Goal: Information Seeking & Learning: Learn about a topic

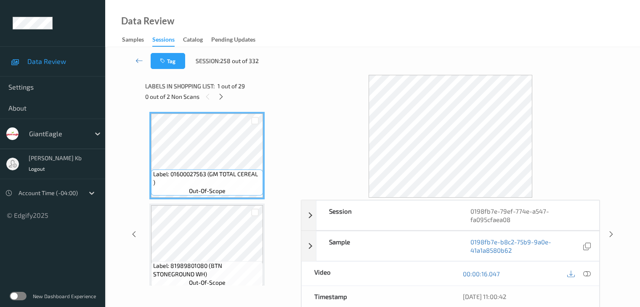
scroll to position [19, 0]
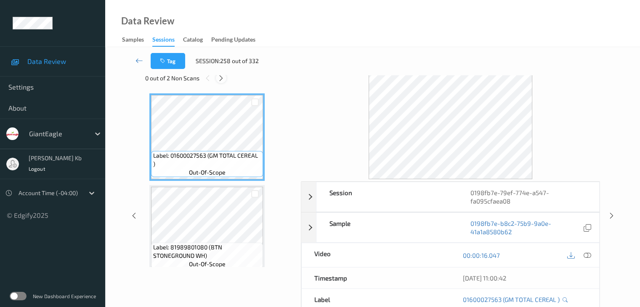
click at [222, 78] on icon at bounding box center [221, 79] width 7 height 8
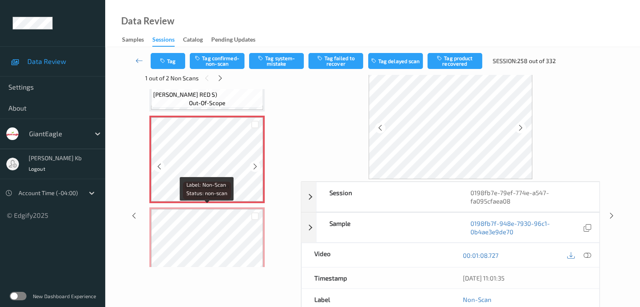
scroll to position [639, 0]
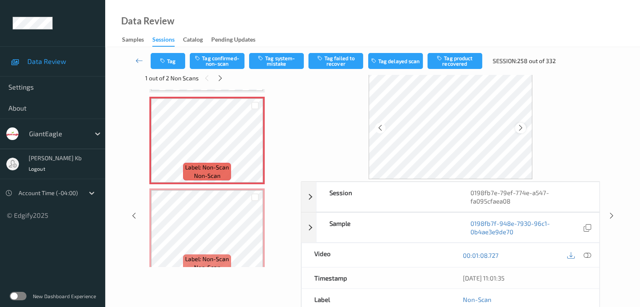
click at [522, 130] on icon at bounding box center [520, 128] width 7 height 8
click at [588, 254] on icon at bounding box center [588, 256] width 8 height 8
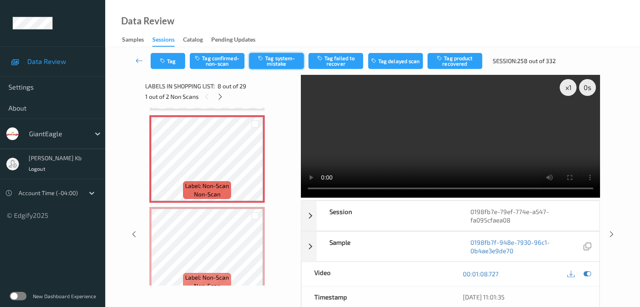
click at [286, 60] on button "Tag system-mistake" at bounding box center [276, 61] width 55 height 16
click at [177, 59] on button "Tag" at bounding box center [168, 61] width 35 height 16
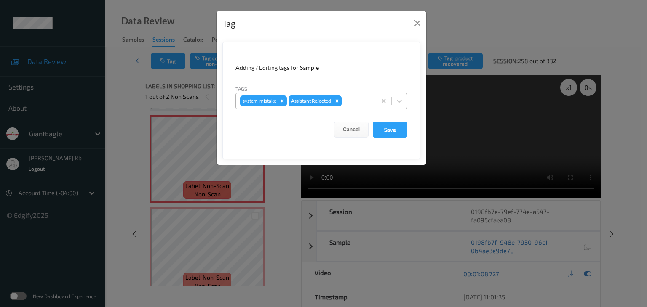
click at [354, 100] on div at bounding box center [357, 101] width 29 height 10
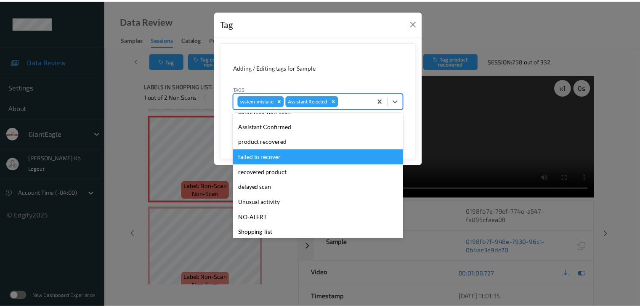
scroll to position [74, 0]
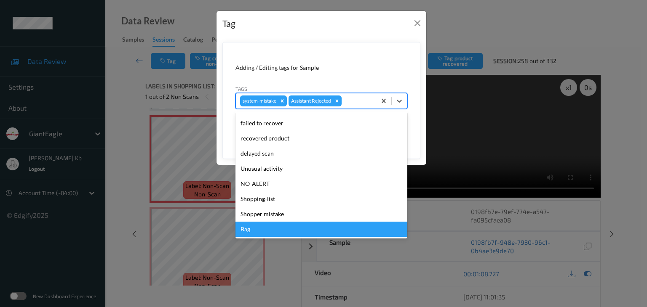
drag, startPoint x: 256, startPoint y: 229, endPoint x: 280, endPoint y: 215, distance: 28.3
click at [256, 229] on div "Bag" at bounding box center [321, 229] width 172 height 15
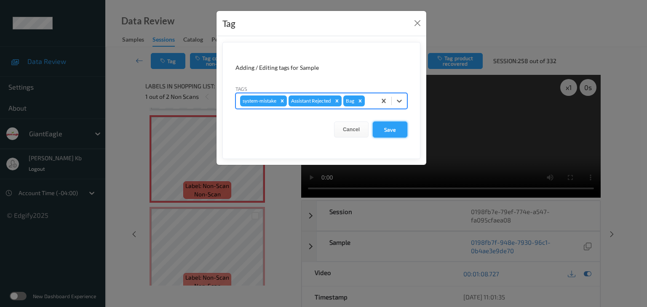
click at [389, 130] on button "Save" at bounding box center [390, 130] width 35 height 16
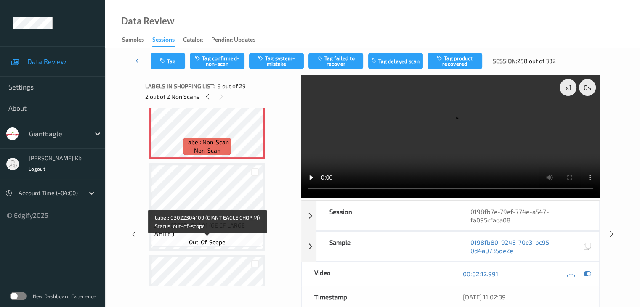
scroll to position [765, 0]
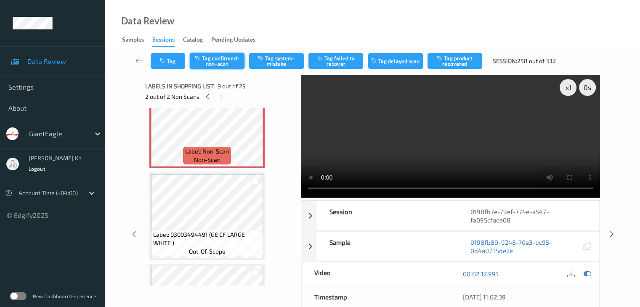
click at [231, 62] on button "Tag confirmed-non-scan" at bounding box center [217, 61] width 55 height 16
click at [463, 58] on button "Tag product recovered" at bounding box center [455, 61] width 55 height 16
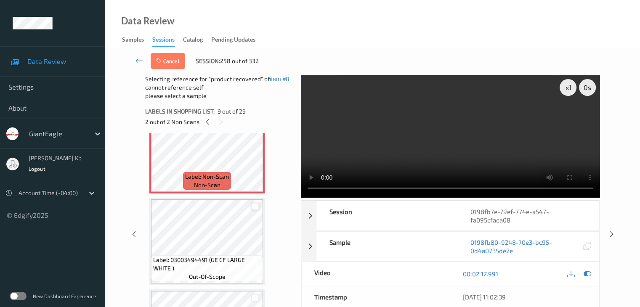
click at [256, 205] on div at bounding box center [255, 207] width 8 height 8
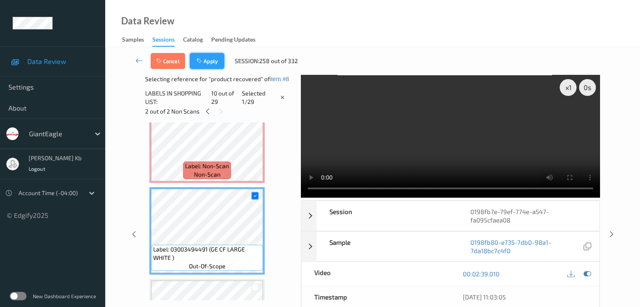
click at [205, 61] on button "Apply" at bounding box center [207, 61] width 35 height 16
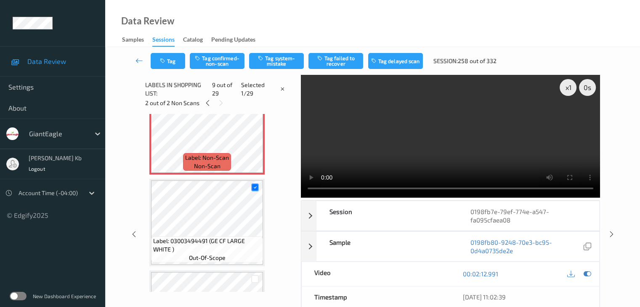
scroll to position [647, 0]
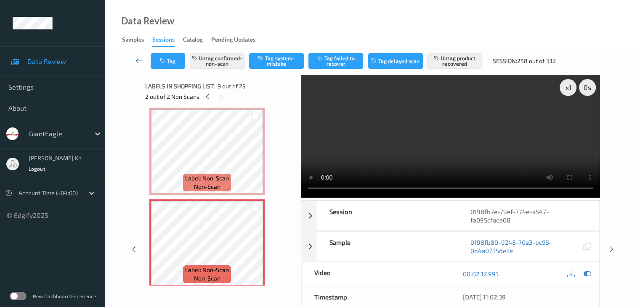
click at [143, 60] on icon at bounding box center [140, 60] width 8 height 8
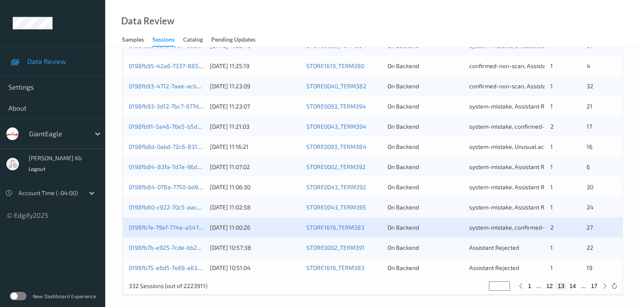
scroll to position [392, 0]
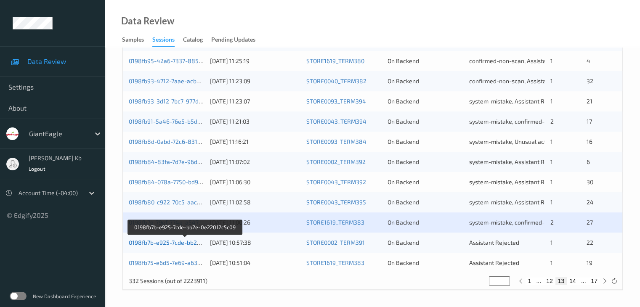
click at [163, 242] on link "0198fb7b-e925-7cde-bb2e-0e22012c5c09" at bounding box center [185, 242] width 113 height 7
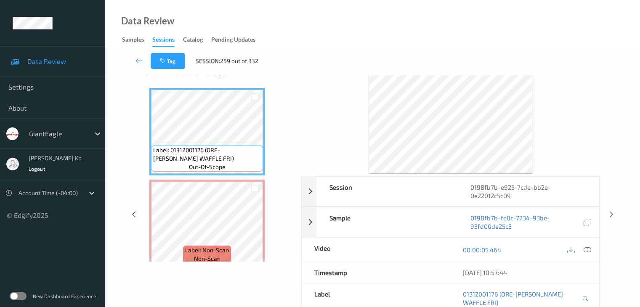
scroll to position [19, 0]
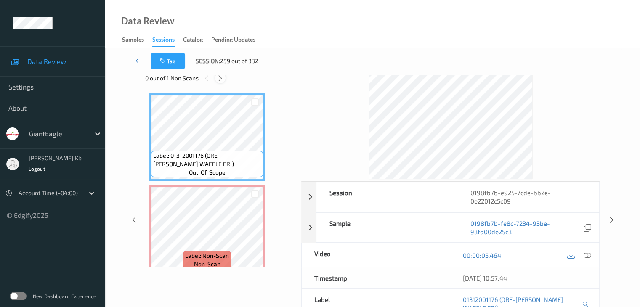
click at [224, 79] on div at bounding box center [220, 78] width 11 height 11
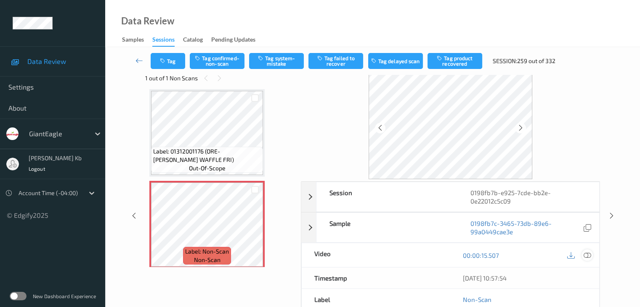
click at [586, 254] on icon at bounding box center [588, 256] width 8 height 8
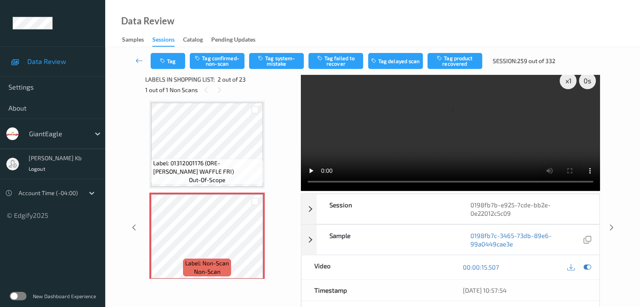
scroll to position [0, 0]
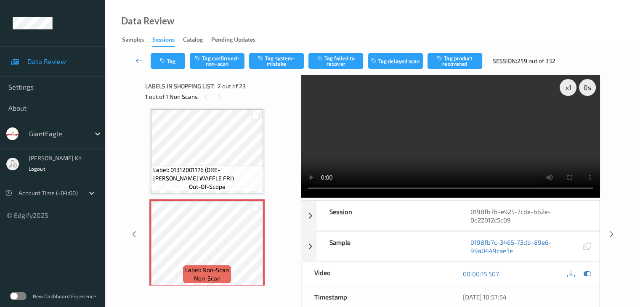
click at [312, 120] on video at bounding box center [450, 136] width 299 height 123
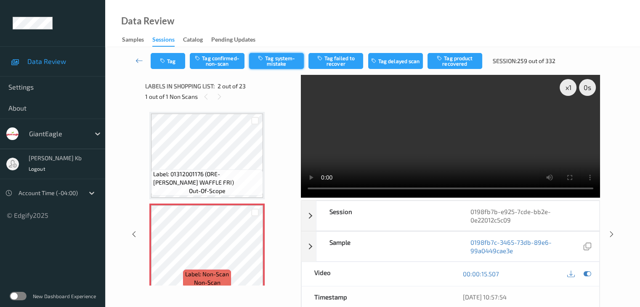
click at [292, 58] on button "Tag system-mistake" at bounding box center [276, 61] width 55 height 16
click at [175, 58] on button "Tag" at bounding box center [168, 61] width 35 height 16
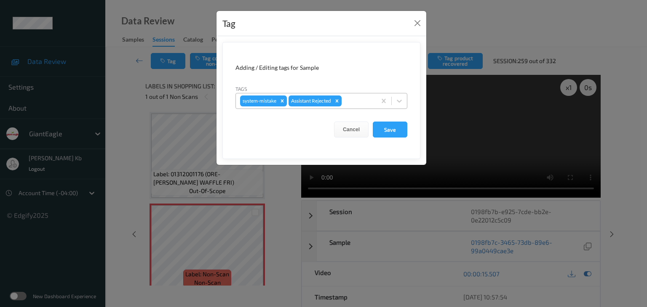
click at [354, 100] on div at bounding box center [357, 101] width 29 height 10
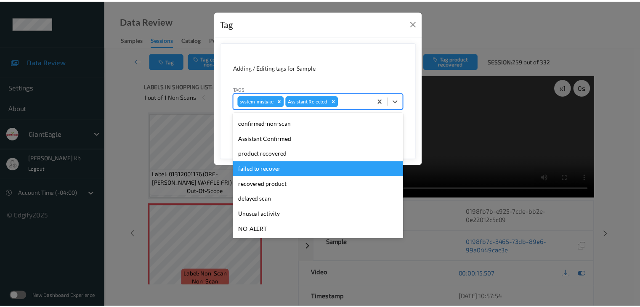
scroll to position [42, 0]
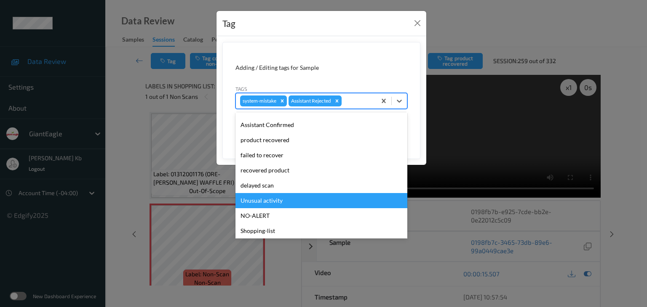
click at [266, 201] on div "Unusual activity" at bounding box center [321, 200] width 172 height 15
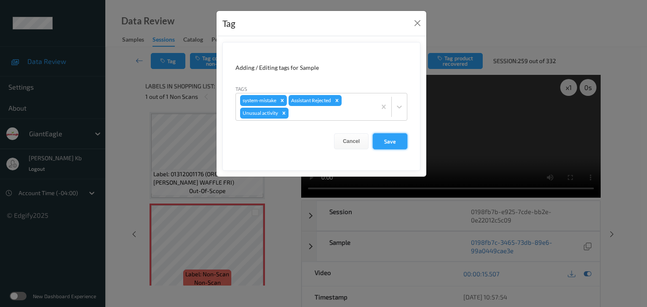
click at [398, 141] on button "Save" at bounding box center [390, 141] width 35 height 16
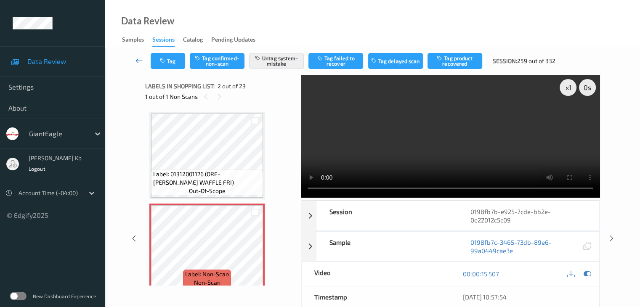
click at [141, 60] on icon at bounding box center [140, 60] width 8 height 8
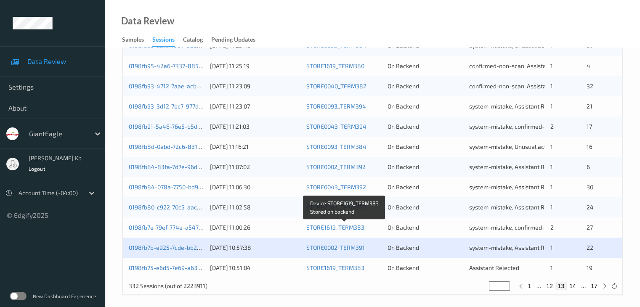
scroll to position [392, 0]
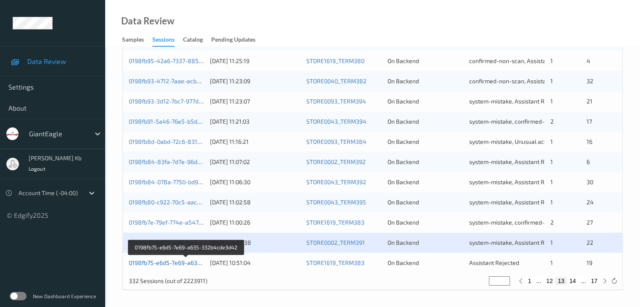
click at [184, 264] on link "0198fb75-e6d5-7e69-a635-332b4cde3d42" at bounding box center [186, 262] width 115 height 7
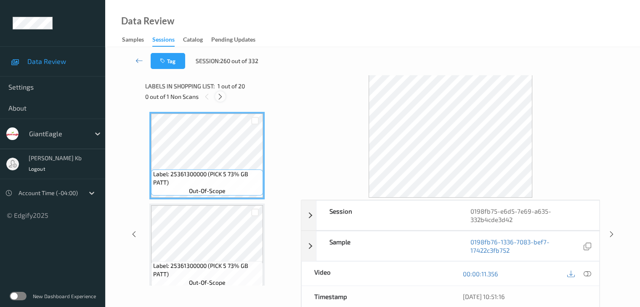
click at [222, 95] on icon at bounding box center [220, 97] width 7 height 8
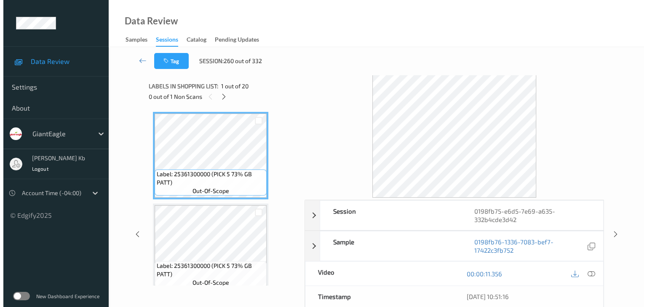
scroll to position [738, 0]
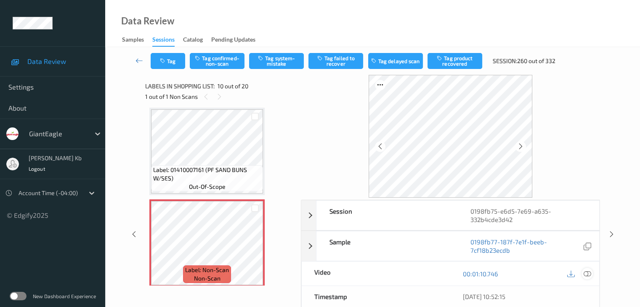
click at [589, 272] on icon at bounding box center [588, 274] width 8 height 8
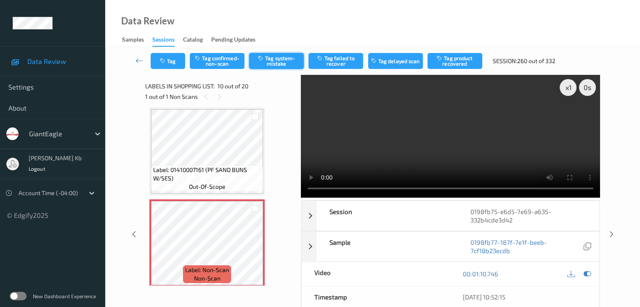
click at [286, 62] on button "Tag system-mistake" at bounding box center [276, 61] width 55 height 16
click at [180, 58] on button "Tag" at bounding box center [168, 61] width 35 height 16
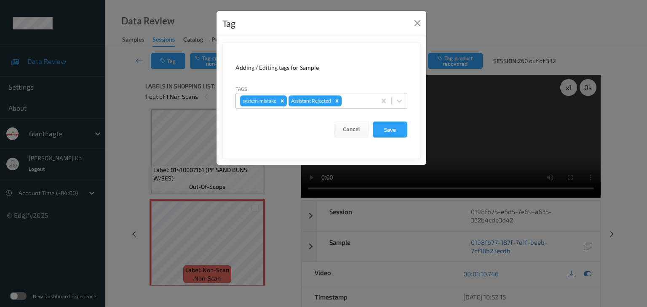
click at [354, 100] on div at bounding box center [357, 101] width 29 height 10
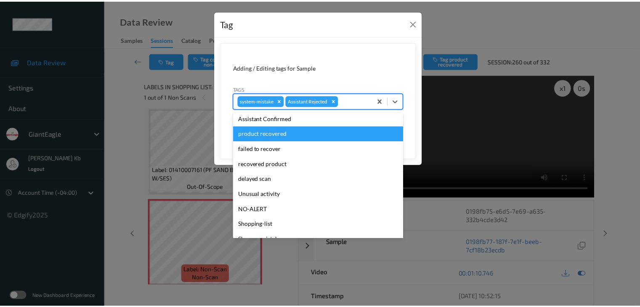
scroll to position [74, 0]
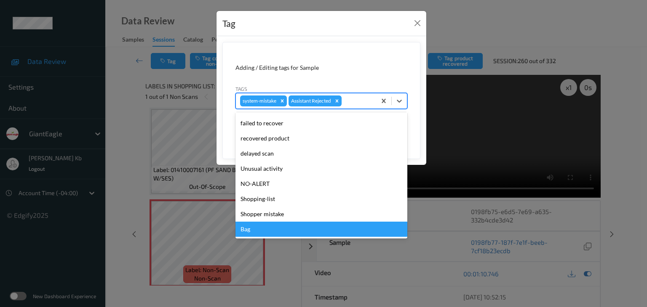
click at [254, 230] on div "Bag" at bounding box center [321, 229] width 172 height 15
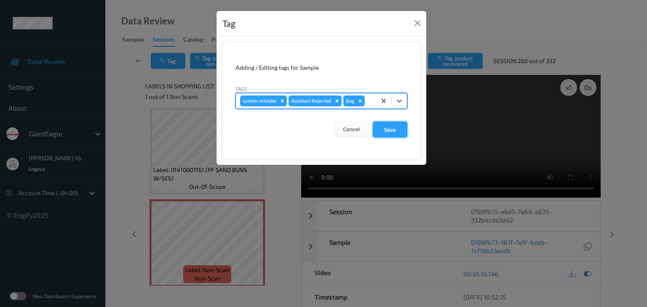
click at [392, 131] on button "Save" at bounding box center [390, 130] width 35 height 16
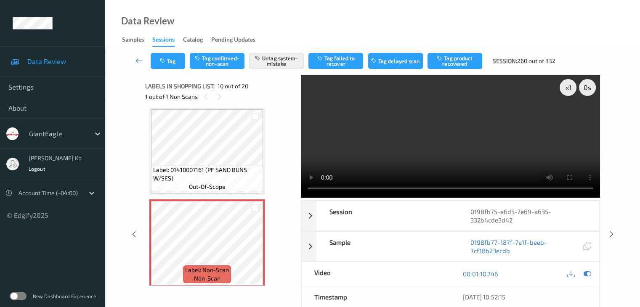
click at [141, 61] on icon at bounding box center [140, 60] width 8 height 8
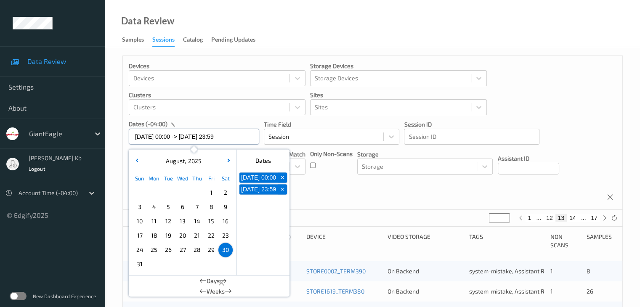
click at [251, 137] on input "[DATE] 00:00 -> [DATE] 23:59" at bounding box center [194, 137] width 131 height 16
click at [283, 179] on span "+" at bounding box center [282, 177] width 9 height 9
type input "[DATE] 00:00"
type input "*"
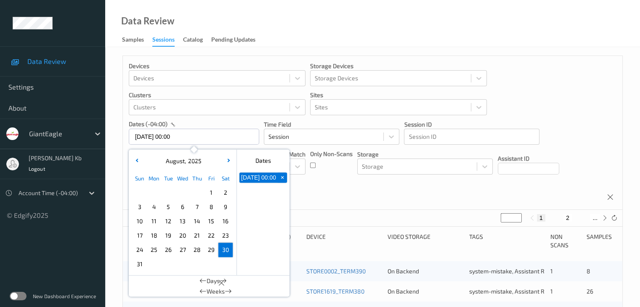
click at [282, 181] on span "+" at bounding box center [282, 177] width 9 height 9
click at [137, 267] on span "31" at bounding box center [140, 265] width 12 height 12
click at [138, 265] on span "31" at bounding box center [140, 265] width 12 height 12
type input "[DATE] 00:00 -> [DATE] 23:59"
click at [559, 216] on button "2" at bounding box center [558, 218] width 8 height 8
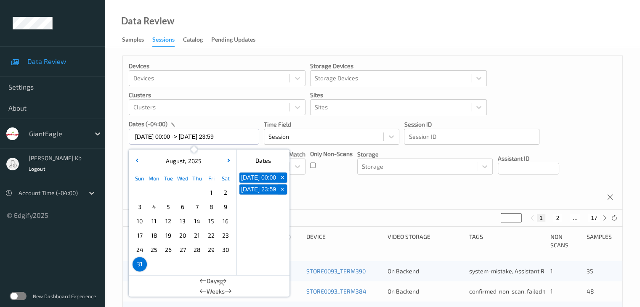
type input "*"
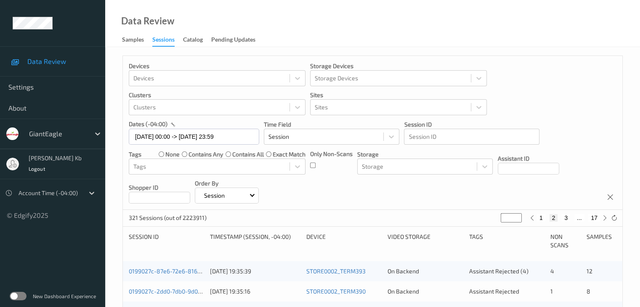
click at [566, 217] on button "3" at bounding box center [566, 218] width 8 height 8
type input "*"
click at [569, 218] on button "4" at bounding box center [571, 218] width 8 height 8
type input "*"
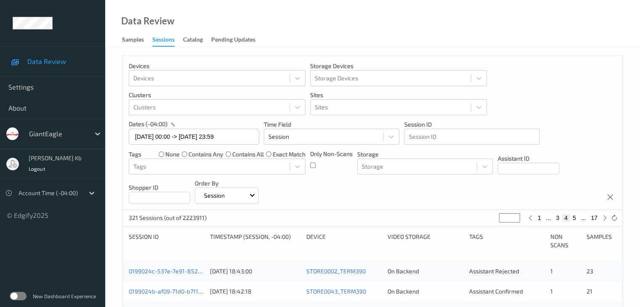
type input "*"
click at [574, 218] on button "5" at bounding box center [574, 218] width 8 height 8
type input "*"
click at [576, 218] on button "6" at bounding box center [574, 218] width 8 height 8
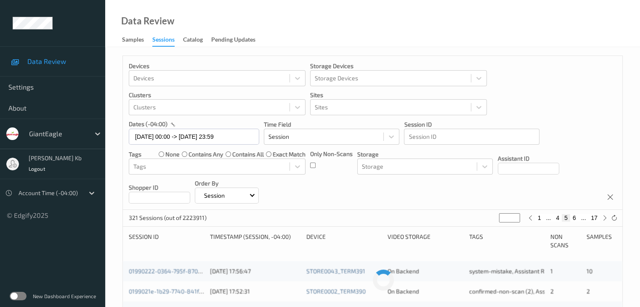
type input "*"
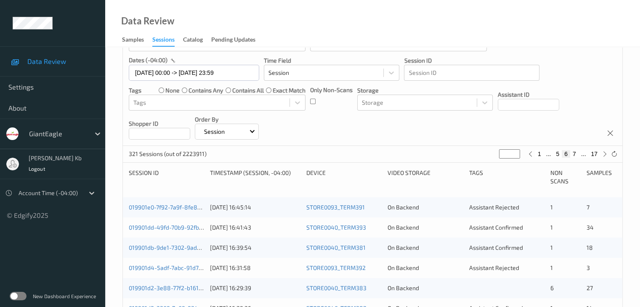
scroll to position [84, 0]
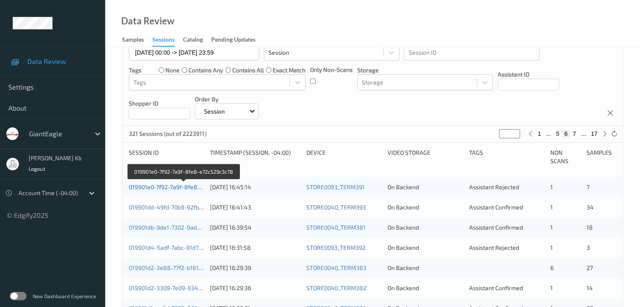
click at [180, 187] on link "019901e0-7f92-7a9f-8fe8-e72c529c3c78" at bounding box center [184, 187] width 110 height 7
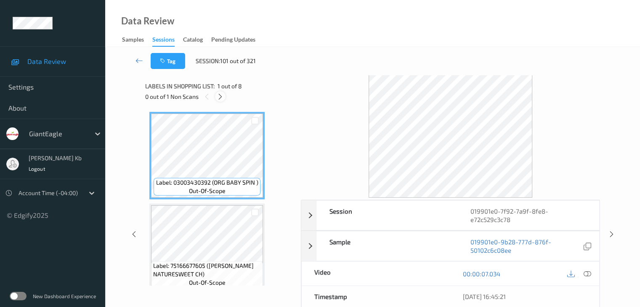
click at [224, 97] on icon at bounding box center [220, 97] width 7 height 8
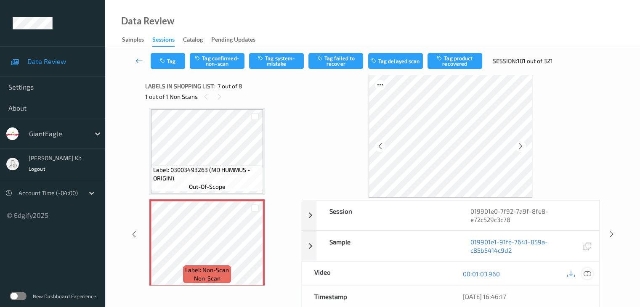
click at [587, 274] on icon at bounding box center [588, 274] width 8 height 8
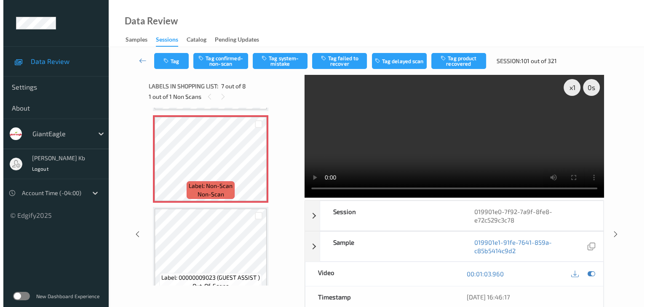
scroll to position [505, 0]
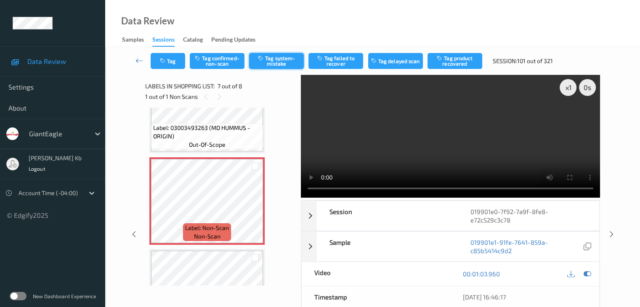
click at [281, 58] on button "Tag system-mistake" at bounding box center [276, 61] width 55 height 16
click at [171, 59] on button "Tag" at bounding box center [168, 61] width 35 height 16
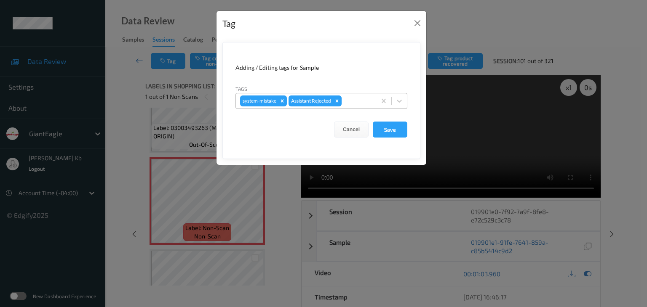
click at [357, 101] on div at bounding box center [357, 101] width 29 height 10
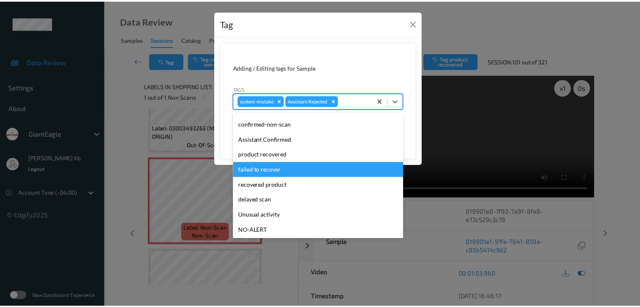
scroll to position [42, 0]
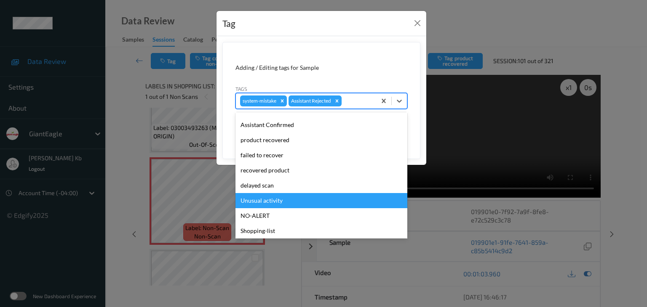
click at [283, 197] on div "Unusual activity" at bounding box center [321, 200] width 172 height 15
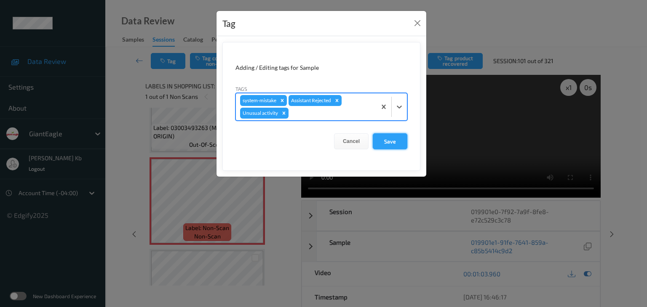
click at [389, 144] on button "Save" at bounding box center [390, 141] width 35 height 16
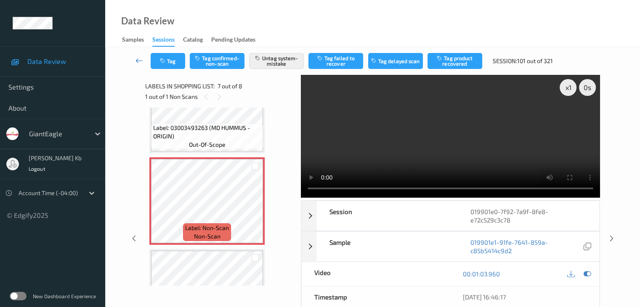
click at [140, 59] on icon at bounding box center [140, 60] width 8 height 8
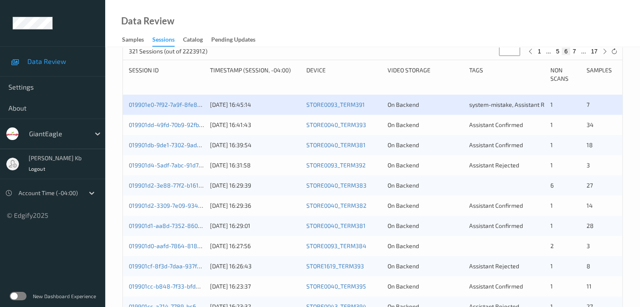
scroll to position [168, 0]
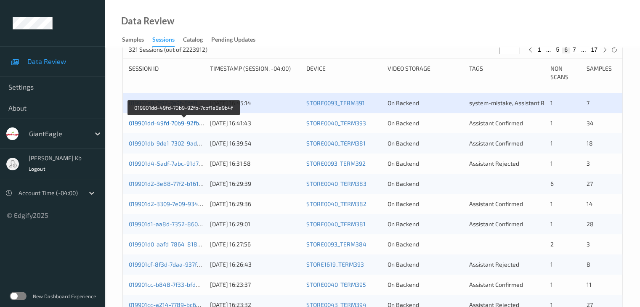
click at [182, 124] on link "019901dd-49fd-70b9-92fb-7cbf1e8a9b4f" at bounding box center [183, 123] width 109 height 7
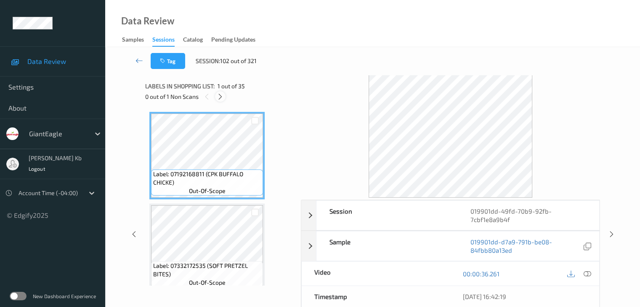
click at [221, 99] on icon at bounding box center [220, 97] width 7 height 8
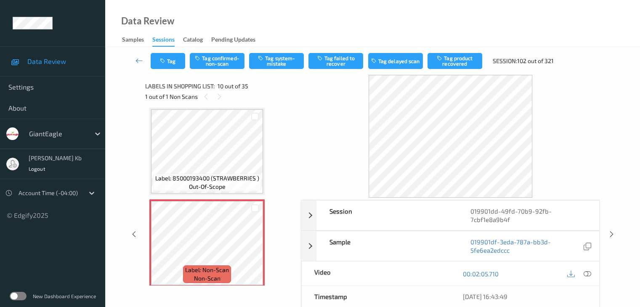
scroll to position [781, 0]
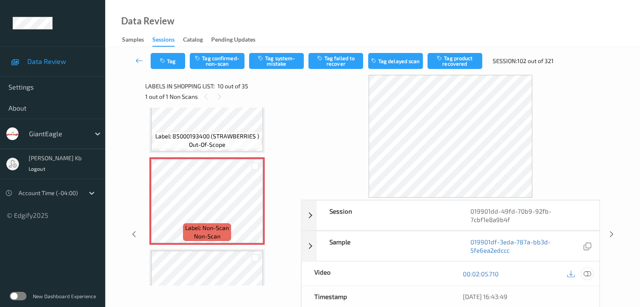
click at [586, 274] on icon at bounding box center [588, 274] width 8 height 8
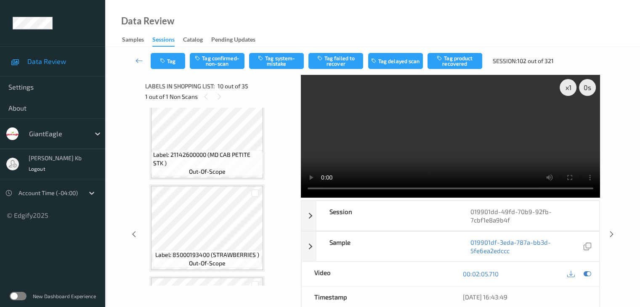
scroll to position [528, 0]
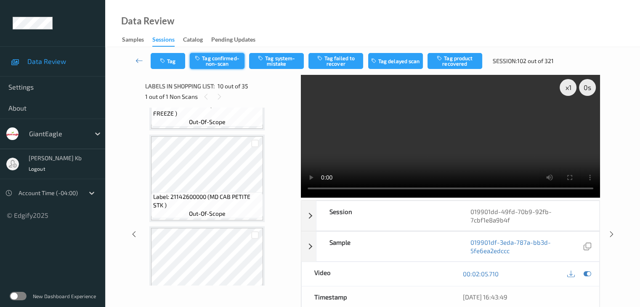
click at [229, 62] on button "Tag confirmed-non-scan" at bounding box center [217, 61] width 55 height 16
click at [460, 59] on button "Tag product recovered" at bounding box center [455, 61] width 55 height 16
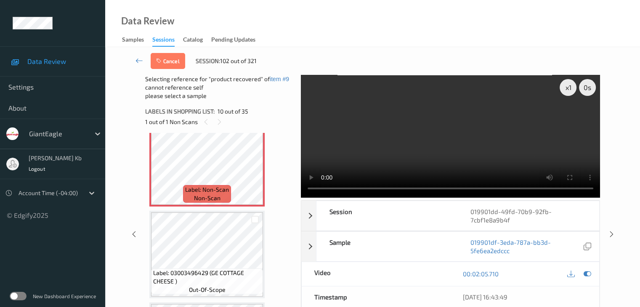
scroll to position [865, 0]
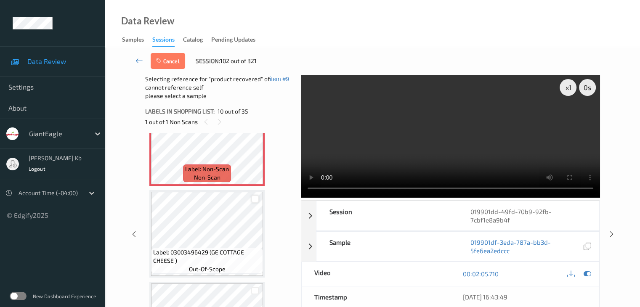
click at [253, 199] on div at bounding box center [255, 199] width 8 height 8
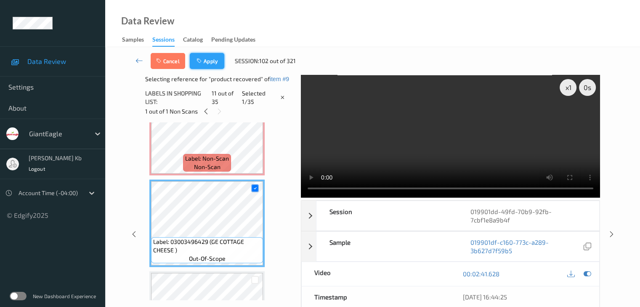
click at [212, 61] on button "Apply" at bounding box center [207, 61] width 35 height 16
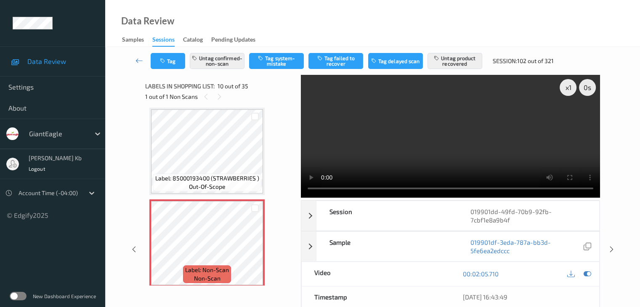
drag, startPoint x: 136, startPoint y: 61, endPoint x: 155, endPoint y: 24, distance: 42.2
click at [136, 61] on icon at bounding box center [140, 60] width 8 height 8
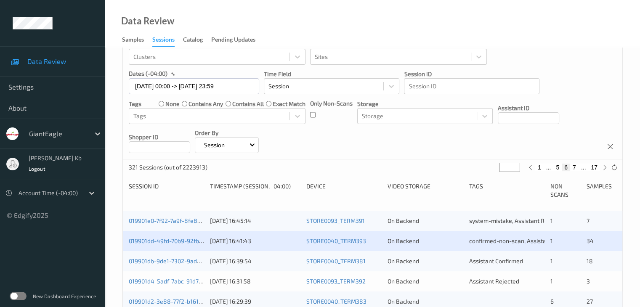
scroll to position [126, 0]
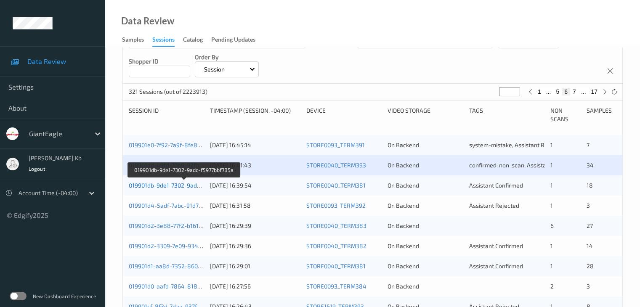
click at [178, 187] on link "019901db-9de1-7302-9adc-f5977bbf785a" at bounding box center [184, 185] width 111 height 7
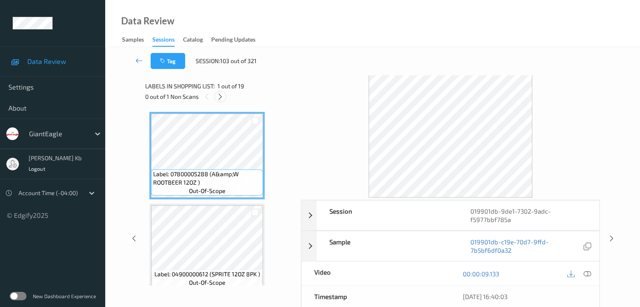
click at [220, 95] on icon at bounding box center [220, 97] width 7 height 8
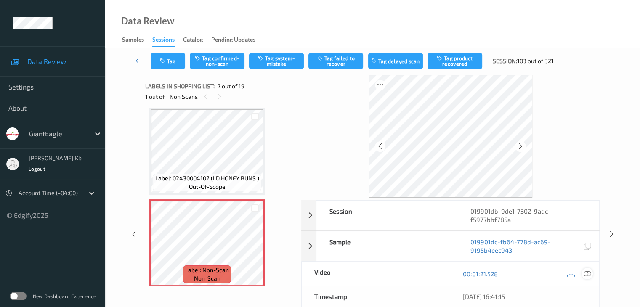
click at [588, 273] on icon at bounding box center [588, 274] width 8 height 8
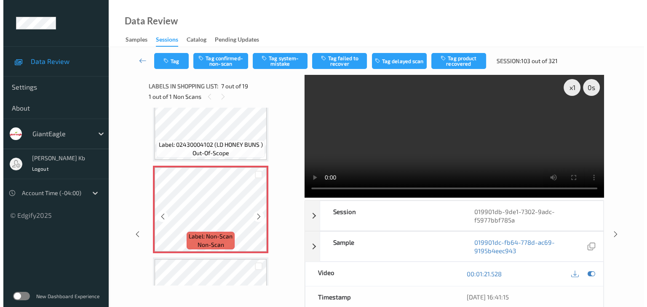
scroll to position [547, 0]
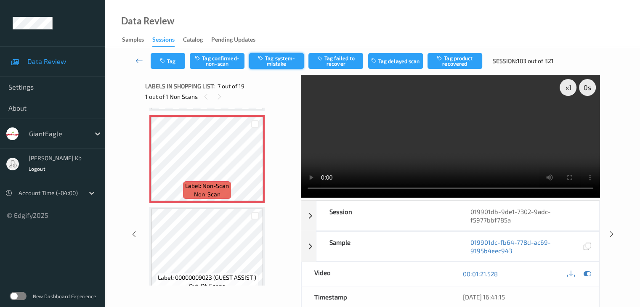
click at [281, 63] on button "Tag system-mistake" at bounding box center [276, 61] width 55 height 16
click at [173, 56] on button "Tag" at bounding box center [168, 61] width 35 height 16
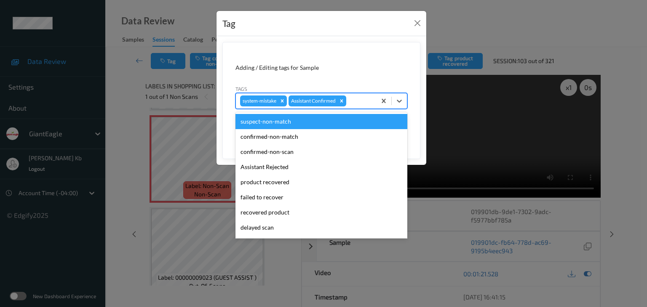
click at [363, 101] on div at bounding box center [360, 101] width 24 height 10
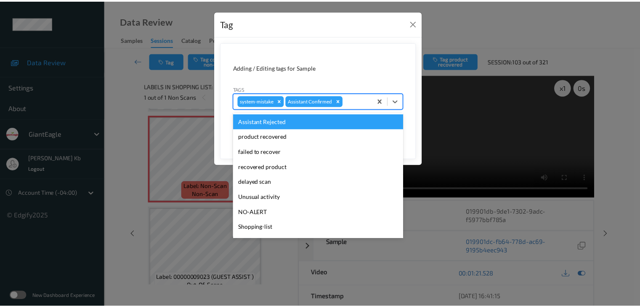
scroll to position [74, 0]
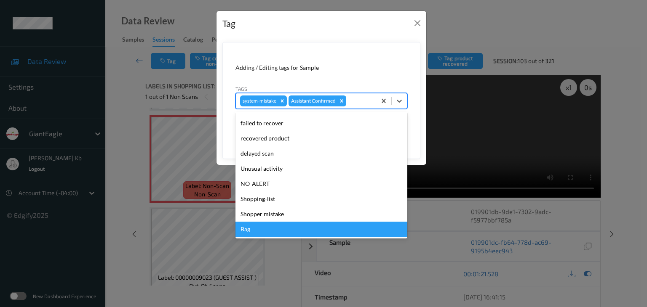
click at [261, 232] on div "Bag" at bounding box center [321, 229] width 172 height 15
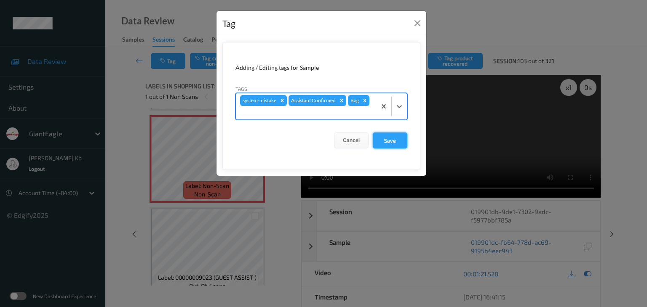
click at [388, 138] on button "Save" at bounding box center [390, 141] width 35 height 16
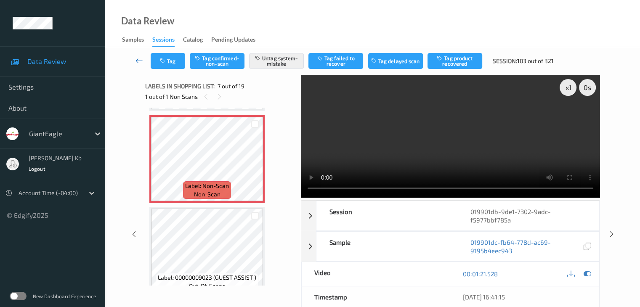
click at [141, 61] on icon at bounding box center [140, 60] width 8 height 8
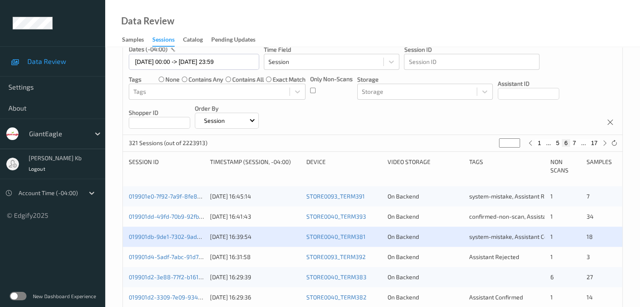
scroll to position [168, 0]
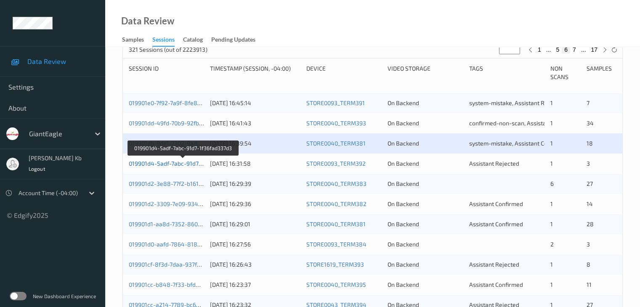
click at [172, 165] on link "019901d4-5adf-7abc-91d7-1f36fad337d3" at bounding box center [183, 163] width 109 height 7
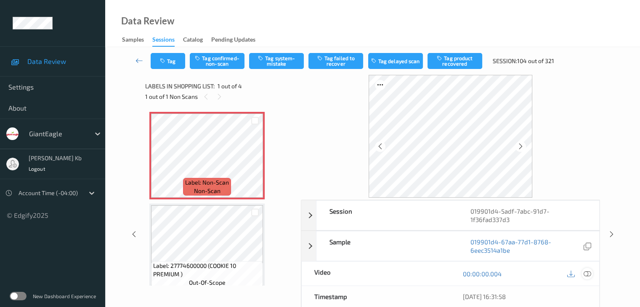
click at [589, 270] on icon at bounding box center [588, 274] width 8 height 8
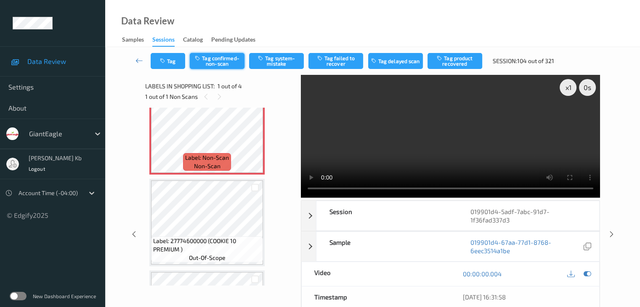
click at [226, 68] on button "Tag confirmed-non-scan" at bounding box center [217, 61] width 55 height 16
click at [459, 63] on button "Tag product recovered" at bounding box center [455, 61] width 55 height 16
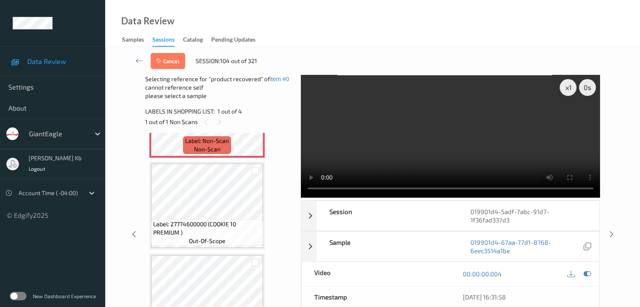
scroll to position [109, 0]
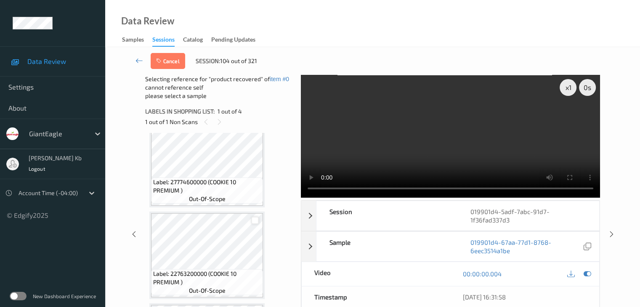
click at [256, 221] on div at bounding box center [255, 221] width 8 height 8
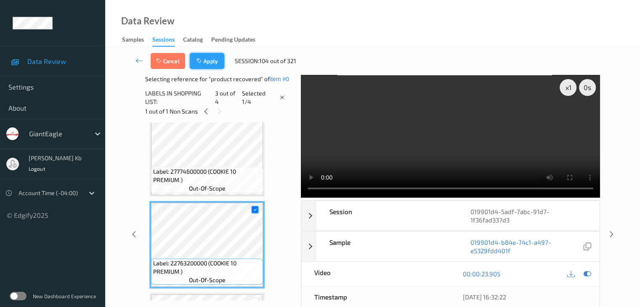
click at [221, 58] on button "Apply" at bounding box center [207, 61] width 35 height 16
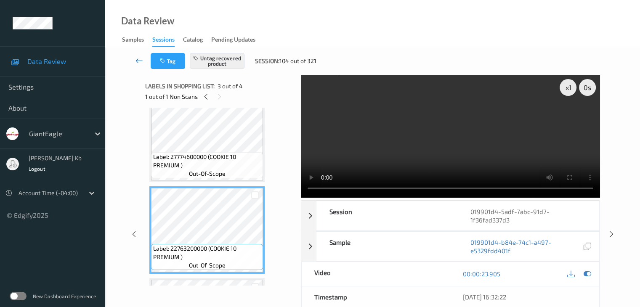
click at [140, 63] on icon at bounding box center [140, 60] width 8 height 8
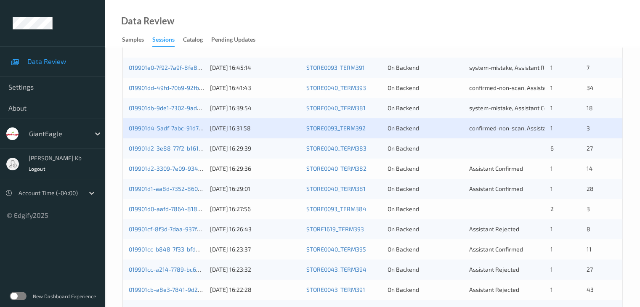
scroll to position [211, 0]
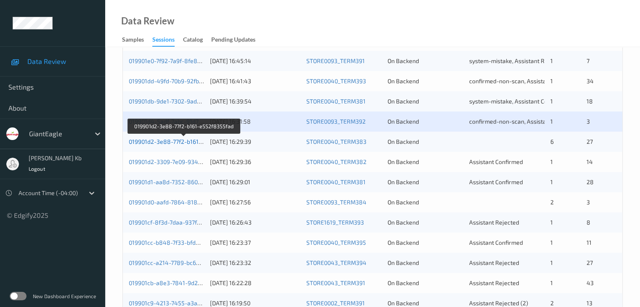
click at [170, 142] on link "019901d2-3e88-77f2-b161-e552f8355fad" at bounding box center [184, 141] width 111 height 7
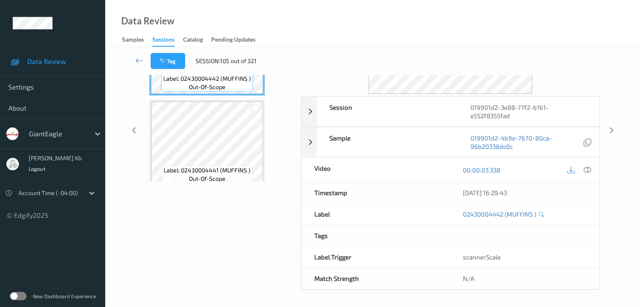
scroll to position [103, 0]
drag, startPoint x: 198, startPoint y: 1, endPoint x: 438, endPoint y: 23, distance: 241.0
click at [444, 27] on div "Data Review Samples Sessions Catalog Pending Updates" at bounding box center [372, 23] width 535 height 47
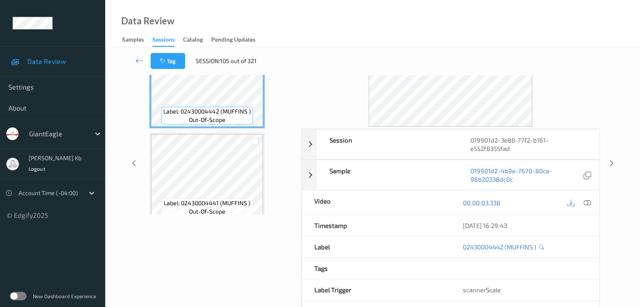
scroll to position [0, 0]
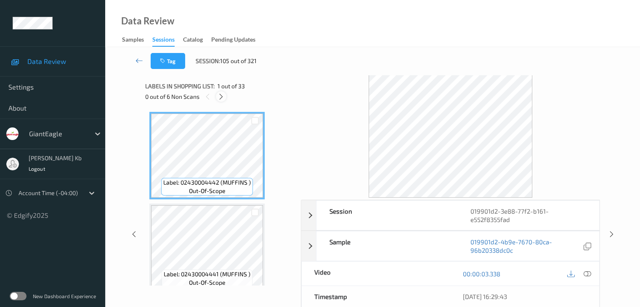
click at [221, 97] on icon at bounding box center [221, 97] width 7 height 8
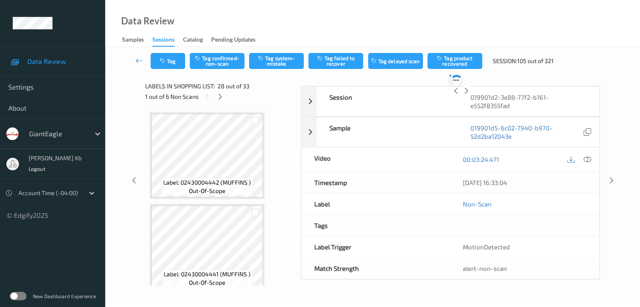
scroll to position [2391, 0]
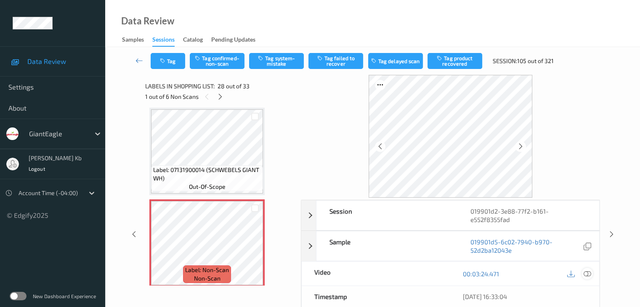
click at [589, 272] on icon at bounding box center [588, 274] width 8 height 8
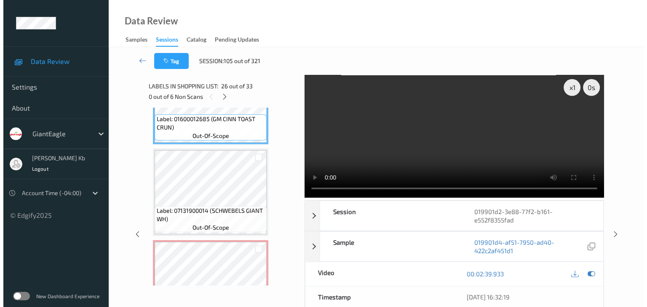
scroll to position [2392, 0]
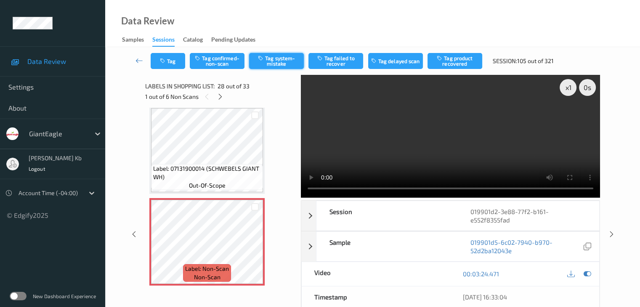
click at [279, 61] on button "Tag system-mistake" at bounding box center [276, 61] width 55 height 16
click at [173, 56] on button "Tag" at bounding box center [168, 61] width 35 height 16
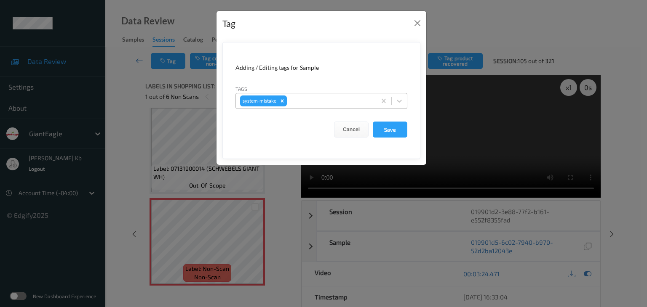
click at [318, 99] on div at bounding box center [329, 101] width 83 height 10
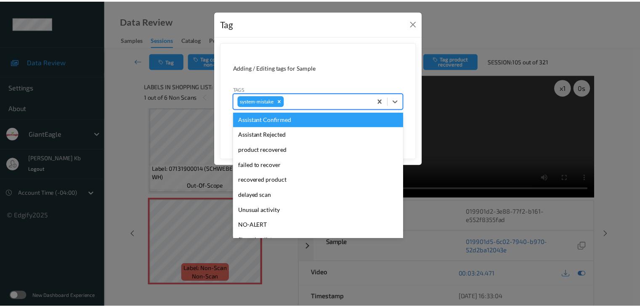
scroll to position [84, 0]
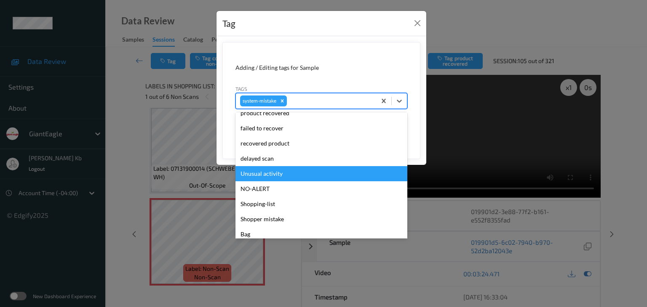
click at [278, 176] on div "Unusual activity" at bounding box center [321, 173] width 172 height 15
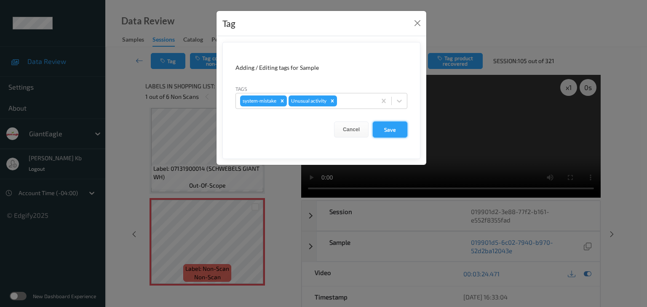
click at [387, 130] on button "Save" at bounding box center [390, 130] width 35 height 16
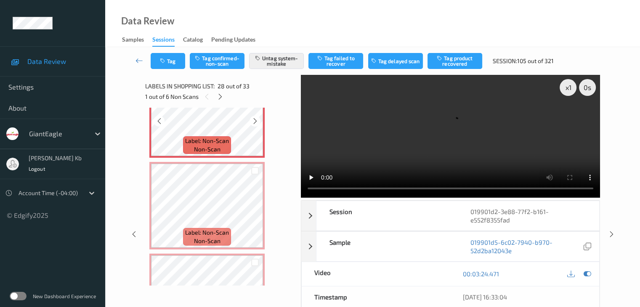
scroll to position [2560, 0]
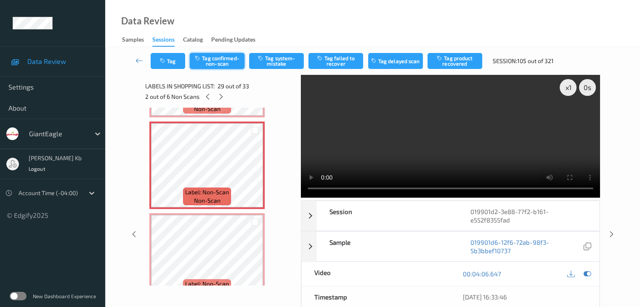
click at [232, 63] on button "Tag confirmed-non-scan" at bounding box center [217, 61] width 55 height 16
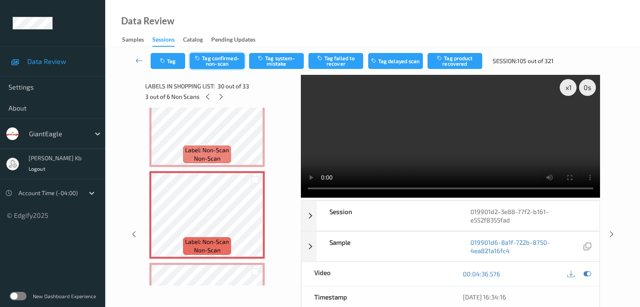
click at [223, 61] on button "Tag confirmed-non-scan" at bounding box center [217, 61] width 55 height 16
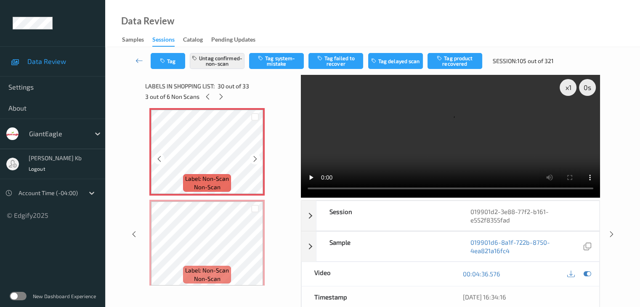
scroll to position [2687, 0]
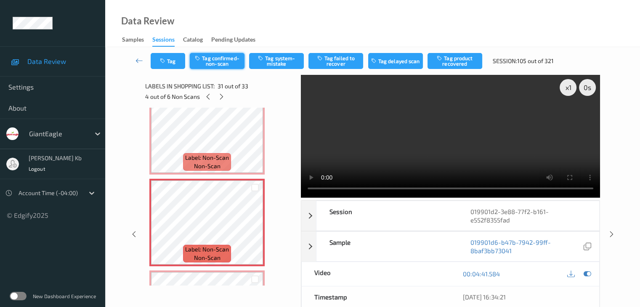
click at [219, 62] on button "Tag confirmed-non-scan" at bounding box center [217, 61] width 55 height 16
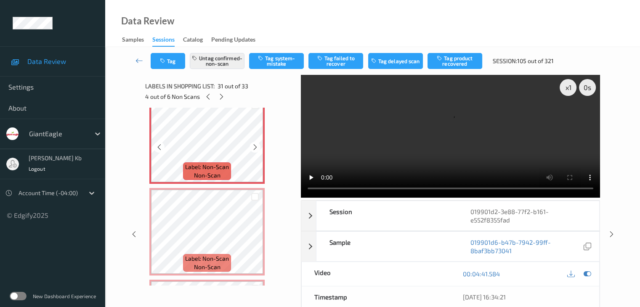
scroll to position [2771, 0]
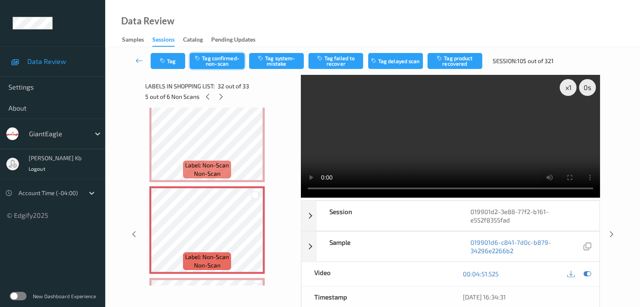
click at [216, 63] on button "Tag confirmed-non-scan" at bounding box center [217, 61] width 55 height 16
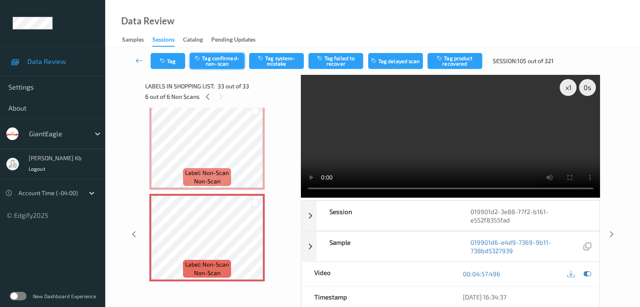
click at [219, 63] on button "Tag confirmed-non-scan" at bounding box center [217, 61] width 55 height 16
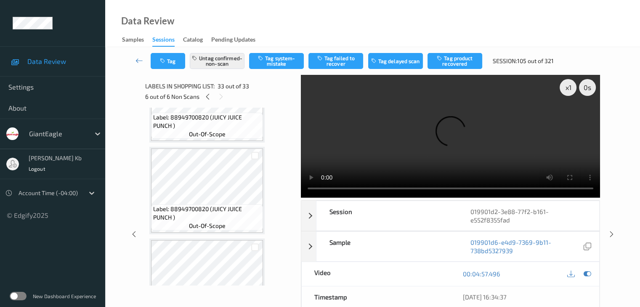
scroll to position [2055, 0]
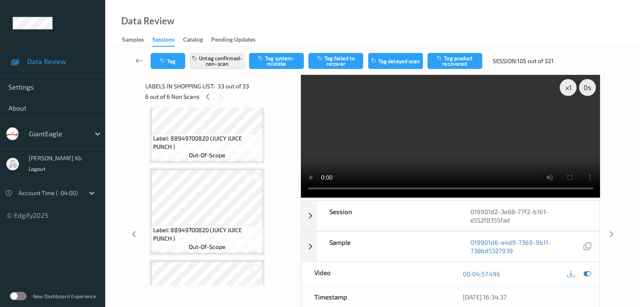
click at [136, 60] on icon at bounding box center [140, 60] width 8 height 8
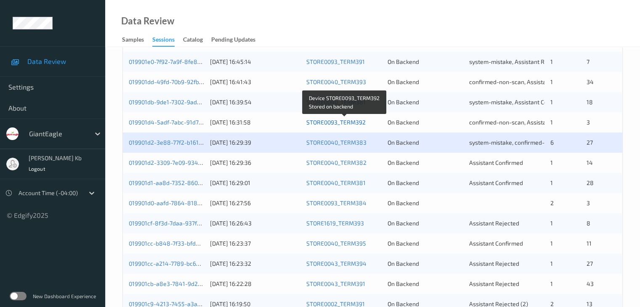
scroll to position [253, 0]
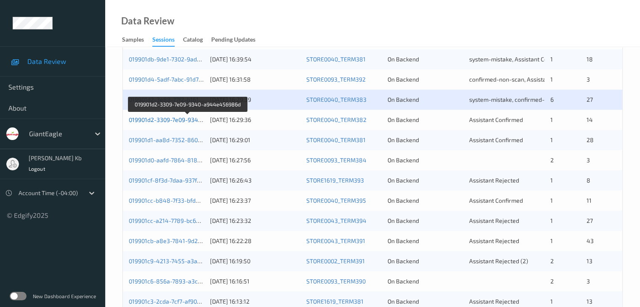
click at [163, 120] on link "019901d2-3309-7e09-9340-a944e456986d" at bounding box center [187, 119] width 117 height 7
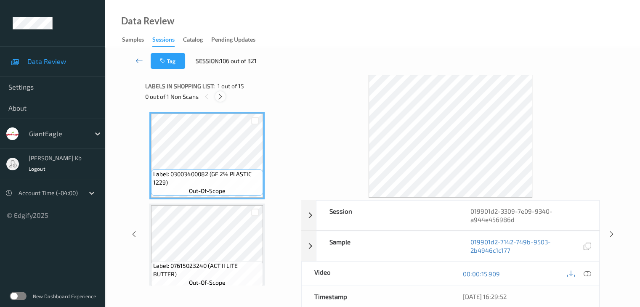
click at [221, 97] on icon at bounding box center [220, 97] width 7 height 8
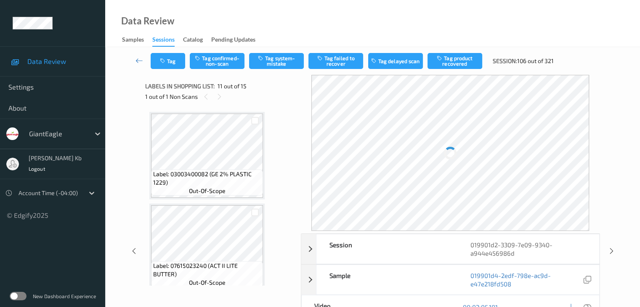
scroll to position [830, 0]
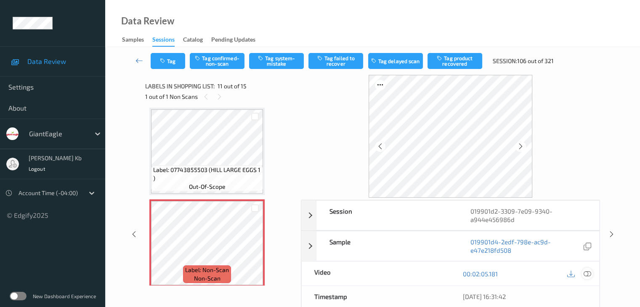
click at [586, 274] on icon at bounding box center [588, 274] width 8 height 8
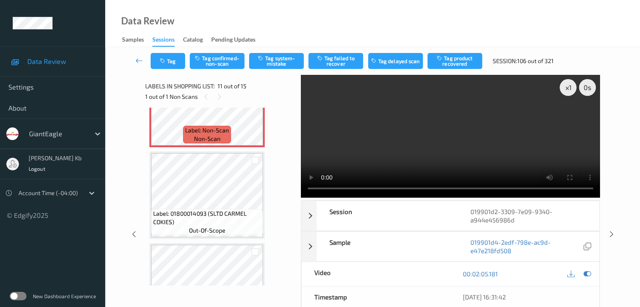
scroll to position [914, 0]
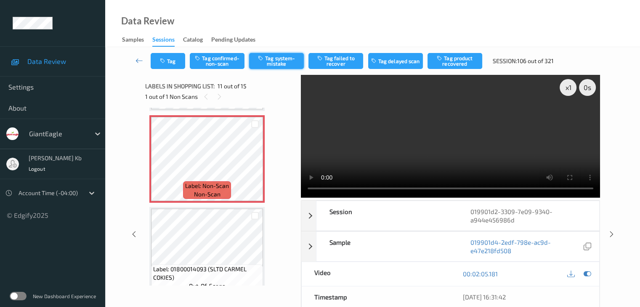
click at [278, 63] on button "Tag system-mistake" at bounding box center [276, 61] width 55 height 16
click at [139, 58] on icon at bounding box center [140, 60] width 8 height 8
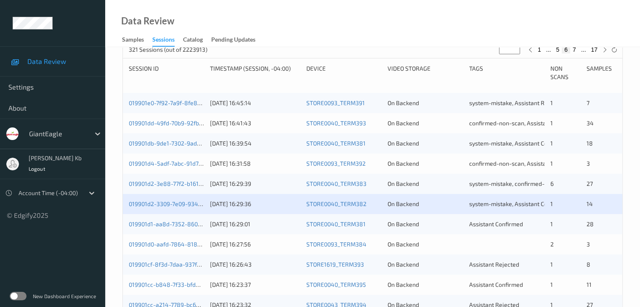
scroll to position [211, 0]
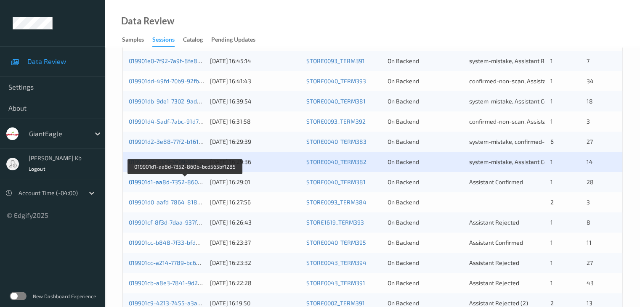
click at [174, 182] on link "019901d1-aa8d-7352-860b-bcd565bf1285" at bounding box center [185, 182] width 113 height 7
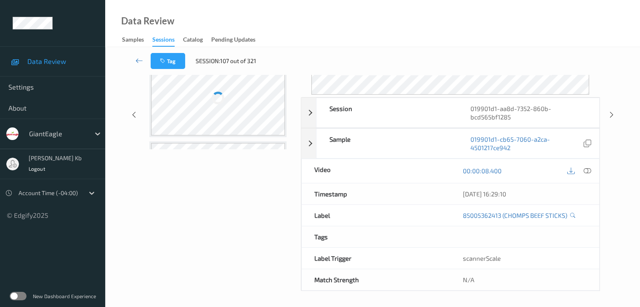
scroll to position [103, 0]
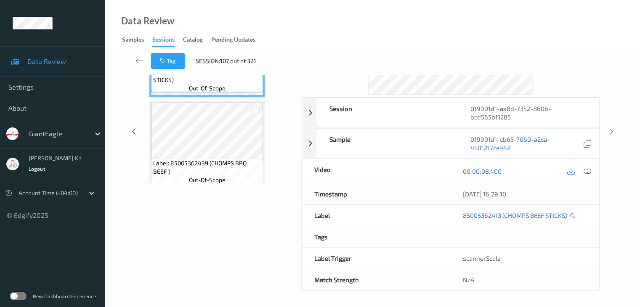
drag, startPoint x: 205, startPoint y: 7, endPoint x: 381, endPoint y: 17, distance: 175.9
click at [477, 23] on div "Data Review Samples Sessions Catalog Pending Updates" at bounding box center [372, 23] width 535 height 47
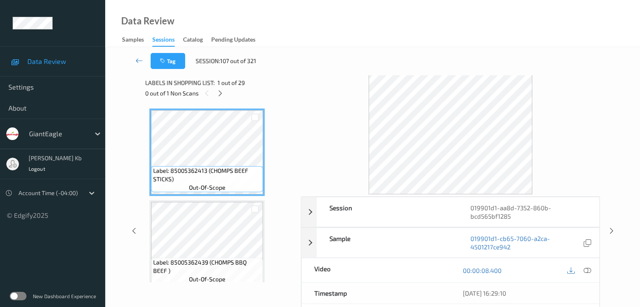
scroll to position [0, 0]
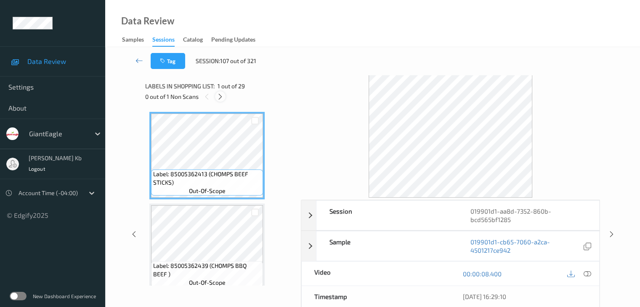
click at [219, 95] on icon at bounding box center [220, 97] width 7 height 8
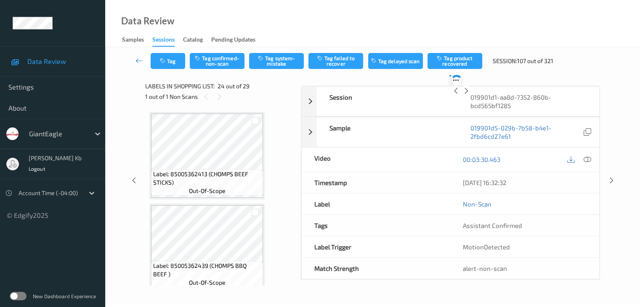
scroll to position [2023, 0]
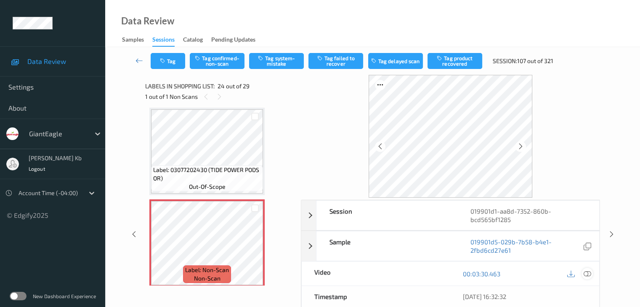
click at [587, 273] on icon at bounding box center [588, 274] width 8 height 8
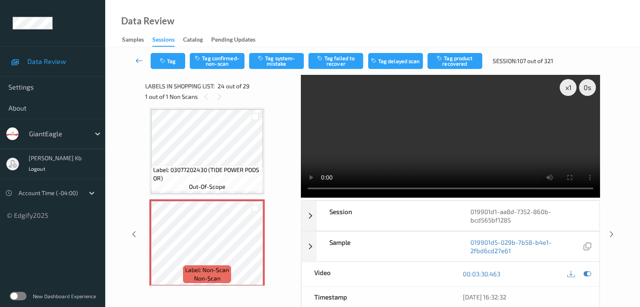
click at [144, 59] on link at bounding box center [139, 61] width 22 height 16
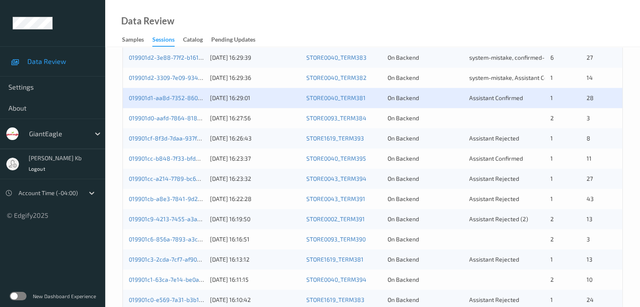
scroll to position [295, 0]
click at [167, 122] on div "019901d0-aafd-7864-8181-c4e656b33342" at bounding box center [166, 118] width 75 height 8
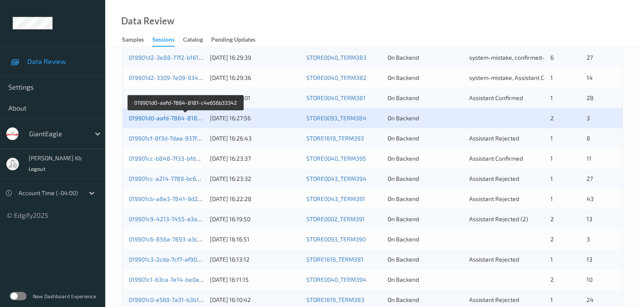
click at [174, 117] on link "019901d0-aafd-7864-8181-c4e656b33342" at bounding box center [186, 118] width 115 height 7
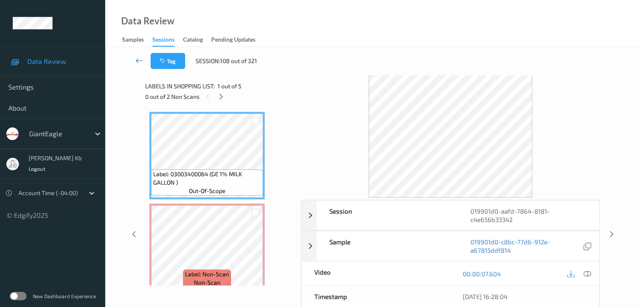
click at [138, 59] on icon at bounding box center [140, 60] width 8 height 8
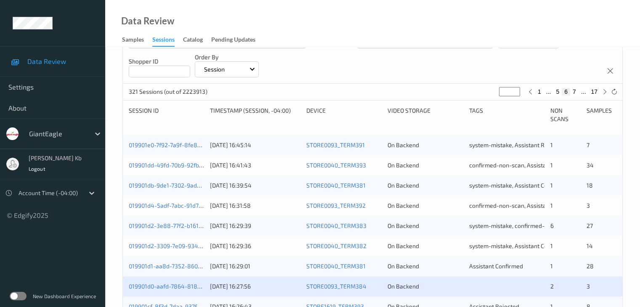
scroll to position [211, 0]
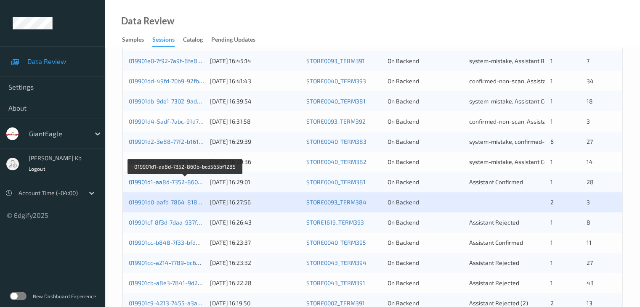
click at [184, 183] on link "019901d1-aa8d-7352-860b-bcd565bf1285" at bounding box center [185, 182] width 113 height 7
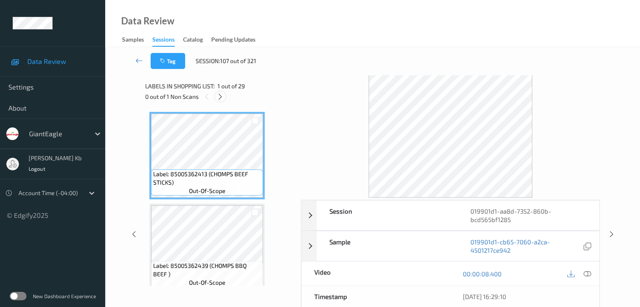
click at [222, 96] on icon at bounding box center [220, 97] width 7 height 8
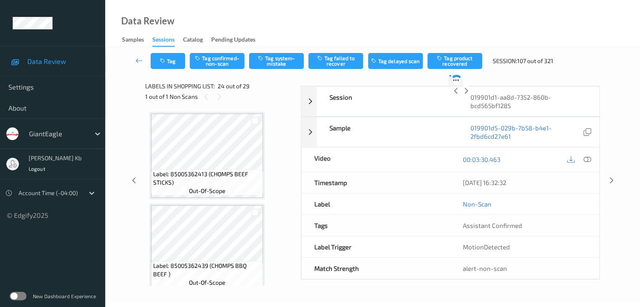
scroll to position [2023, 0]
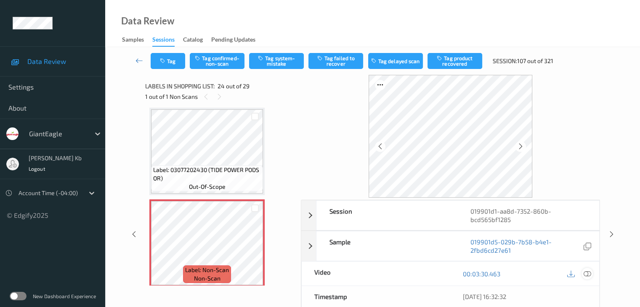
click at [587, 272] on icon at bounding box center [588, 274] width 8 height 8
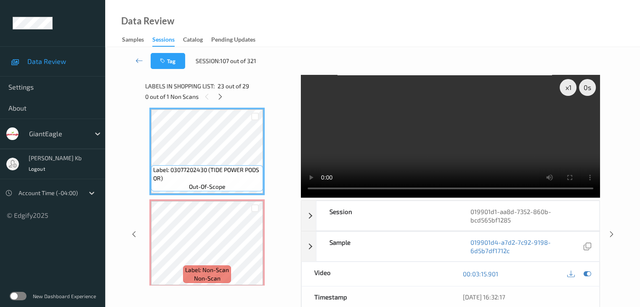
scroll to position [1981, 0]
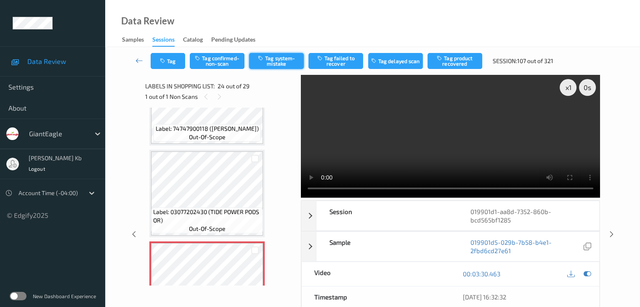
click at [278, 58] on button "Tag system-mistake" at bounding box center [276, 61] width 55 height 16
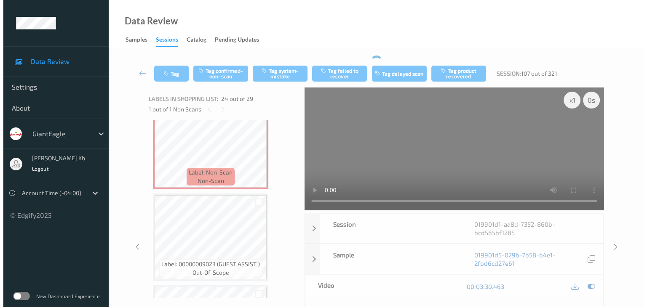
scroll to position [2150, 0]
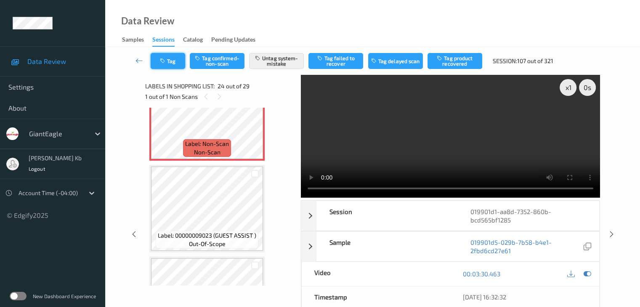
click at [175, 60] on button "Tag" at bounding box center [168, 61] width 35 height 16
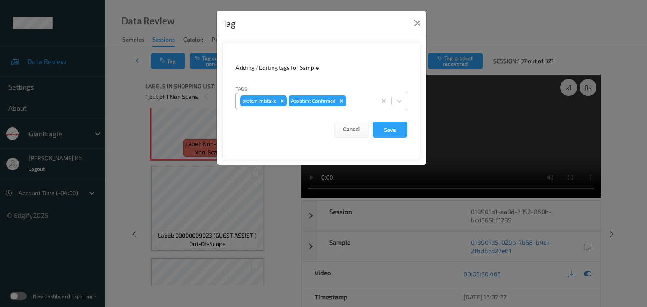
click at [359, 100] on div at bounding box center [360, 101] width 24 height 10
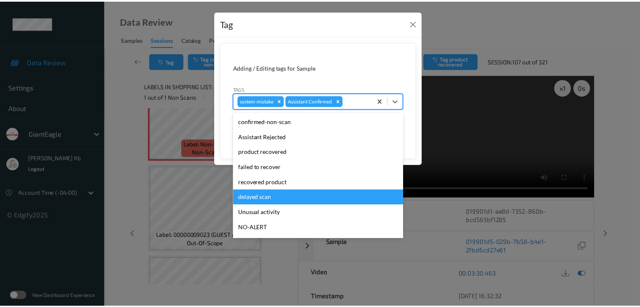
scroll to position [42, 0]
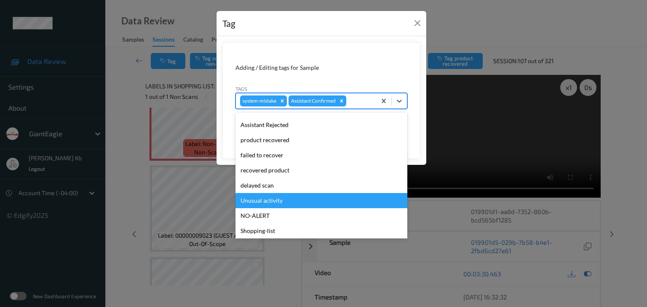
click at [282, 203] on div "Unusual activity" at bounding box center [321, 200] width 172 height 15
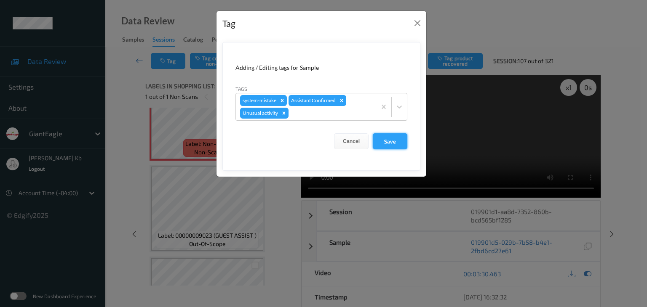
click at [395, 139] on button "Save" at bounding box center [390, 141] width 35 height 16
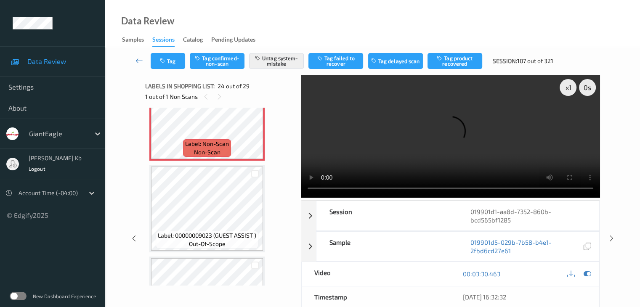
scroll to position [2108, 0]
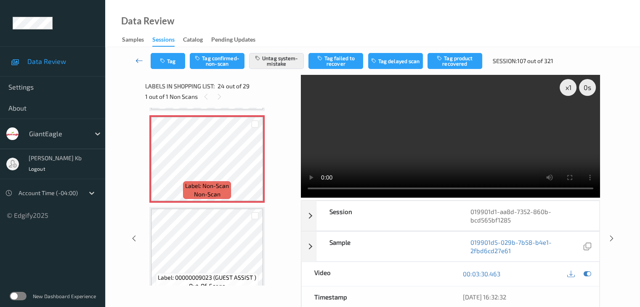
click at [140, 59] on icon at bounding box center [140, 60] width 8 height 8
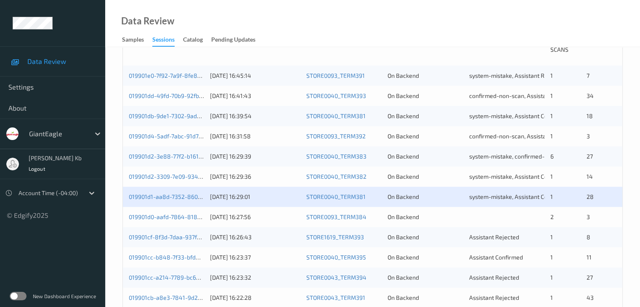
scroll to position [211, 0]
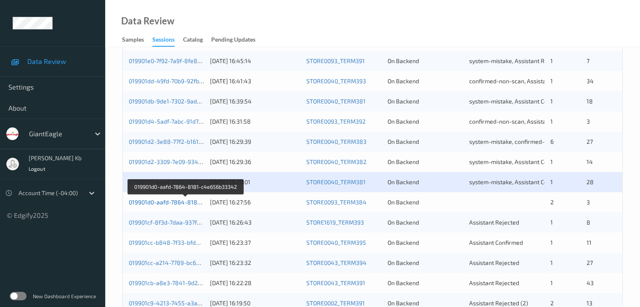
click at [175, 202] on link "019901d0-aafd-7864-8181-c4e656b33342" at bounding box center [186, 202] width 115 height 7
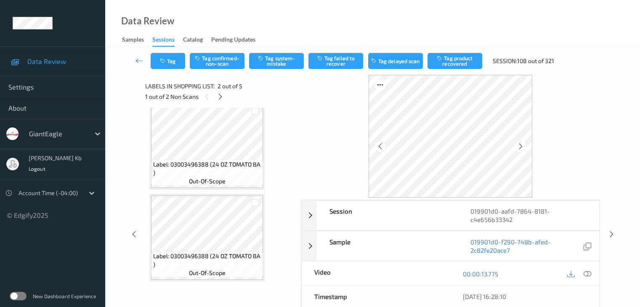
scroll to position [117, 0]
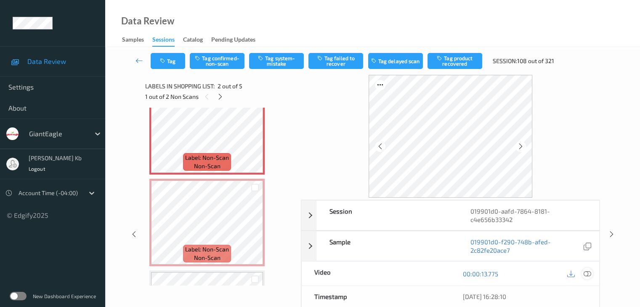
click at [588, 273] on icon at bounding box center [588, 274] width 8 height 8
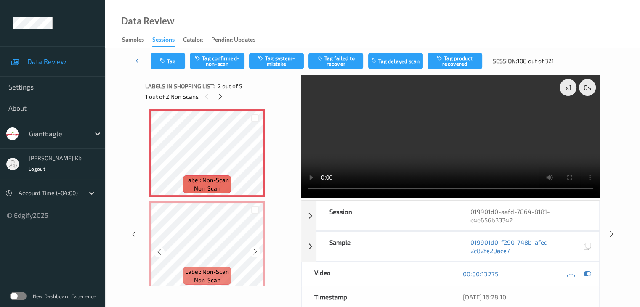
scroll to position [75, 0]
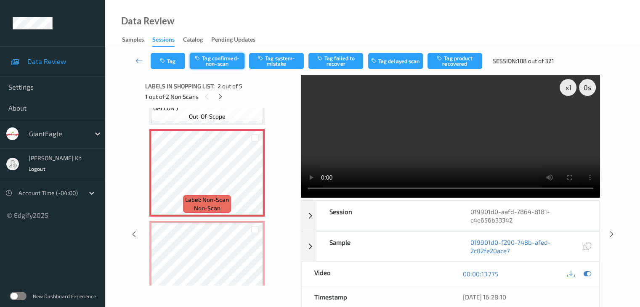
click at [224, 62] on button "Tag confirmed-non-scan" at bounding box center [217, 61] width 55 height 16
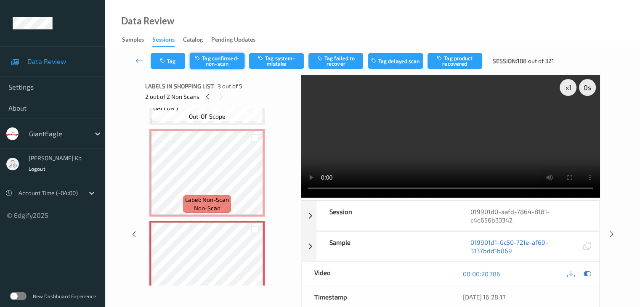
click at [223, 64] on button "Tag confirmed-non-scan" at bounding box center [217, 61] width 55 height 16
click at [140, 59] on icon at bounding box center [140, 60] width 8 height 8
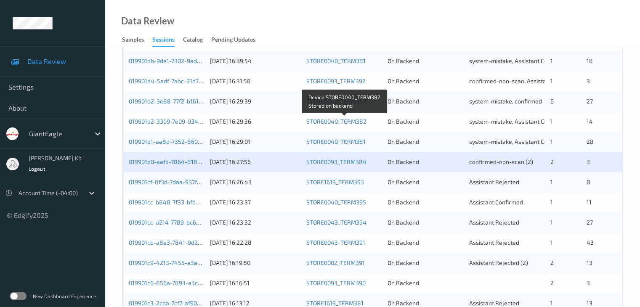
scroll to position [253, 0]
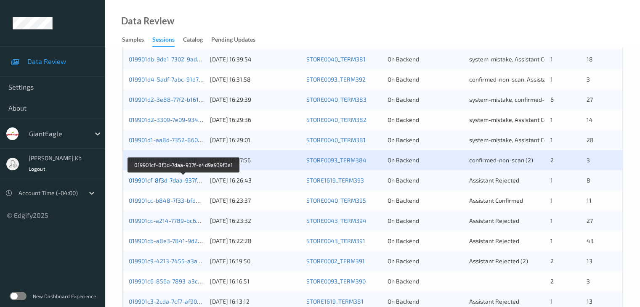
click at [175, 181] on link "019901cf-8f3d-7daa-937f-e4d9a939f3e1" at bounding box center [183, 180] width 109 height 7
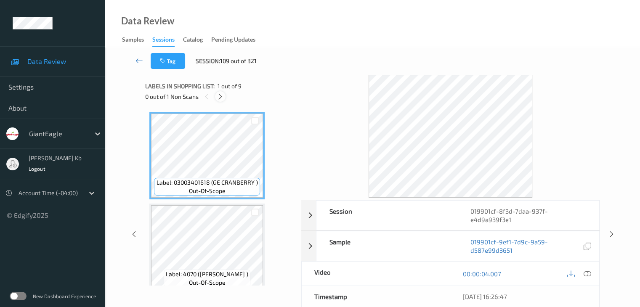
click at [221, 99] on icon at bounding box center [220, 97] width 7 height 8
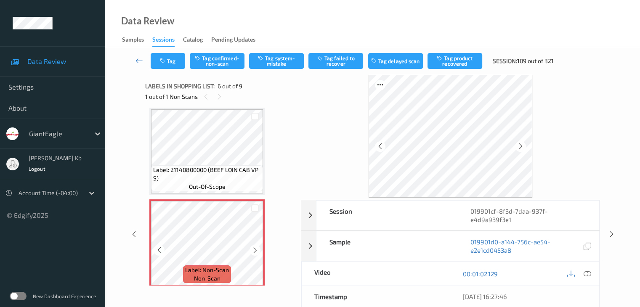
scroll to position [413, 0]
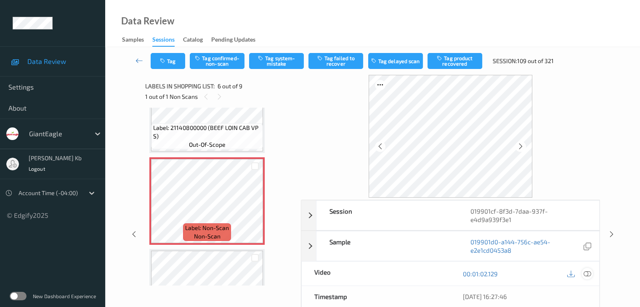
click at [585, 273] on icon at bounding box center [588, 274] width 8 height 8
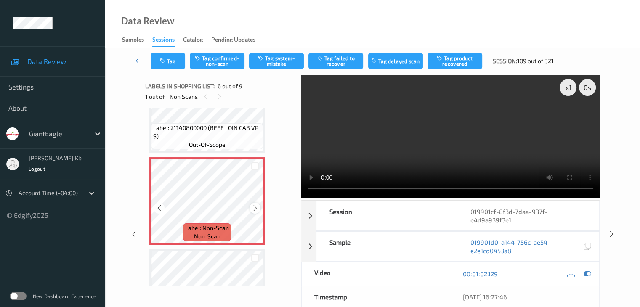
click at [253, 207] on icon at bounding box center [255, 209] width 7 height 8
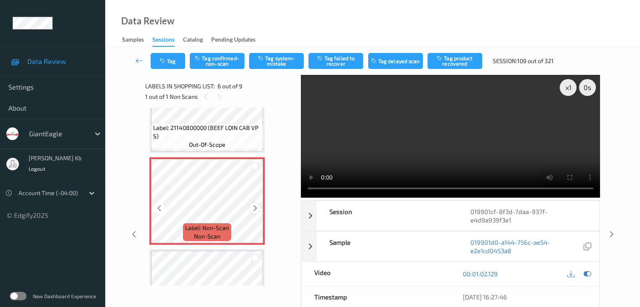
click at [254, 205] on icon at bounding box center [255, 209] width 7 height 8
click at [157, 208] on icon at bounding box center [159, 209] width 7 height 8
click at [223, 59] on button "Tag confirmed-non-scan" at bounding box center [217, 61] width 55 height 16
click at [224, 60] on button "Untag confirmed-non-scan" at bounding box center [217, 61] width 55 height 16
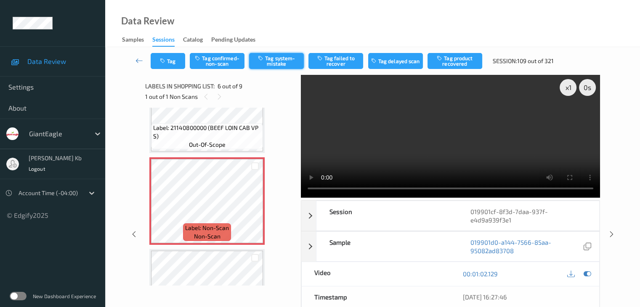
click at [290, 61] on button "Tag system-mistake" at bounding box center [276, 61] width 55 height 16
click at [174, 59] on button "Tag" at bounding box center [168, 61] width 35 height 16
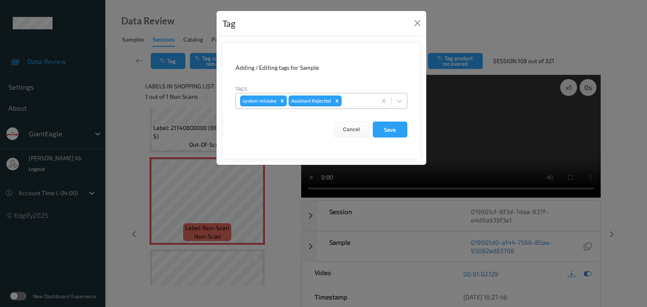
click at [355, 98] on div at bounding box center [357, 101] width 29 height 10
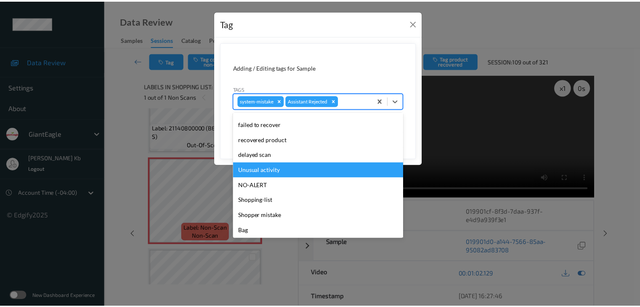
scroll to position [74, 0]
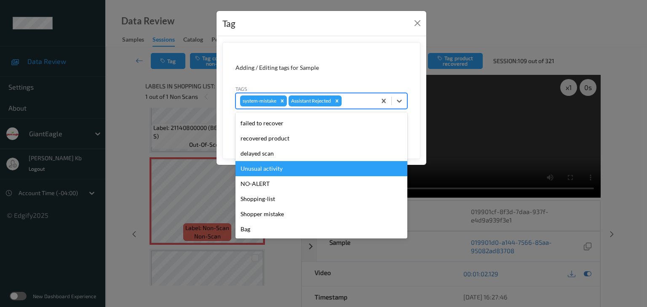
click at [266, 169] on div "Unusual activity" at bounding box center [321, 168] width 172 height 15
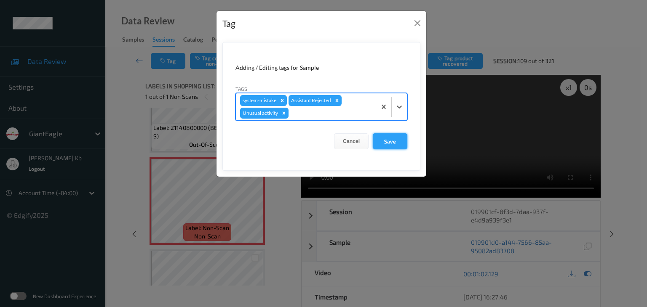
click at [389, 139] on button "Save" at bounding box center [390, 141] width 35 height 16
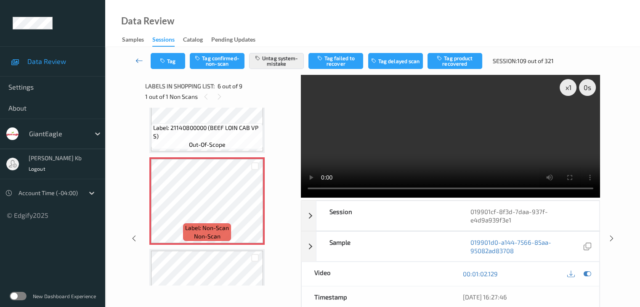
click at [138, 56] on link at bounding box center [139, 61] width 22 height 16
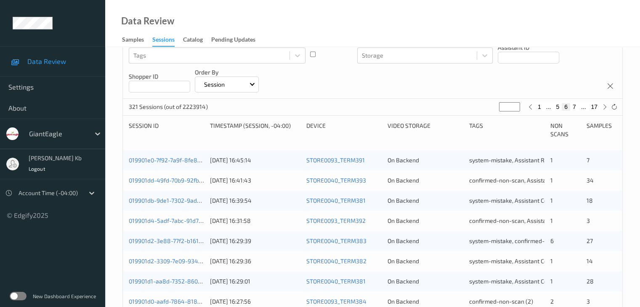
scroll to position [211, 0]
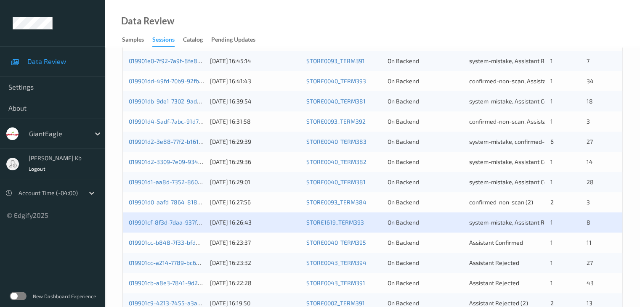
click at [179, 246] on div "019901cc-b848-7f33-bfd4-9863b801eff1" at bounding box center [166, 243] width 75 height 8
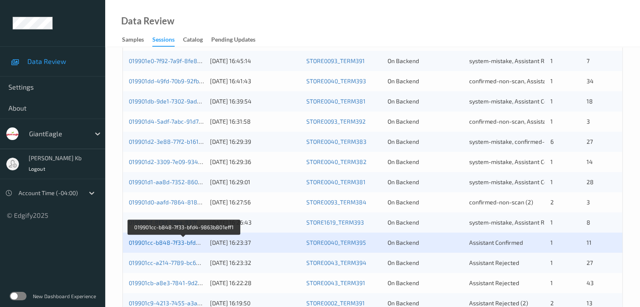
click at [168, 243] on link "019901cc-b848-7f33-bfd4-9863b801eff1" at bounding box center [184, 242] width 110 height 7
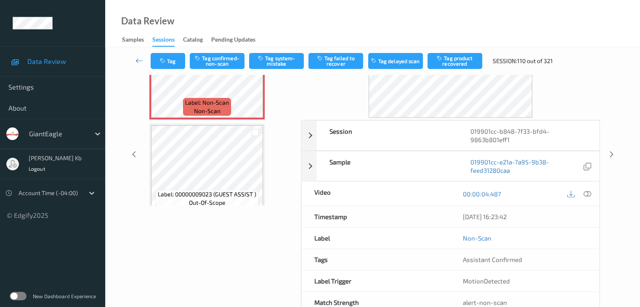
scroll to position [19, 0]
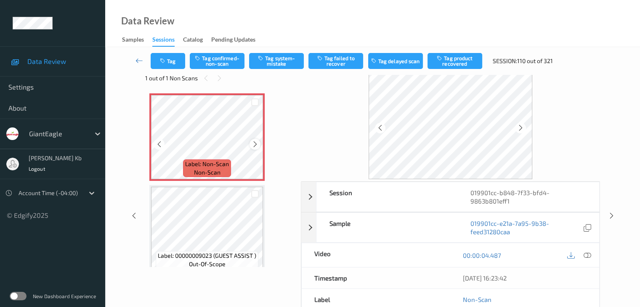
click at [257, 143] on icon at bounding box center [255, 145] width 7 height 8
click at [257, 142] on icon at bounding box center [255, 145] width 7 height 8
click at [586, 253] on icon at bounding box center [588, 256] width 8 height 8
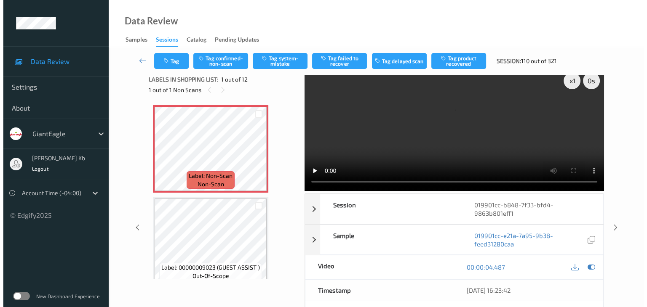
scroll to position [0, 0]
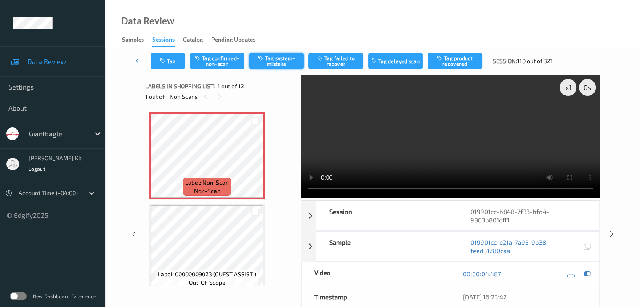
click at [274, 59] on button "Tag system-mistake" at bounding box center [276, 61] width 55 height 16
click at [176, 57] on button "Tag" at bounding box center [168, 61] width 35 height 16
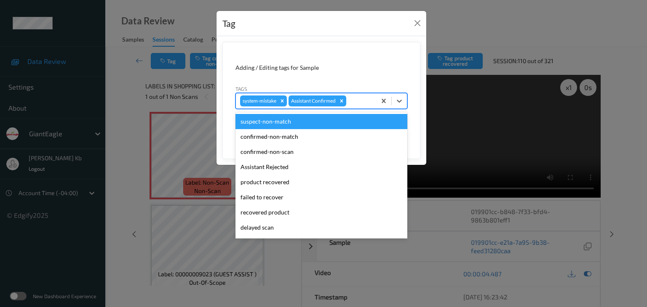
click at [364, 98] on div at bounding box center [360, 101] width 24 height 10
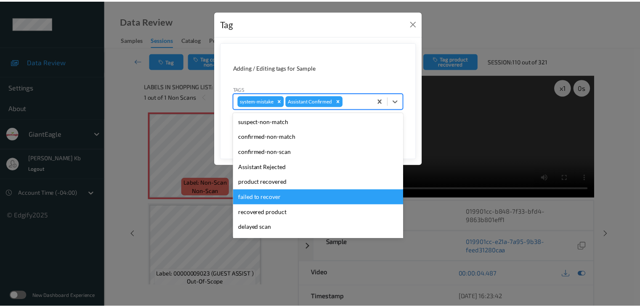
scroll to position [74, 0]
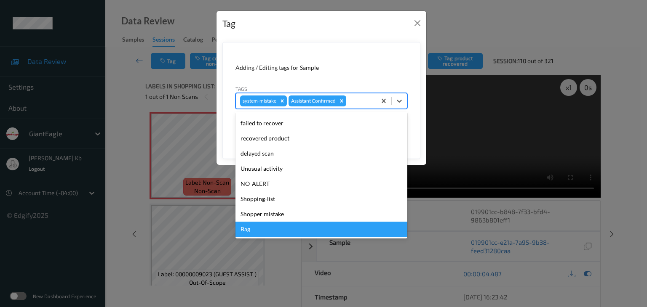
click at [258, 230] on div "Bag" at bounding box center [321, 229] width 172 height 15
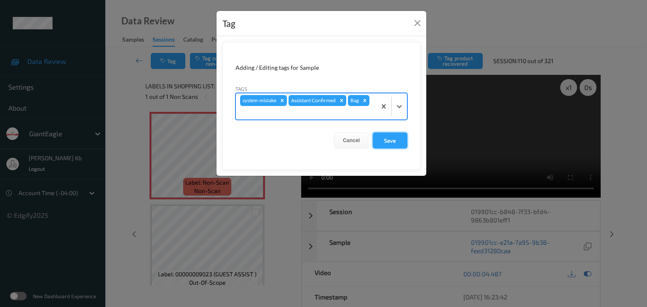
click at [395, 139] on button "Save" at bounding box center [390, 141] width 35 height 16
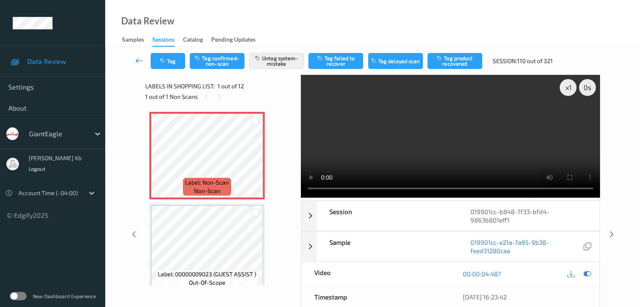
click at [137, 59] on icon at bounding box center [140, 60] width 8 height 8
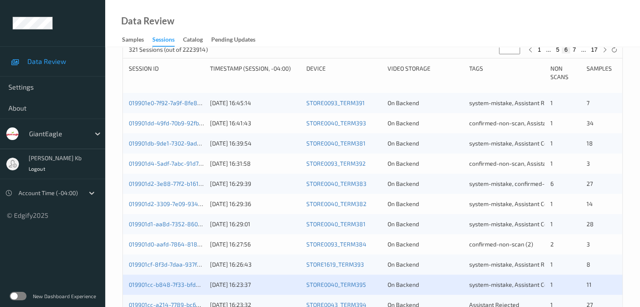
scroll to position [295, 0]
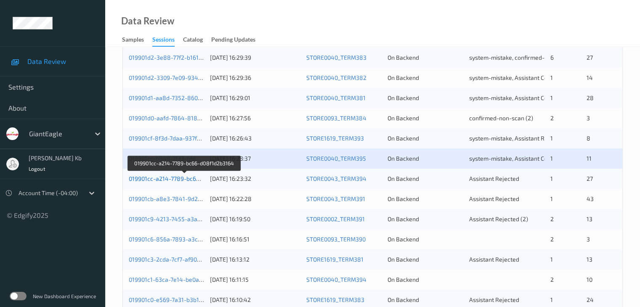
click at [178, 179] on link "019901cc-a214-7789-bc66-d08f1d2b3164" at bounding box center [185, 178] width 112 height 7
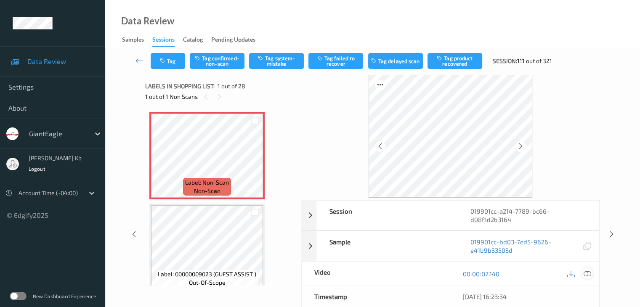
click at [589, 274] on icon at bounding box center [588, 274] width 8 height 8
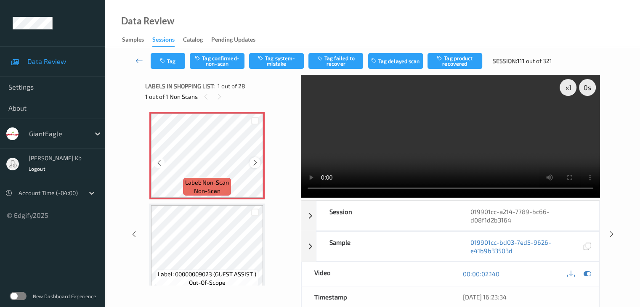
click at [255, 160] on icon at bounding box center [255, 163] width 7 height 8
click at [256, 161] on icon at bounding box center [255, 163] width 7 height 8
click at [278, 66] on button "Tag system-mistake" at bounding box center [276, 61] width 55 height 16
click at [179, 57] on button "Tag" at bounding box center [168, 61] width 35 height 16
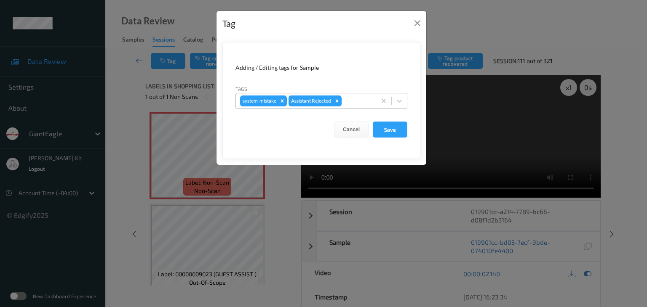
click at [353, 100] on div at bounding box center [357, 101] width 29 height 10
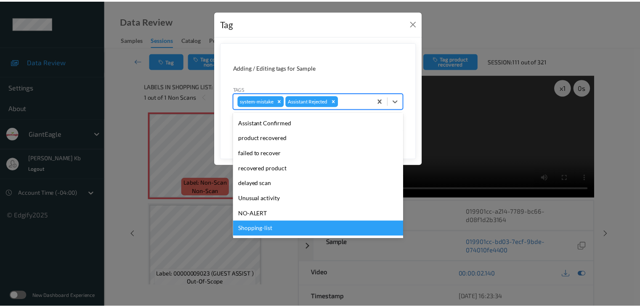
scroll to position [74, 0]
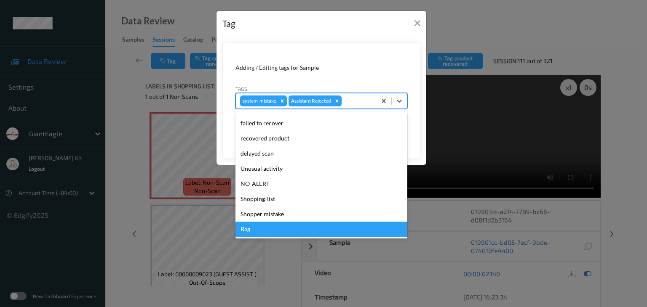
click at [253, 232] on div "Bag" at bounding box center [321, 229] width 172 height 15
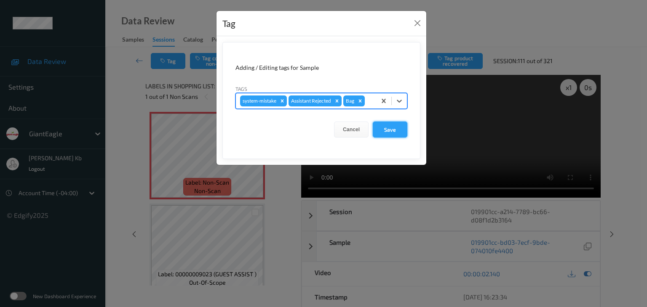
click at [398, 130] on button "Save" at bounding box center [390, 130] width 35 height 16
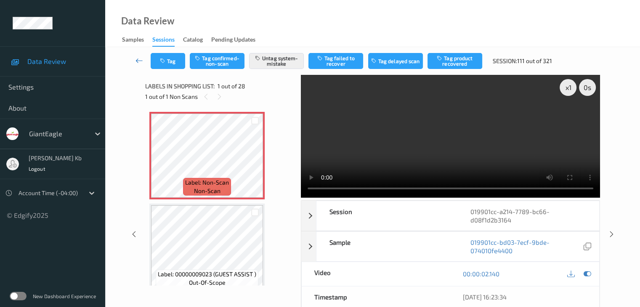
click at [142, 59] on icon at bounding box center [140, 60] width 8 height 8
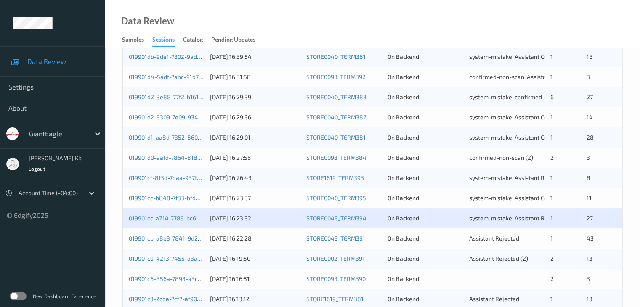
scroll to position [337, 0]
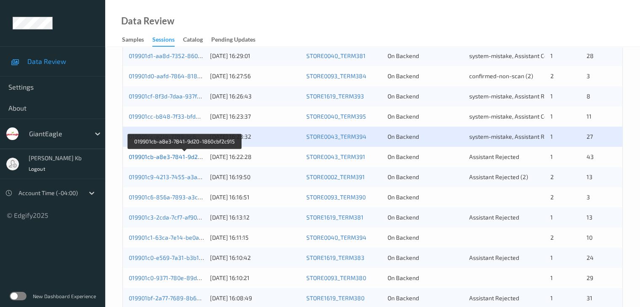
click at [180, 157] on link "019901cb-a8e3-7841-9d20-1860cbf2c915" at bounding box center [185, 156] width 112 height 7
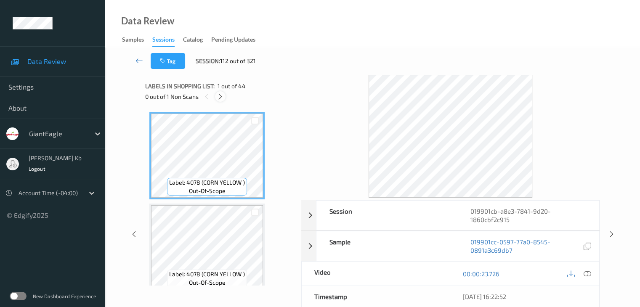
click at [221, 96] on icon at bounding box center [220, 97] width 7 height 8
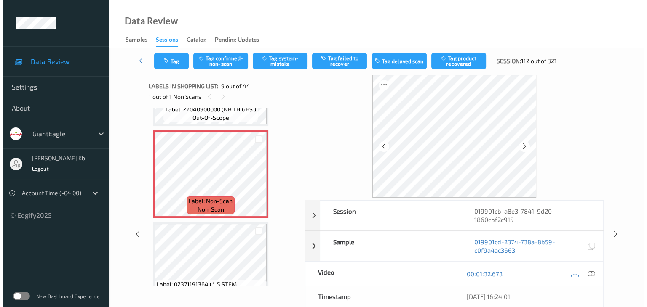
scroll to position [731, 0]
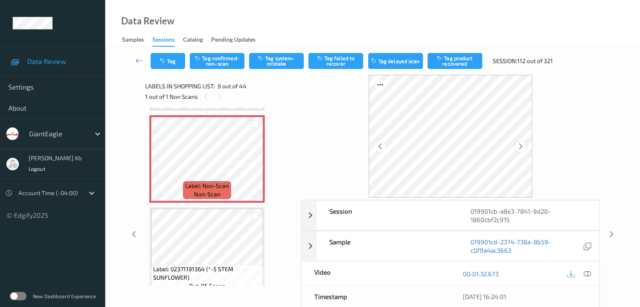
click at [520, 145] on icon at bounding box center [520, 147] width 7 height 8
click at [587, 275] on icon at bounding box center [588, 274] width 8 height 8
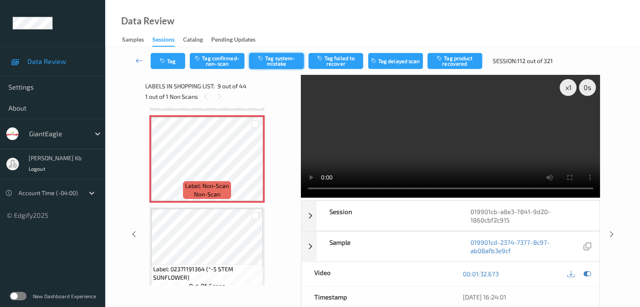
click at [275, 62] on button "Tag system-mistake" at bounding box center [276, 61] width 55 height 16
click at [179, 58] on button "Tag" at bounding box center [168, 61] width 35 height 16
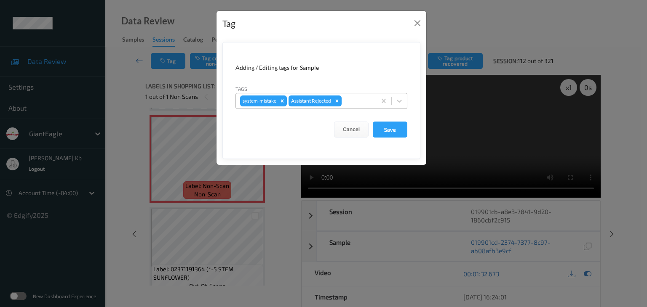
click at [354, 100] on div at bounding box center [357, 101] width 29 height 10
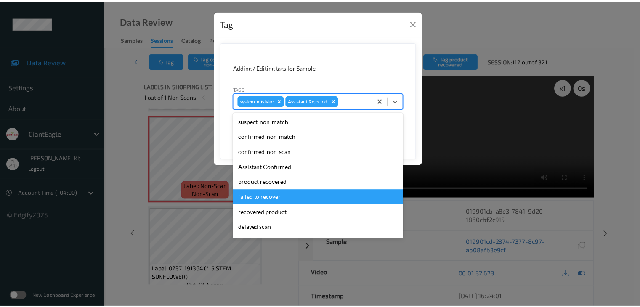
scroll to position [74, 0]
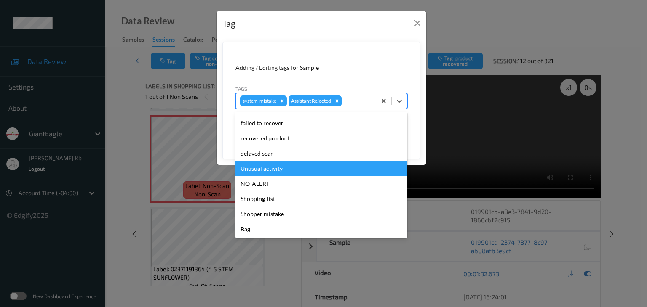
click at [271, 167] on div "Unusual activity" at bounding box center [321, 168] width 172 height 15
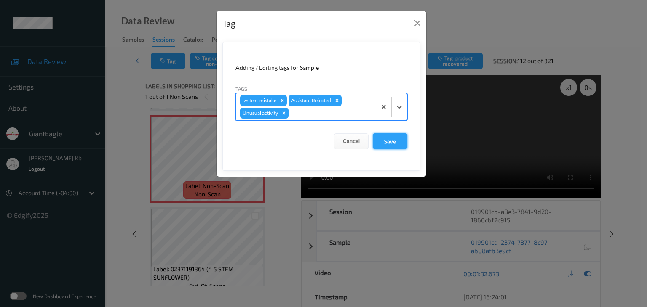
click at [390, 139] on button "Save" at bounding box center [390, 141] width 35 height 16
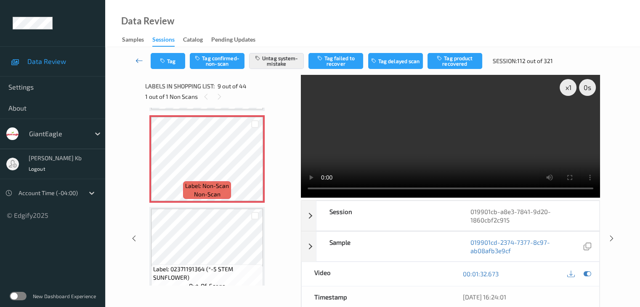
click at [138, 57] on icon at bounding box center [140, 60] width 8 height 8
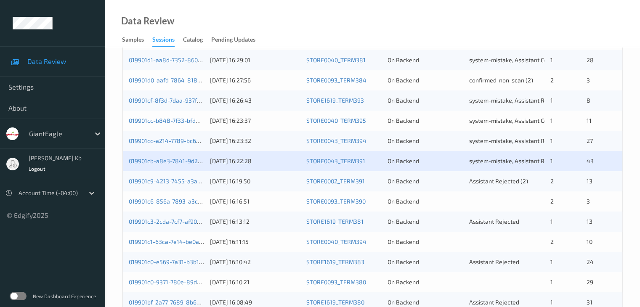
scroll to position [337, 0]
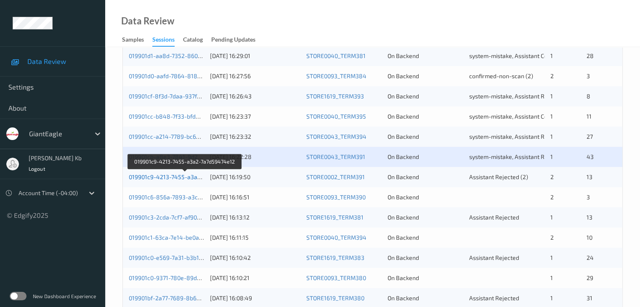
click at [178, 178] on link "019901c9-4213-7455-a3a2-7a7d59474e12" at bounding box center [185, 176] width 113 height 7
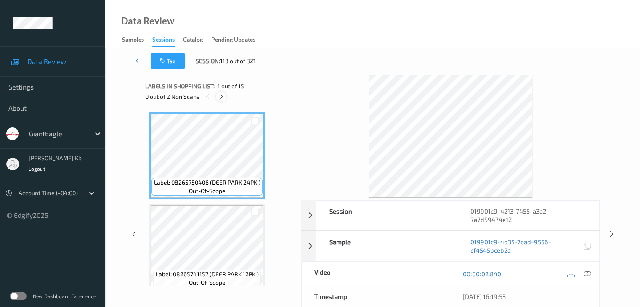
click at [224, 97] on icon at bounding box center [221, 97] width 7 height 8
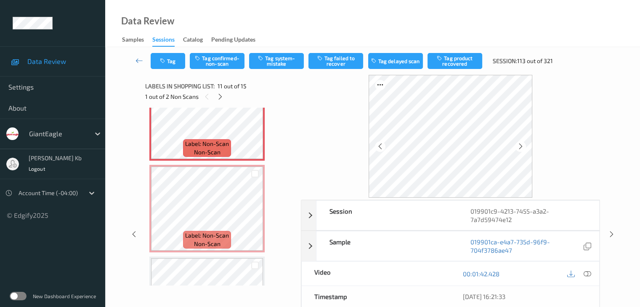
scroll to position [914, 0]
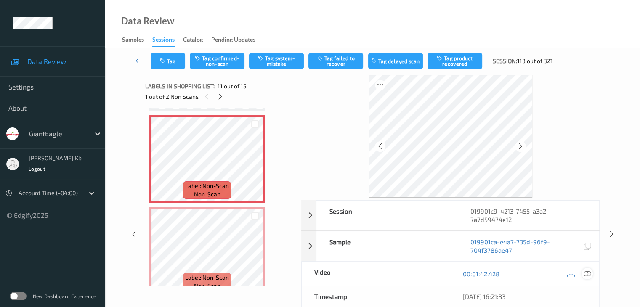
click at [586, 273] on icon at bounding box center [588, 274] width 8 height 8
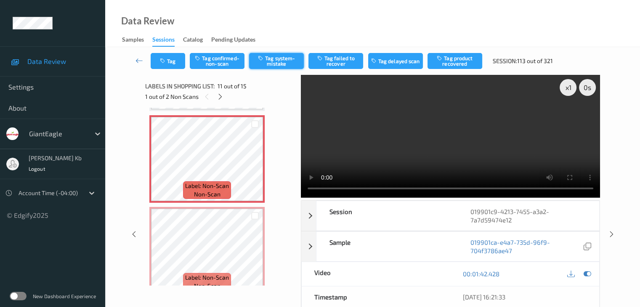
click at [280, 60] on button "Tag system-mistake" at bounding box center [276, 61] width 55 height 16
click at [181, 59] on button "Tag" at bounding box center [168, 61] width 35 height 16
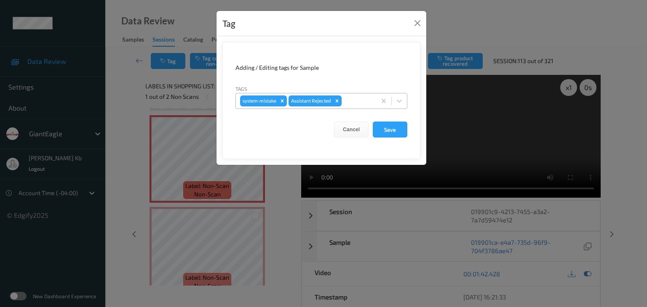
click at [352, 99] on div at bounding box center [357, 101] width 29 height 10
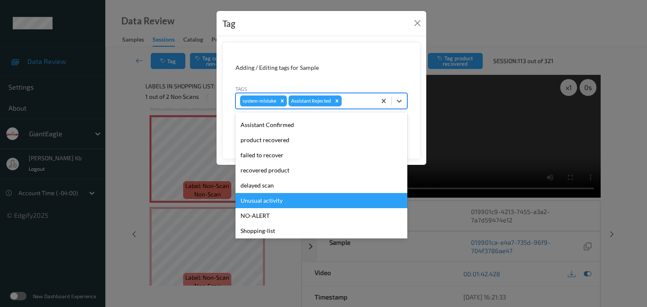
scroll to position [74, 0]
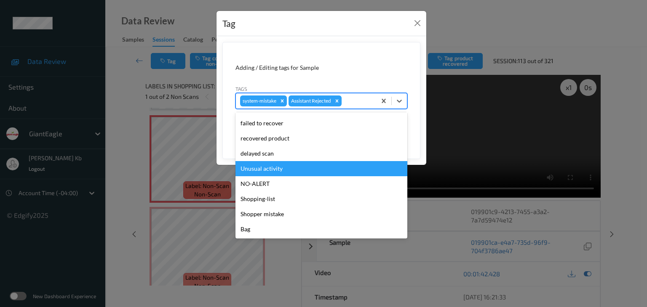
drag, startPoint x: 278, startPoint y: 171, endPoint x: 302, endPoint y: 159, distance: 27.5
click at [278, 171] on div "Unusual activity" at bounding box center [321, 168] width 172 height 15
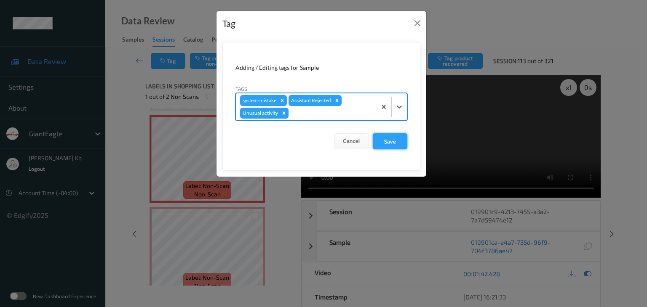
click at [390, 141] on button "Save" at bounding box center [390, 141] width 35 height 16
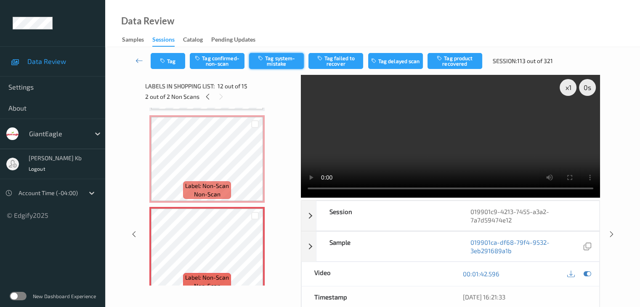
click at [288, 58] on button "Tag system-mistake" at bounding box center [276, 61] width 55 height 16
click at [180, 56] on button "Tag" at bounding box center [168, 61] width 35 height 16
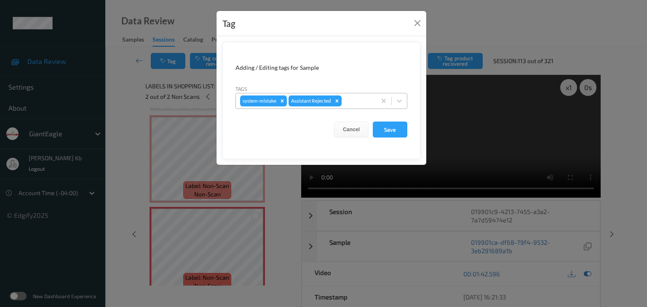
click at [363, 101] on div at bounding box center [357, 101] width 29 height 10
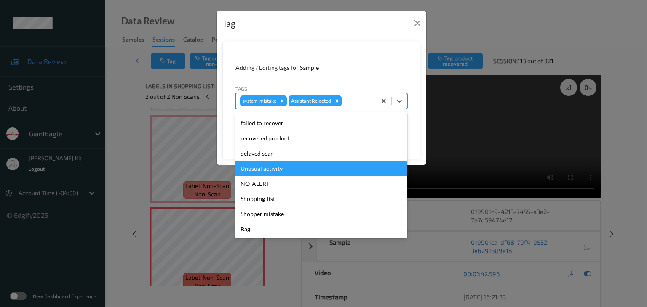
click at [278, 171] on div "Unusual activity" at bounding box center [321, 168] width 172 height 15
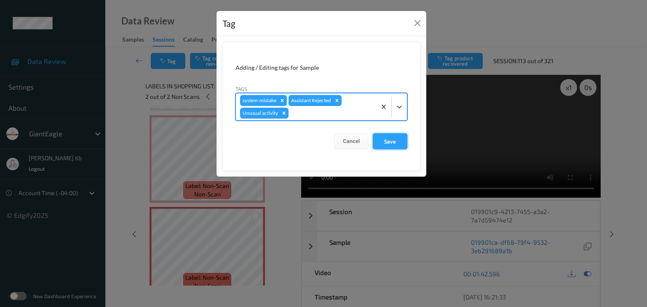
click at [394, 140] on button "Save" at bounding box center [390, 141] width 35 height 16
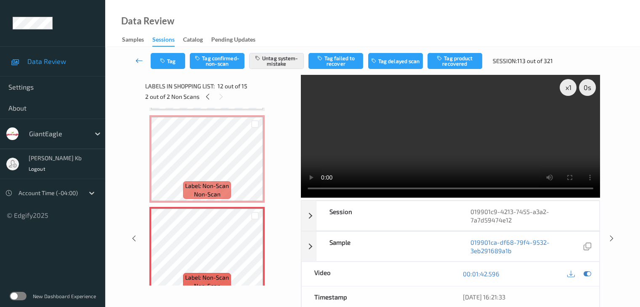
click at [141, 60] on icon at bounding box center [140, 60] width 8 height 8
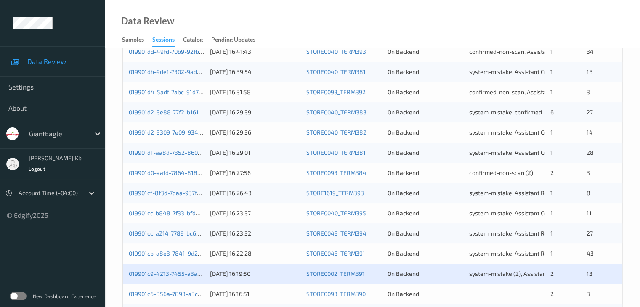
scroll to position [379, 0]
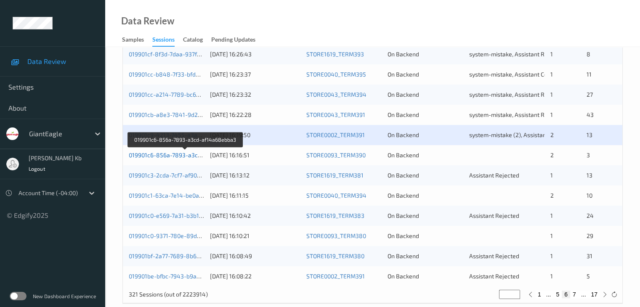
click at [183, 153] on link "019901c6-856a-7893-a3cd-af14a68ebba3" at bounding box center [186, 155] width 114 height 7
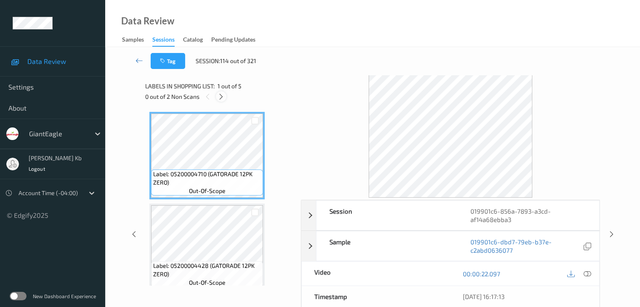
click at [222, 94] on icon at bounding box center [221, 97] width 7 height 8
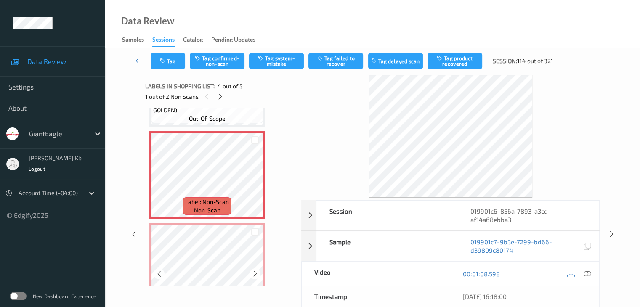
scroll to position [243, 0]
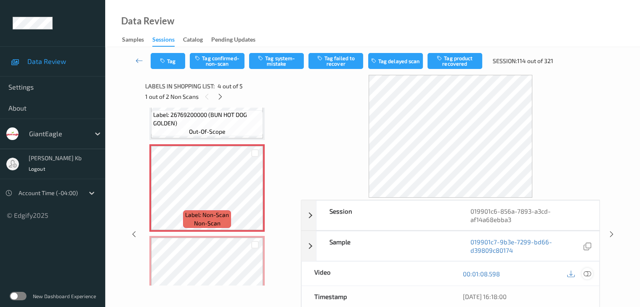
click at [586, 274] on icon at bounding box center [588, 274] width 8 height 8
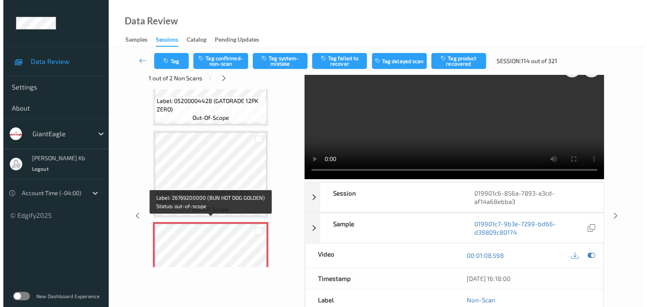
scroll to position [201, 0]
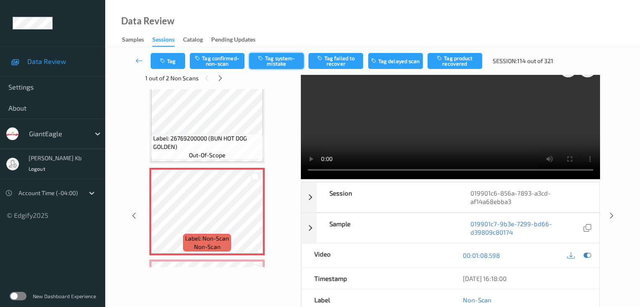
click at [278, 62] on button "Tag system-mistake" at bounding box center [276, 61] width 55 height 16
click at [180, 58] on button "Tag" at bounding box center [168, 61] width 35 height 16
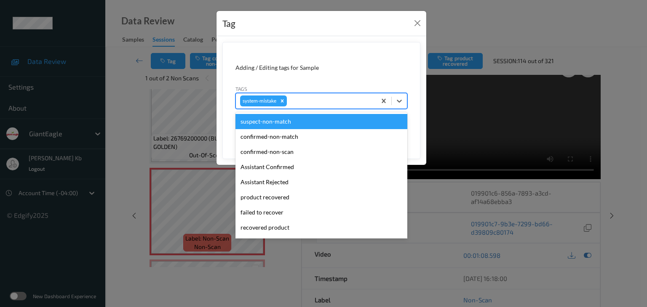
click at [309, 101] on div at bounding box center [329, 101] width 83 height 10
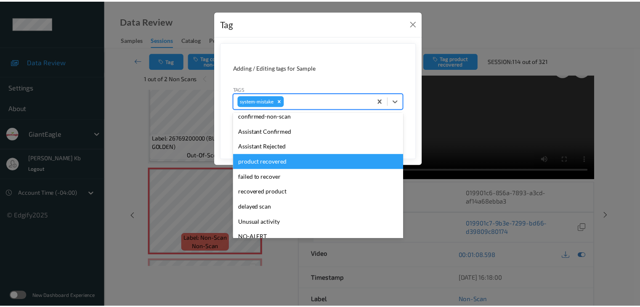
scroll to position [42, 0]
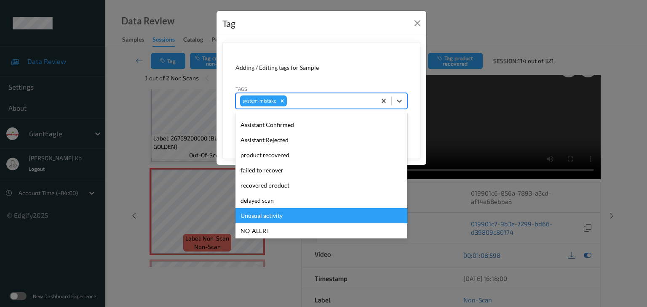
click at [276, 216] on div "Unusual activity" at bounding box center [321, 215] width 172 height 15
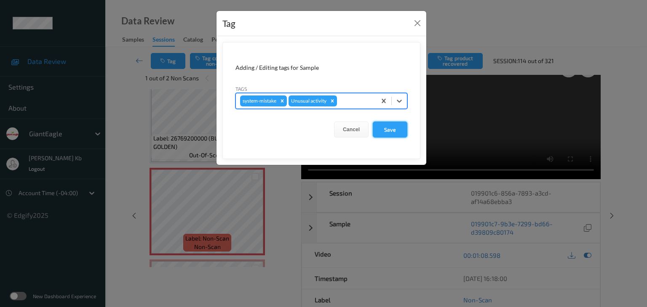
click at [389, 128] on button "Save" at bounding box center [390, 130] width 35 height 16
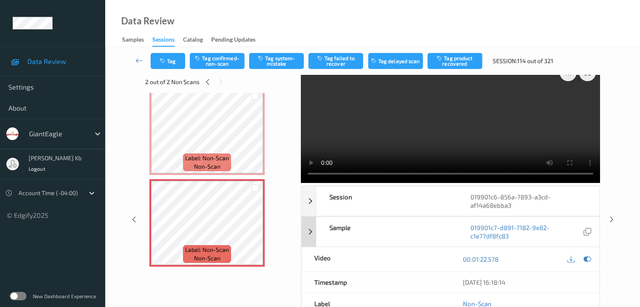
scroll to position [0, 0]
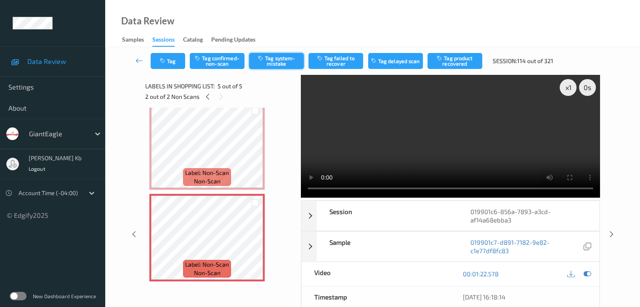
click at [279, 61] on button "Tag system-mistake" at bounding box center [276, 61] width 55 height 16
drag, startPoint x: 139, startPoint y: 59, endPoint x: 139, endPoint y: 36, distance: 23.6
click at [139, 59] on icon at bounding box center [140, 60] width 8 height 8
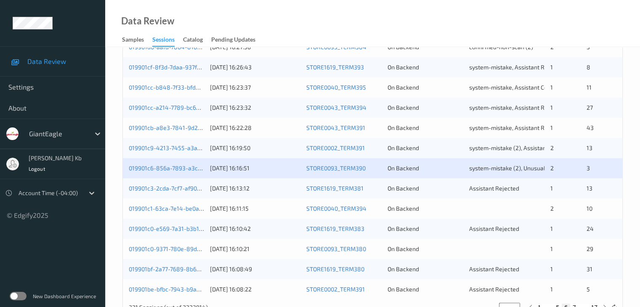
scroll to position [379, 0]
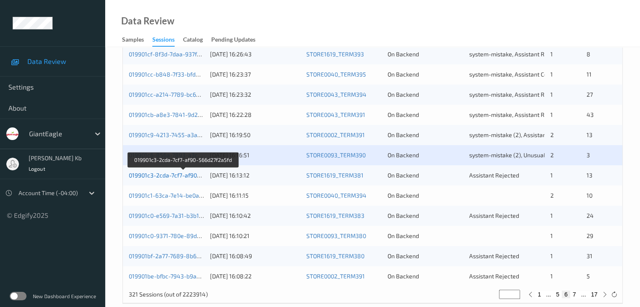
click at [168, 176] on link "019901c3-2cda-7cf7-af90-566d27f2a5fd" at bounding box center [183, 175] width 108 height 7
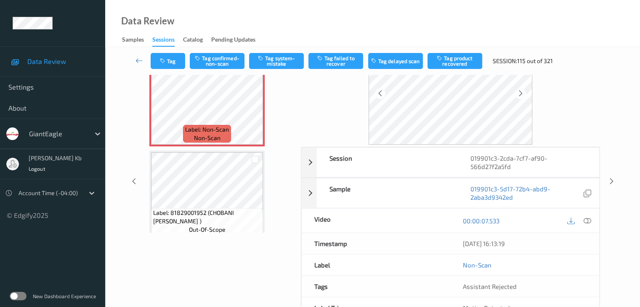
scroll to position [10, 0]
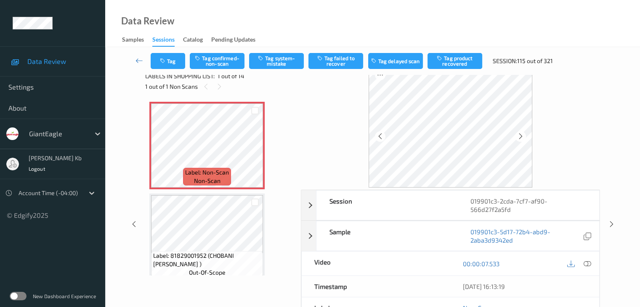
click at [589, 260] on icon at bounding box center [588, 264] width 8 height 8
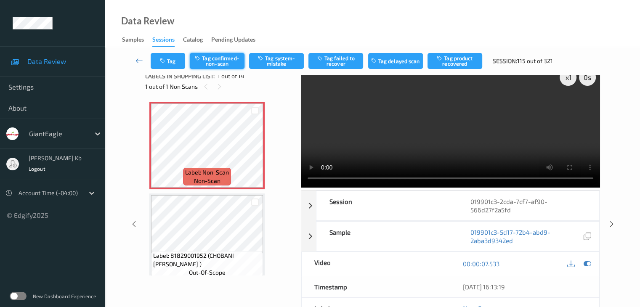
click at [224, 58] on button "Tag confirmed-non-scan" at bounding box center [217, 61] width 55 height 16
click at [456, 59] on button "Tag product recovered" at bounding box center [455, 61] width 55 height 16
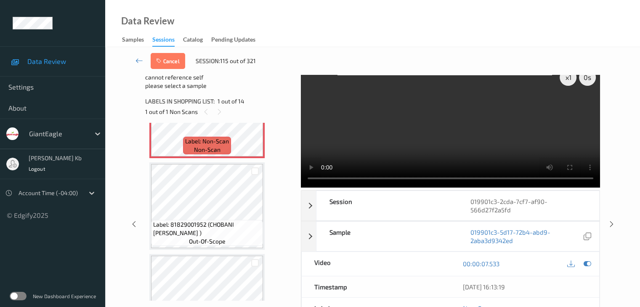
scroll to position [42, 0]
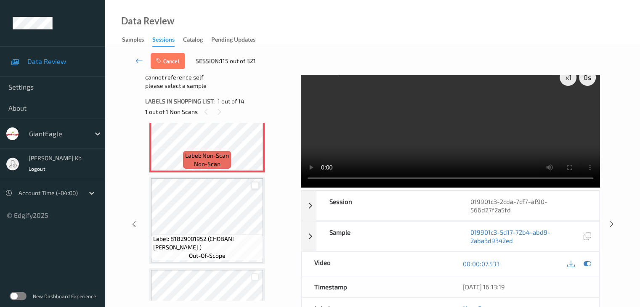
click at [256, 186] on div at bounding box center [255, 186] width 8 height 8
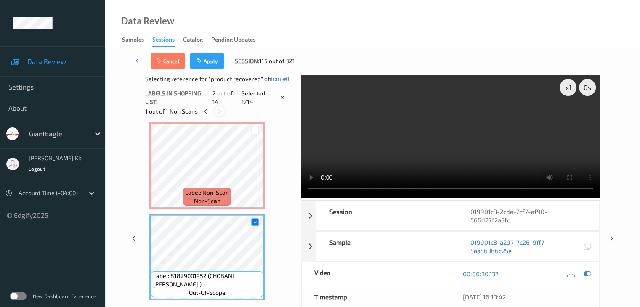
scroll to position [0, 0]
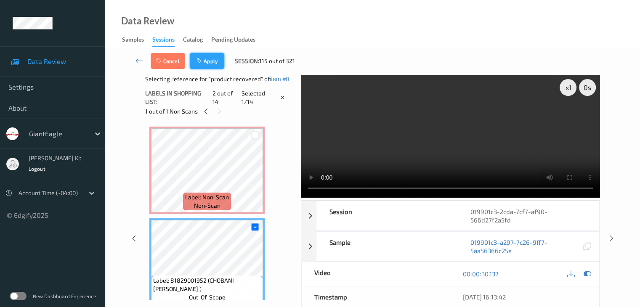
click at [209, 63] on button "Apply" at bounding box center [207, 61] width 35 height 16
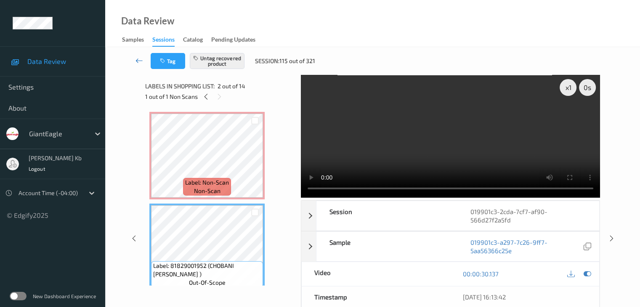
click at [142, 63] on icon at bounding box center [140, 60] width 8 height 8
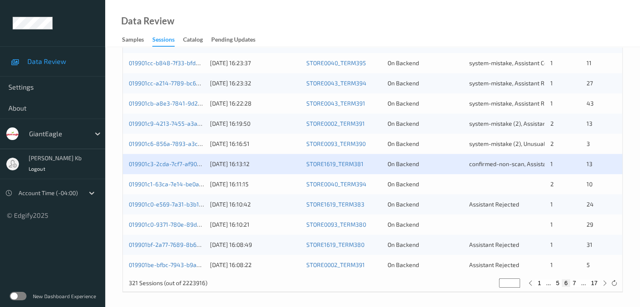
scroll to position [392, 0]
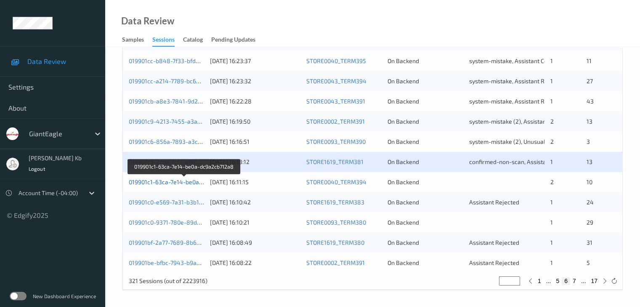
click at [165, 182] on link "019901c1-63ca-7e14-be0a-dc9a2cb712a8" at bounding box center [185, 182] width 112 height 7
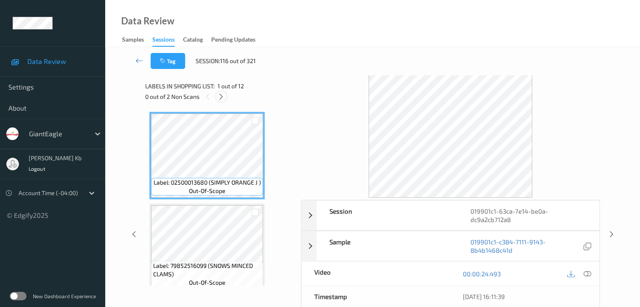
click at [221, 96] on icon at bounding box center [221, 97] width 7 height 8
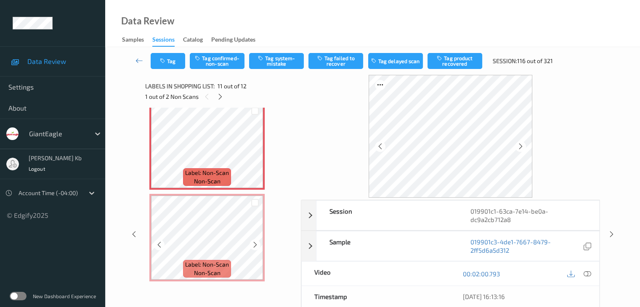
scroll to position [885, 0]
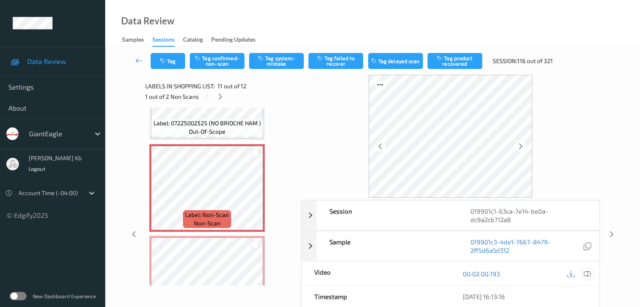
click at [588, 273] on icon at bounding box center [588, 274] width 8 height 8
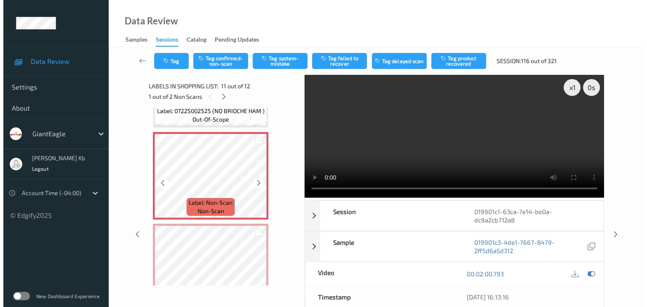
scroll to position [927, 0]
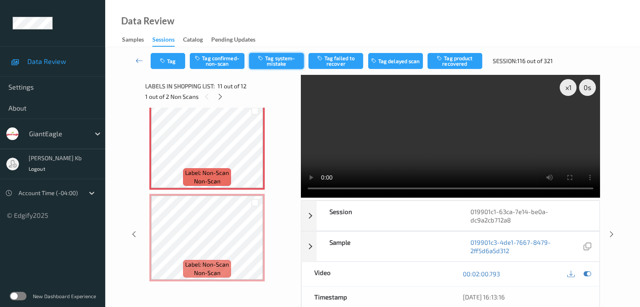
click at [275, 64] on button "Tag system-mistake" at bounding box center [276, 61] width 55 height 16
click at [176, 62] on button "Tag" at bounding box center [168, 61] width 35 height 16
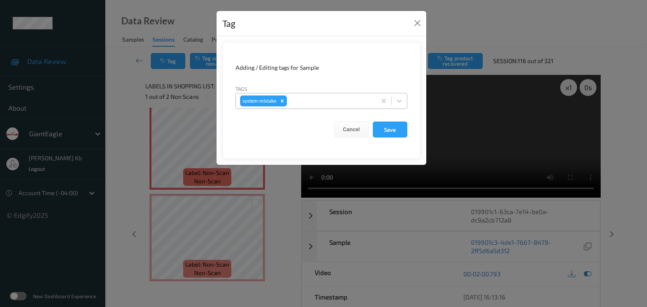
click at [319, 100] on div at bounding box center [329, 101] width 83 height 10
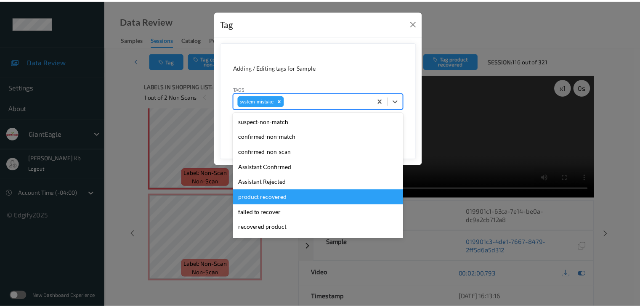
scroll to position [42, 0]
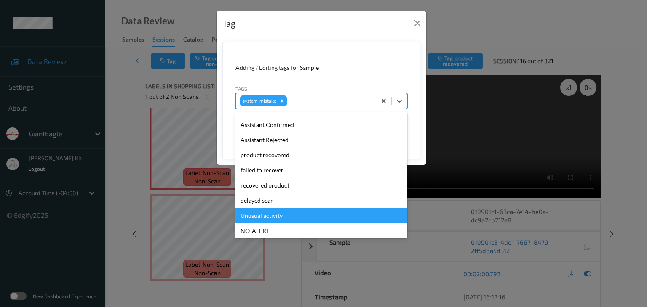
click at [272, 214] on div "Unusual activity" at bounding box center [321, 215] width 172 height 15
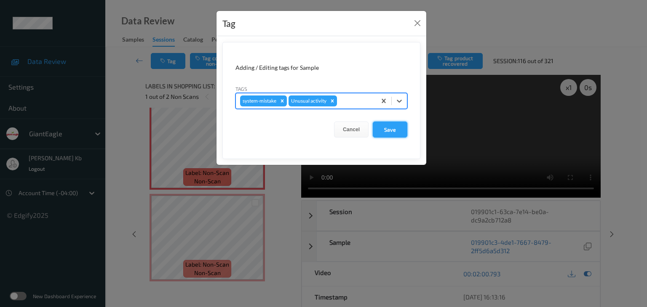
click at [384, 125] on button "Save" at bounding box center [390, 130] width 35 height 16
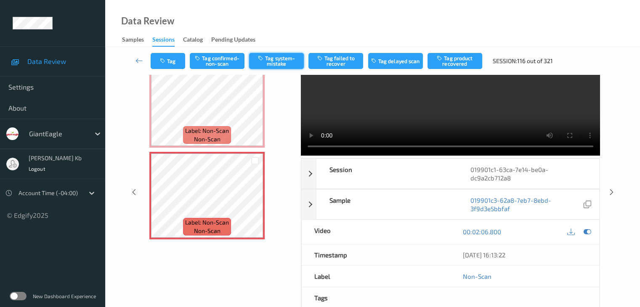
click at [281, 62] on button "Tag system-mistake" at bounding box center [276, 61] width 55 height 16
click at [140, 58] on icon at bounding box center [140, 60] width 8 height 8
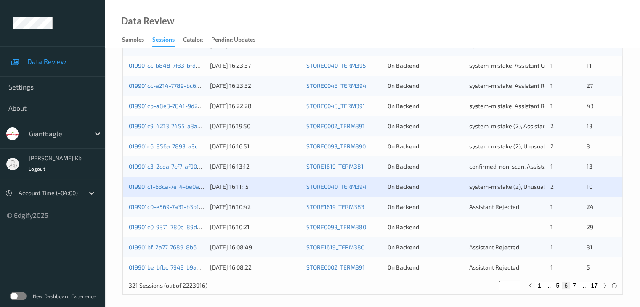
scroll to position [392, 0]
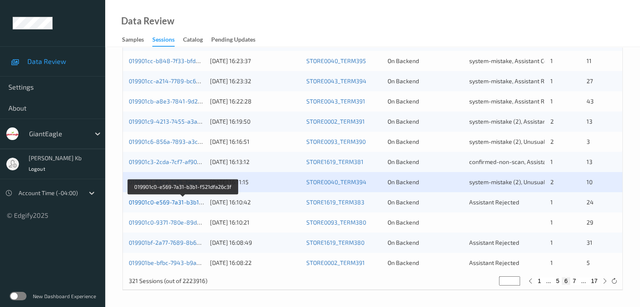
click at [172, 203] on link "019901c0-e569-7a31-b3b1-f521dfa26c3f" at bounding box center [183, 202] width 108 height 7
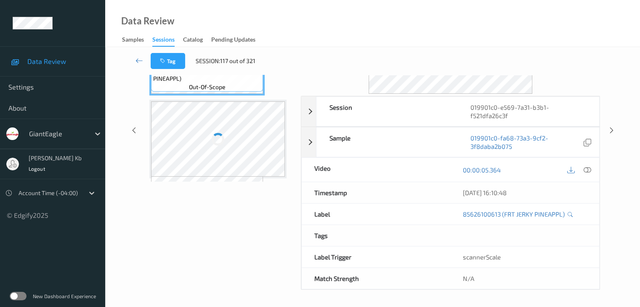
scroll to position [94, 0]
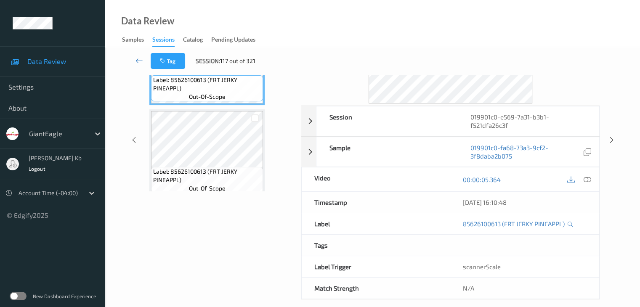
drag, startPoint x: 224, startPoint y: 9, endPoint x: 463, endPoint y: 29, distance: 239.6
click at [463, 29] on div "Data Review Samples Sessions Catalog Pending Updates" at bounding box center [372, 23] width 535 height 47
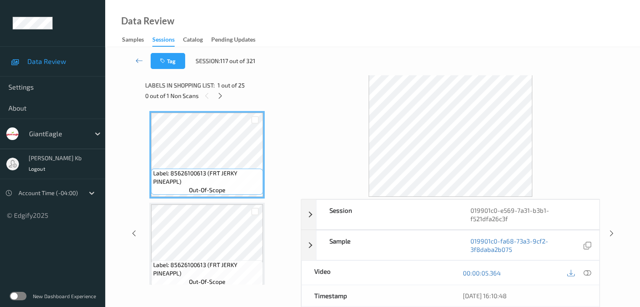
scroll to position [0, 0]
click at [221, 99] on icon at bounding box center [220, 97] width 7 height 8
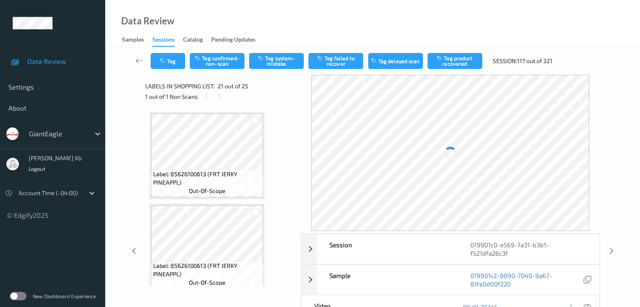
scroll to position [1748, 0]
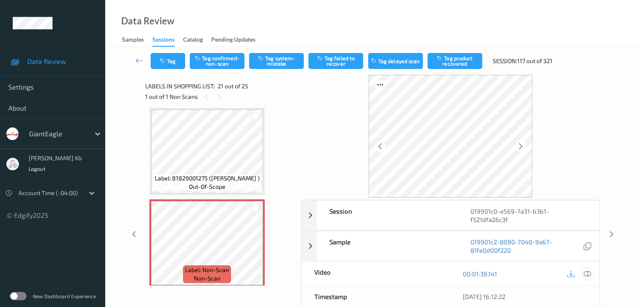
click at [589, 270] on icon at bounding box center [588, 274] width 8 height 8
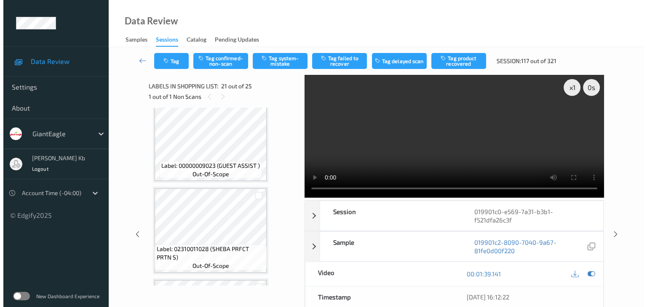
scroll to position [1959, 0]
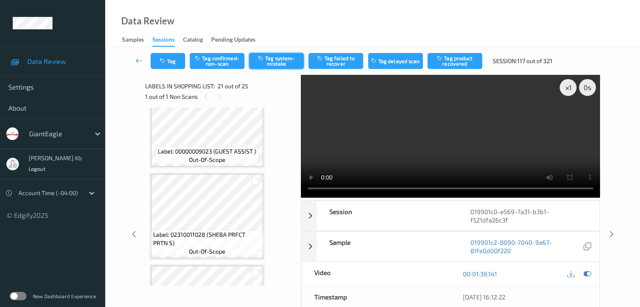
click at [278, 61] on button "Tag system-mistake" at bounding box center [276, 61] width 55 height 16
click at [178, 63] on button "Tag" at bounding box center [168, 61] width 35 height 16
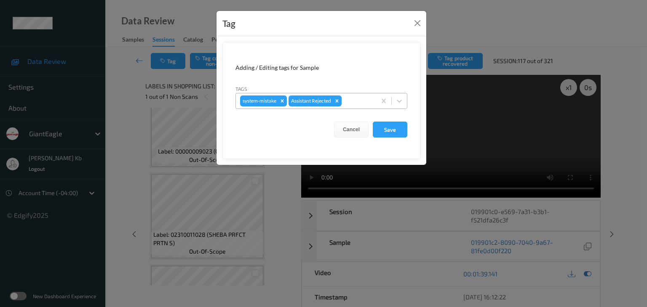
click at [353, 99] on div at bounding box center [357, 101] width 29 height 10
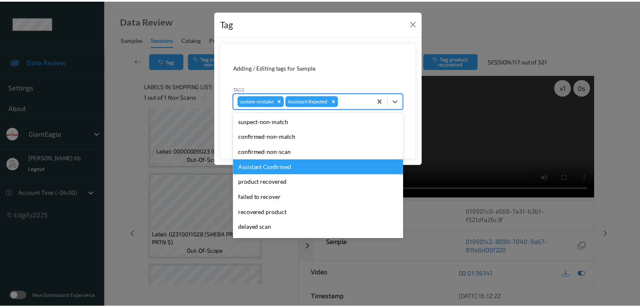
scroll to position [74, 0]
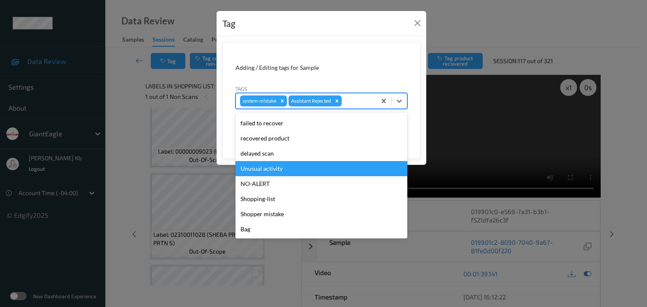
click at [275, 168] on div "Unusual activity" at bounding box center [321, 168] width 172 height 15
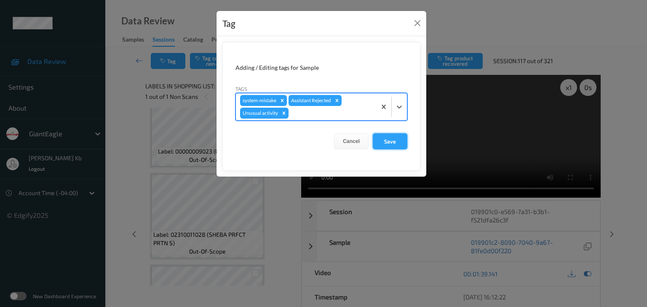
click at [389, 142] on button "Save" at bounding box center [390, 141] width 35 height 16
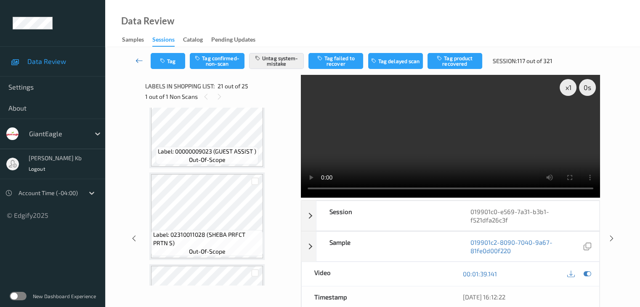
click at [137, 61] on icon at bounding box center [140, 60] width 8 height 8
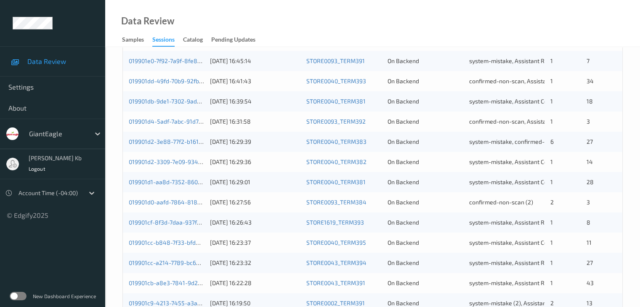
scroll to position [379, 0]
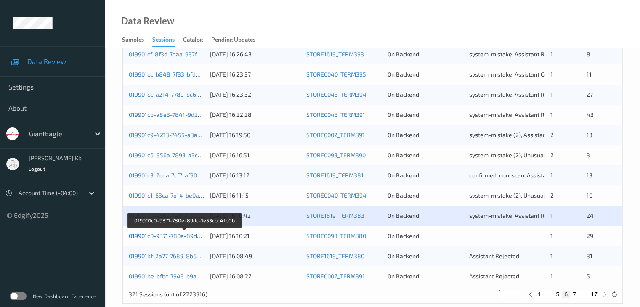
click at [173, 236] on link "019901c0-9371-780e-89dc-1e53cbc4fb0b" at bounding box center [185, 235] width 112 height 7
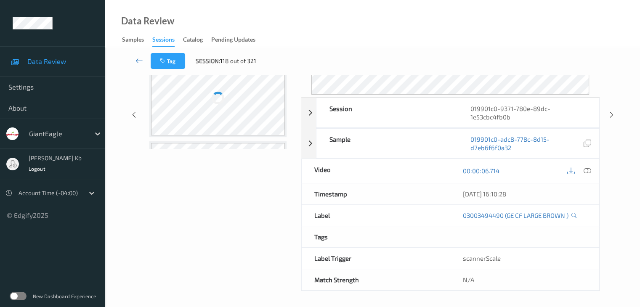
scroll to position [103, 0]
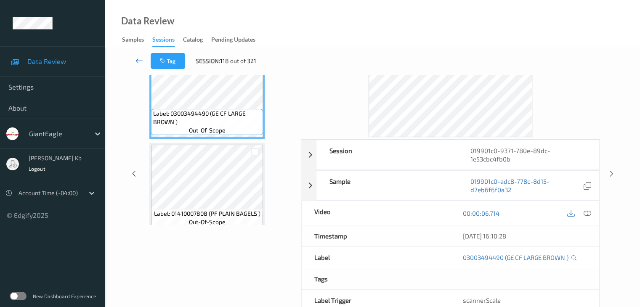
click at [139, 59] on icon at bounding box center [140, 60] width 8 height 8
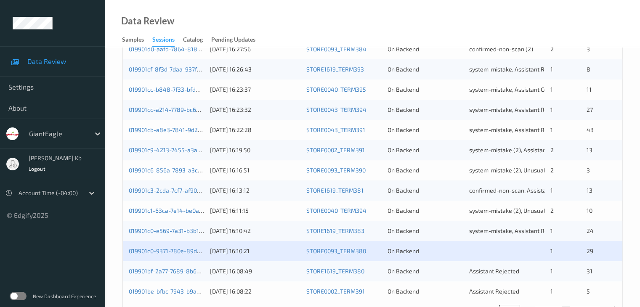
scroll to position [392, 0]
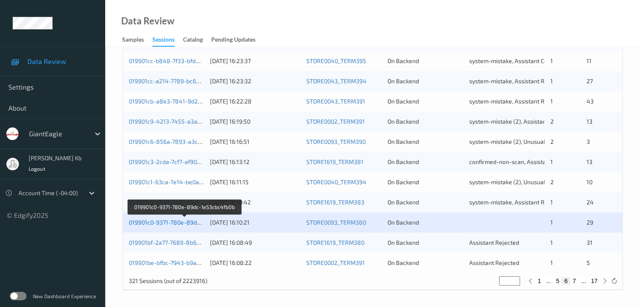
click at [182, 223] on link "019901c0-9371-780e-89dc-1e53cbc4fb0b" at bounding box center [185, 222] width 112 height 7
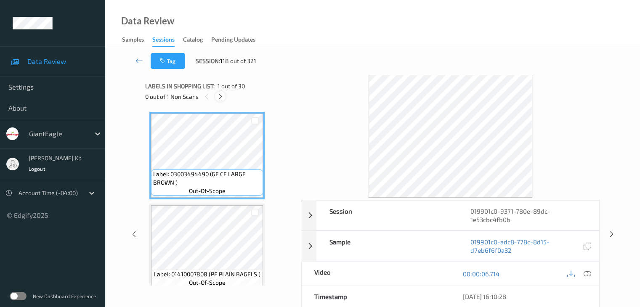
click at [222, 96] on icon at bounding box center [220, 97] width 7 height 8
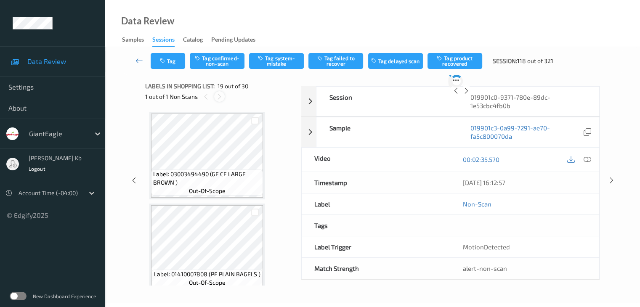
scroll to position [1564, 0]
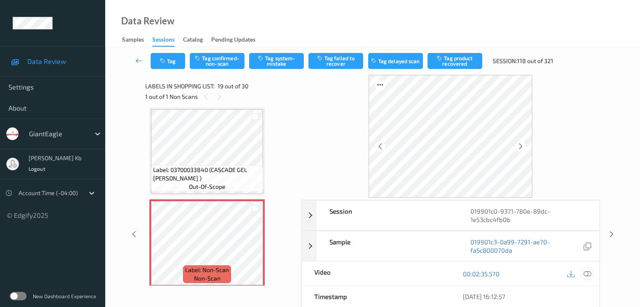
click at [586, 273] on icon at bounding box center [588, 274] width 8 height 8
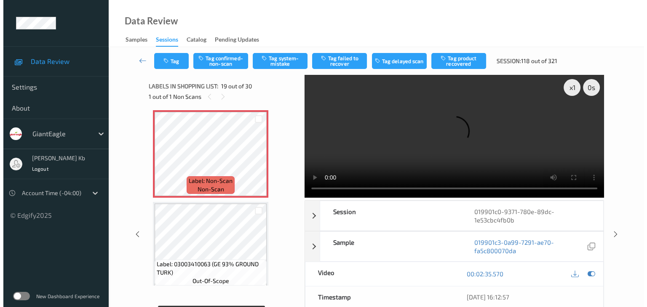
scroll to position [1649, 0]
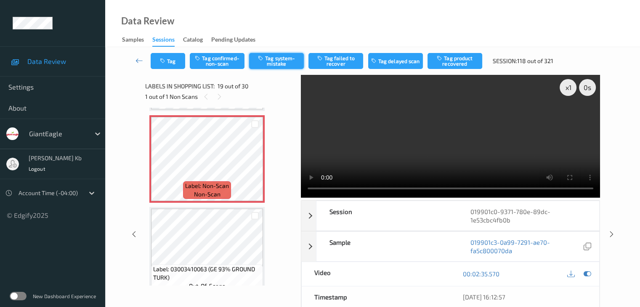
click at [273, 61] on button "Tag system-mistake" at bounding box center [276, 61] width 55 height 16
click at [176, 62] on button "Tag" at bounding box center [168, 61] width 35 height 16
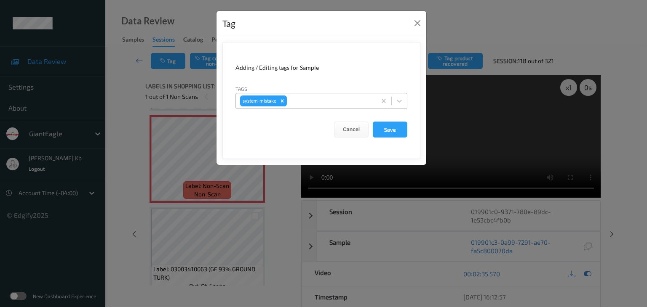
click at [326, 98] on div at bounding box center [329, 101] width 83 height 10
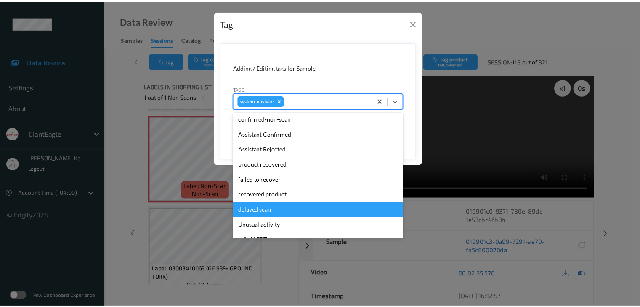
scroll to position [42, 0]
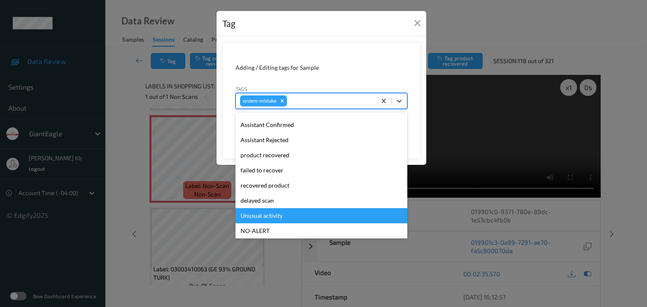
click at [280, 215] on div "Unusual activity" at bounding box center [321, 215] width 172 height 15
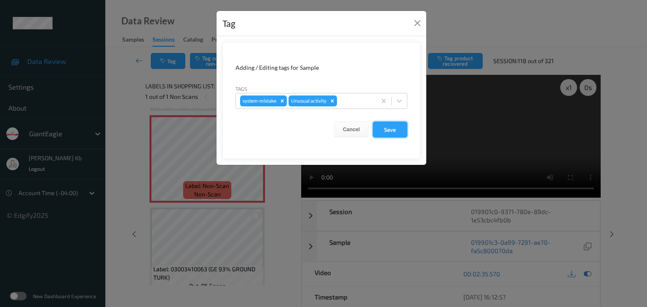
click at [387, 131] on button "Save" at bounding box center [390, 130] width 35 height 16
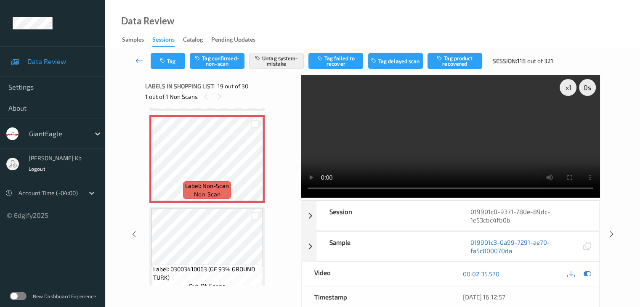
click at [138, 59] on icon at bounding box center [140, 60] width 8 height 8
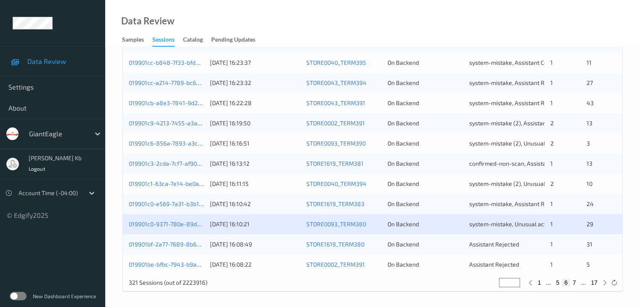
scroll to position [392, 0]
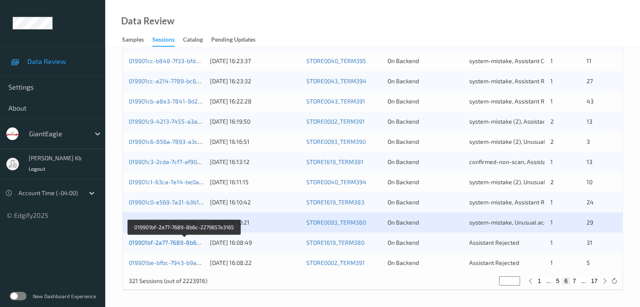
click at [173, 245] on link "019901bf-2a77-7689-8b6c-2279657e3165" at bounding box center [185, 242] width 112 height 7
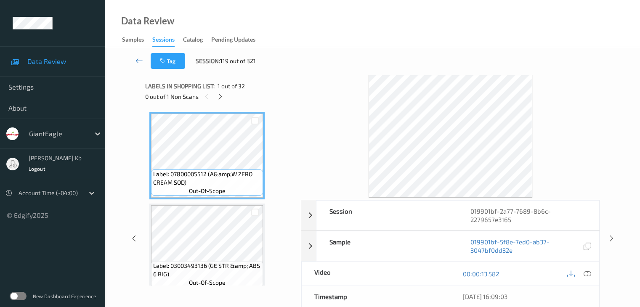
drag, startPoint x: 222, startPoint y: 97, endPoint x: 256, endPoint y: 112, distance: 37.3
click at [222, 97] on icon at bounding box center [220, 97] width 7 height 8
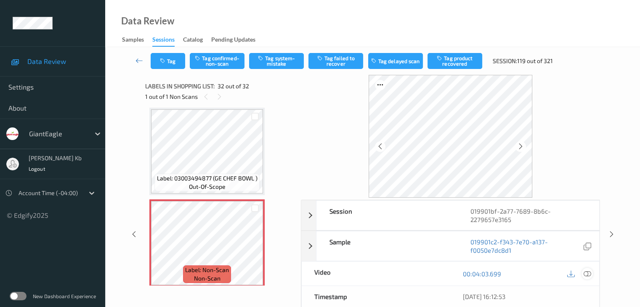
click at [587, 273] on icon at bounding box center [588, 274] width 8 height 8
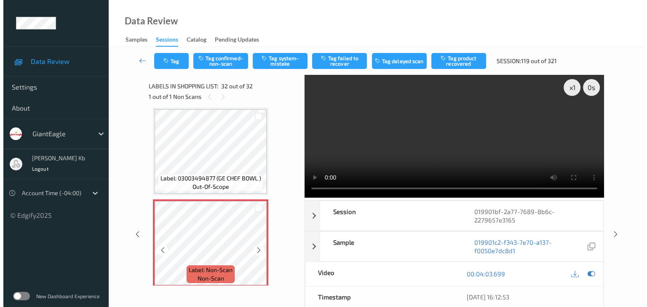
scroll to position [2763, 0]
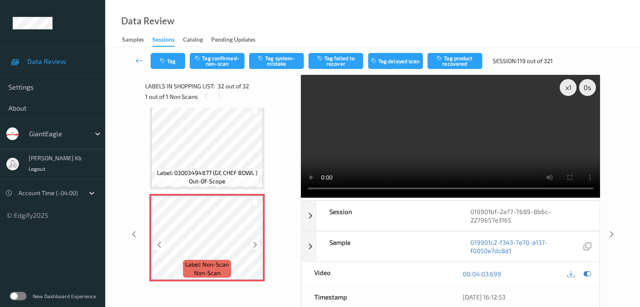
click at [254, 246] on icon at bounding box center [255, 245] width 7 height 8
click at [284, 61] on button "Tag system-mistake" at bounding box center [276, 61] width 55 height 16
click at [179, 61] on button "Tag" at bounding box center [168, 61] width 35 height 16
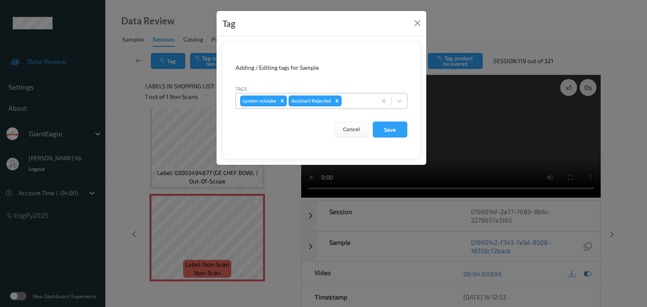
drag, startPoint x: 363, startPoint y: 100, endPoint x: 355, endPoint y: 108, distance: 11.6
click at [363, 100] on div at bounding box center [357, 101] width 29 height 10
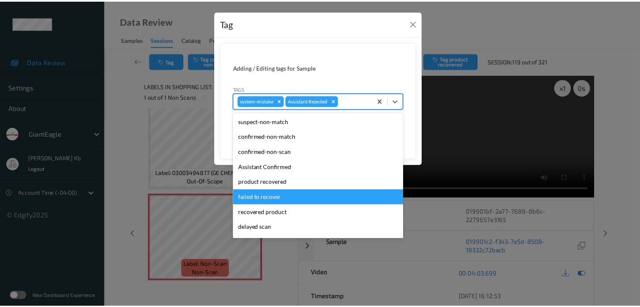
scroll to position [42, 0]
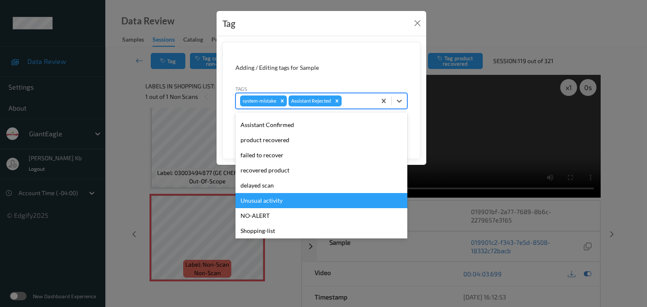
click at [268, 204] on div "Unusual activity" at bounding box center [321, 200] width 172 height 15
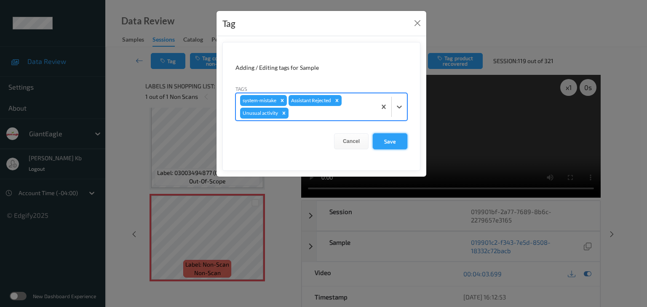
click at [386, 142] on button "Save" at bounding box center [390, 141] width 35 height 16
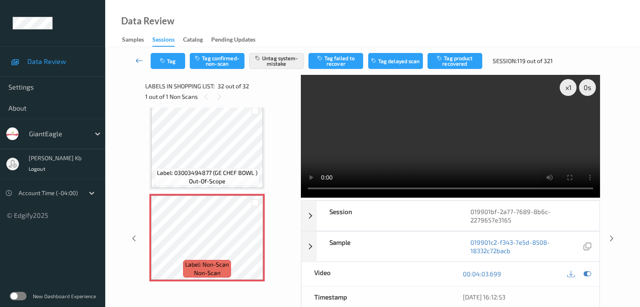
click at [141, 61] on icon at bounding box center [140, 60] width 8 height 8
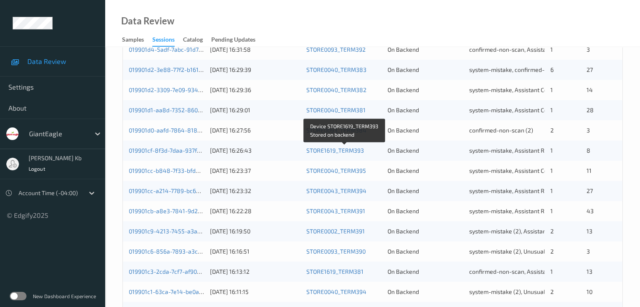
scroll to position [392, 0]
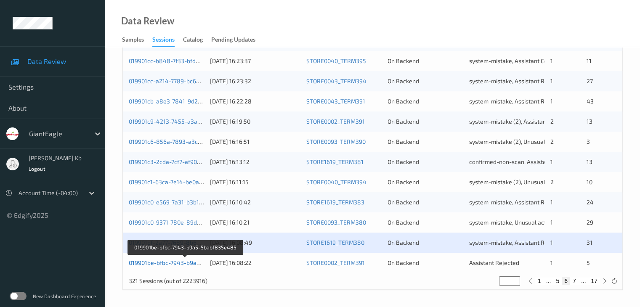
click at [183, 263] on link "019901be-bfbc-7943-b9a5-5babf835e485" at bounding box center [186, 262] width 114 height 7
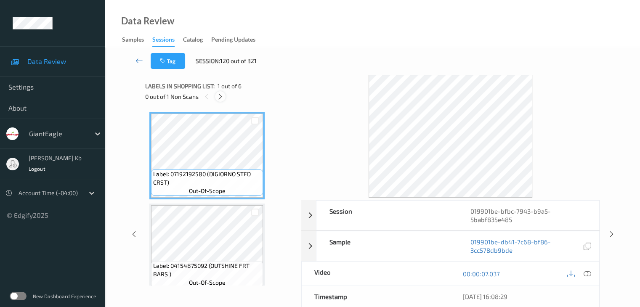
click at [221, 96] on icon at bounding box center [220, 97] width 7 height 8
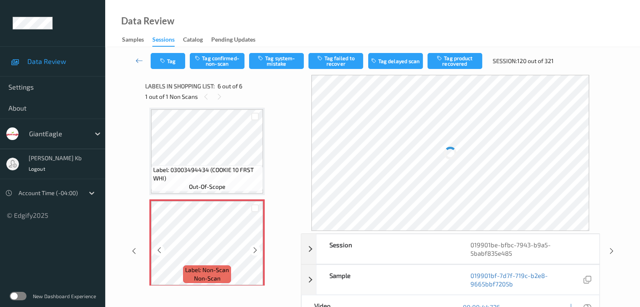
scroll to position [377, 0]
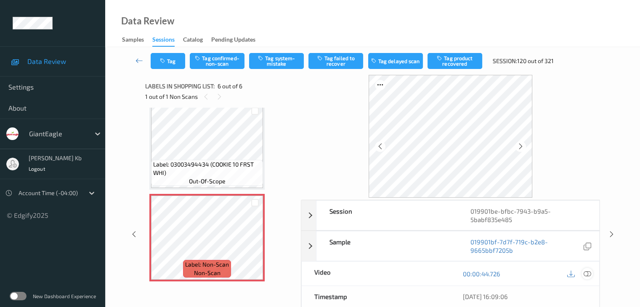
click at [589, 274] on icon at bounding box center [588, 274] width 8 height 8
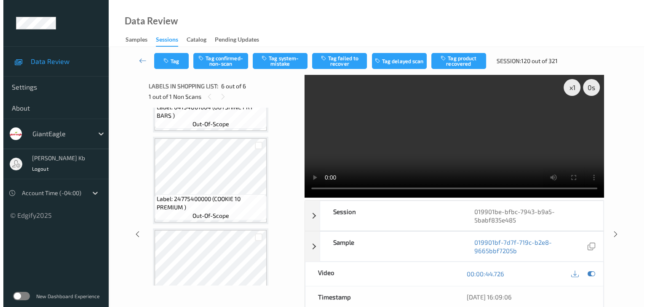
scroll to position [208, 0]
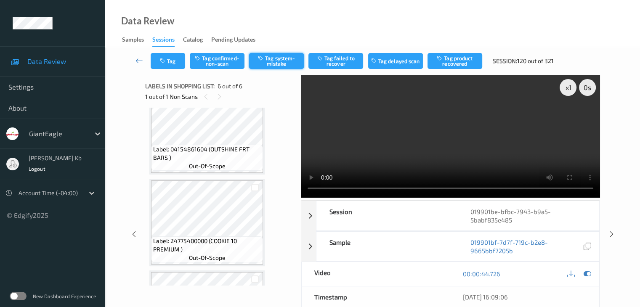
click at [275, 61] on button "Tag system-mistake" at bounding box center [276, 61] width 55 height 16
click at [181, 56] on button "Tag" at bounding box center [168, 61] width 35 height 16
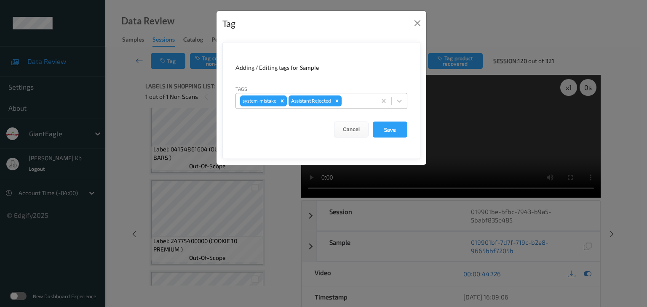
click at [354, 95] on div "system-mistake Assistant Rejected" at bounding box center [306, 101] width 140 height 14
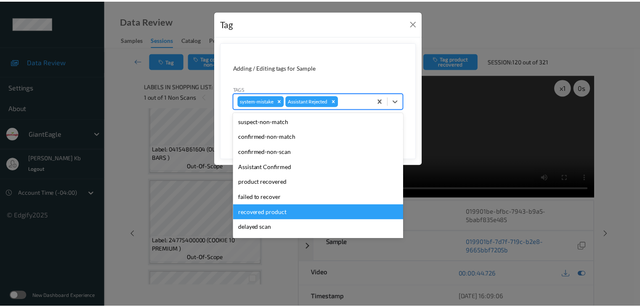
scroll to position [74, 0]
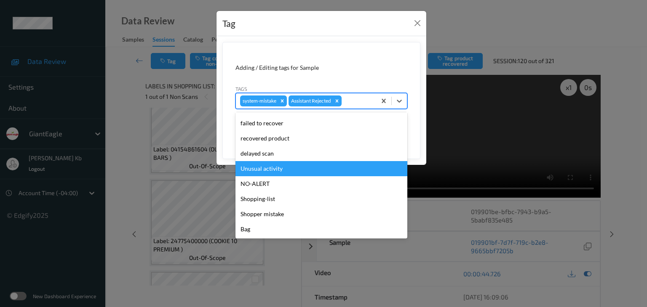
click at [275, 167] on div "Unusual activity" at bounding box center [321, 168] width 172 height 15
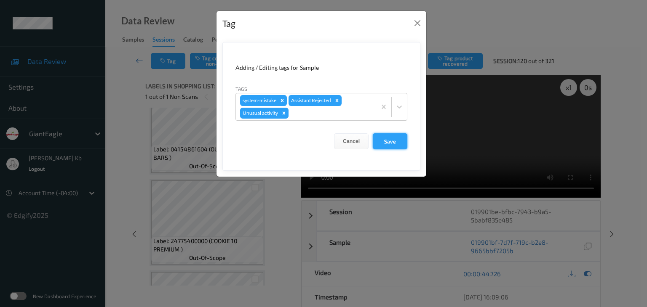
click at [389, 139] on button "Save" at bounding box center [390, 141] width 35 height 16
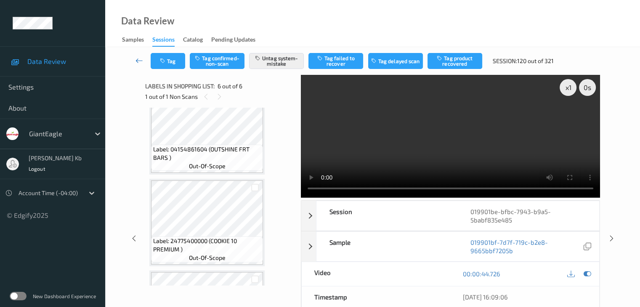
click at [137, 60] on icon at bounding box center [140, 60] width 8 height 8
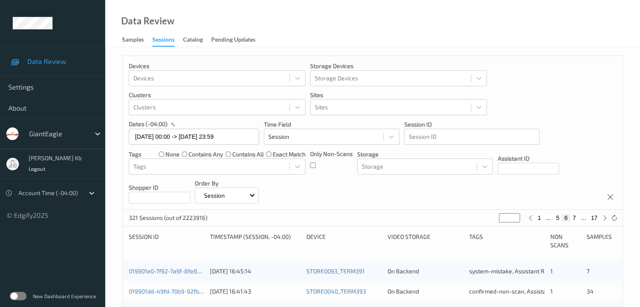
click at [574, 218] on button "7" at bounding box center [574, 218] width 8 height 8
type input "*"
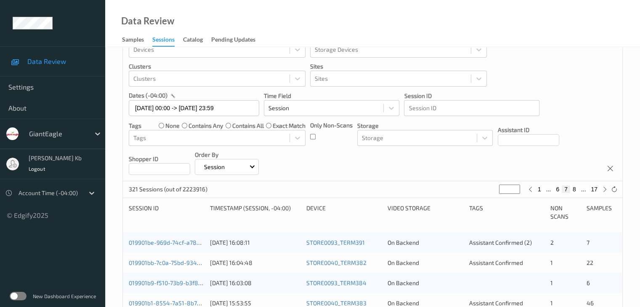
scroll to position [42, 0]
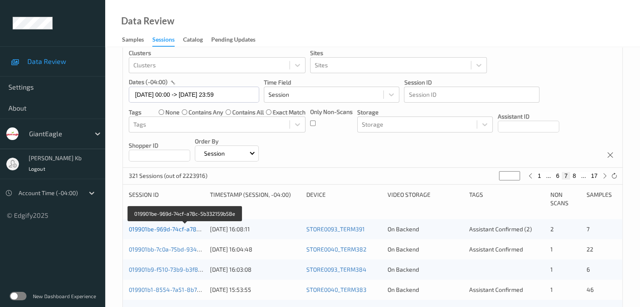
click at [176, 230] on link "019901be-969d-74cf-a78c-5b332159b58e" at bounding box center [185, 229] width 113 height 7
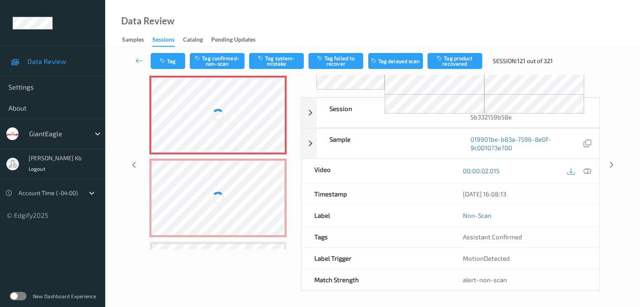
scroll to position [42, 0]
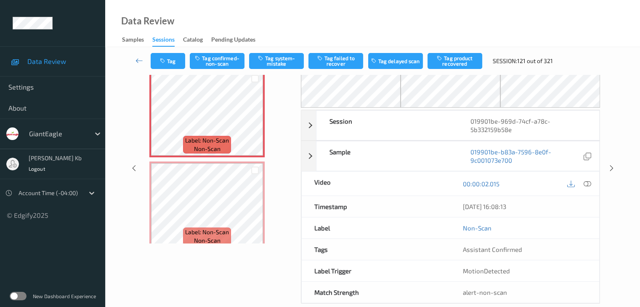
drag, startPoint x: 224, startPoint y: 0, endPoint x: 417, endPoint y: 15, distance: 193.0
click at [419, 15] on div "Data Review Samples Sessions Catalog Pending Updates" at bounding box center [372, 23] width 535 height 47
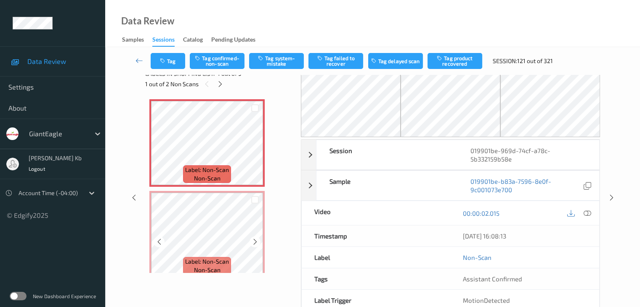
scroll to position [0, 0]
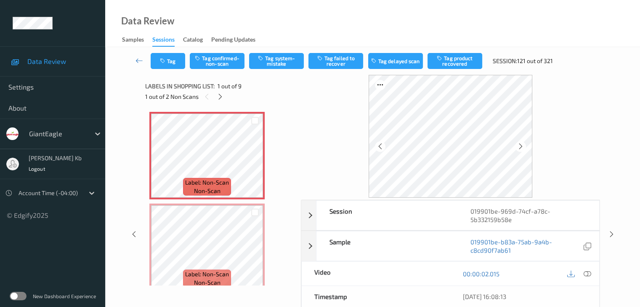
click at [590, 275] on icon at bounding box center [588, 274] width 8 height 8
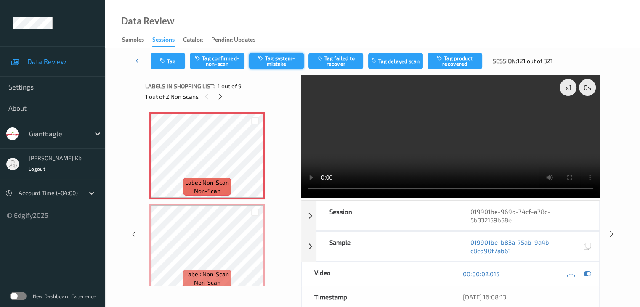
click at [283, 60] on button "Tag system-mistake" at bounding box center [276, 61] width 55 height 16
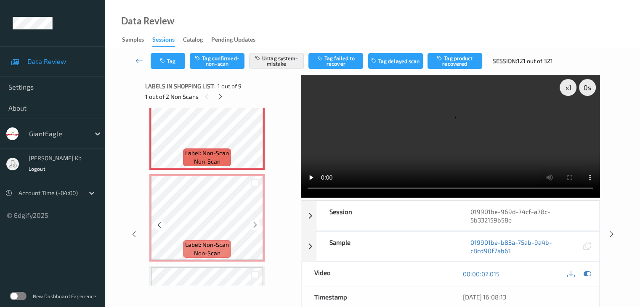
scroll to position [42, 0]
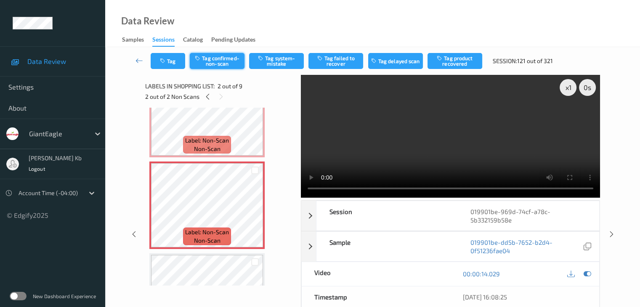
click at [225, 61] on button "Tag confirmed-non-scan" at bounding box center [217, 61] width 55 height 16
click at [457, 61] on button "Tag product recovered" at bounding box center [455, 61] width 55 height 16
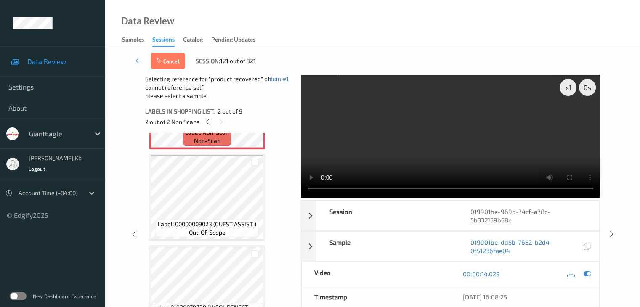
scroll to position [168, 0]
click at [259, 253] on div at bounding box center [255, 253] width 8 height 8
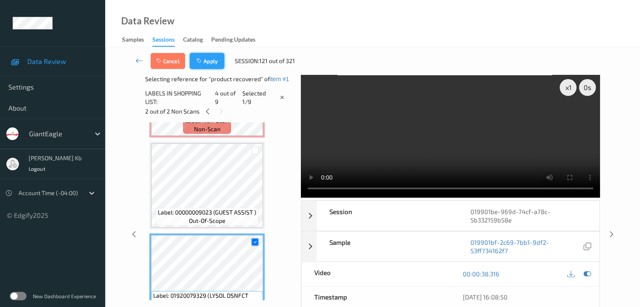
click at [213, 60] on button "Apply" at bounding box center [207, 61] width 35 height 16
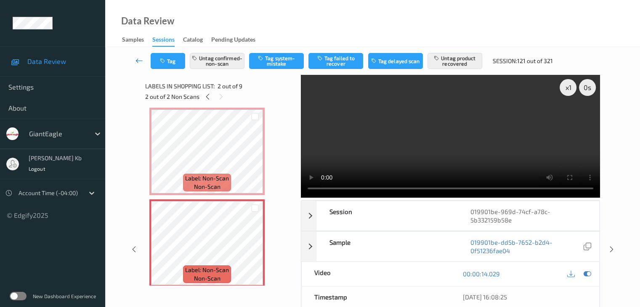
click at [139, 61] on icon at bounding box center [140, 60] width 8 height 8
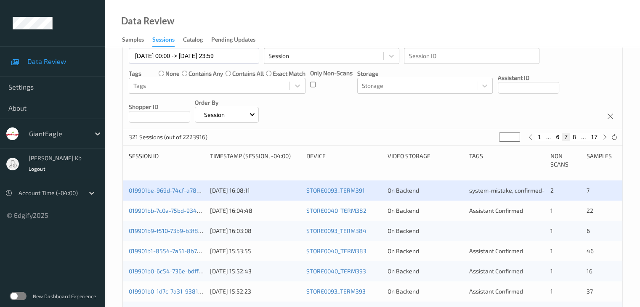
scroll to position [84, 0]
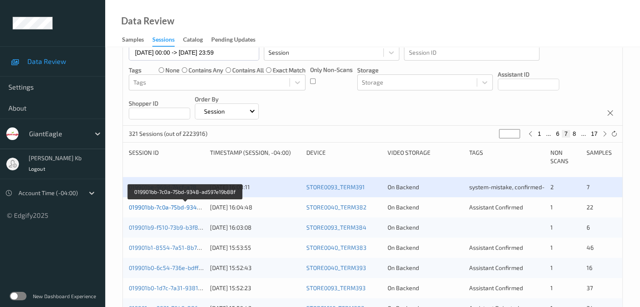
click at [171, 208] on link "019901bb-7c0a-75bd-9348-ad597e19b88f" at bounding box center [185, 207] width 113 height 7
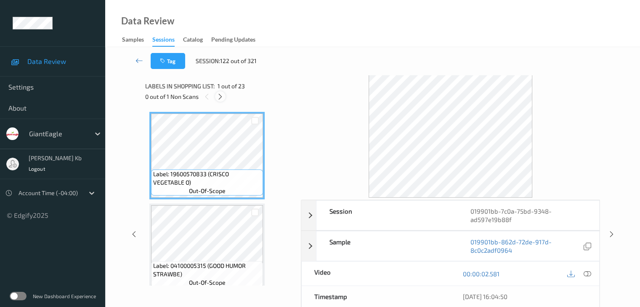
click at [220, 99] on icon at bounding box center [220, 97] width 7 height 8
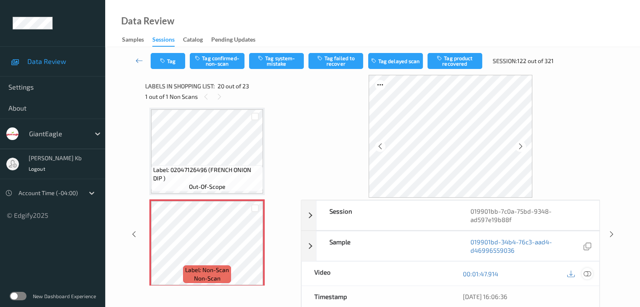
click at [585, 271] on icon at bounding box center [588, 274] width 8 height 8
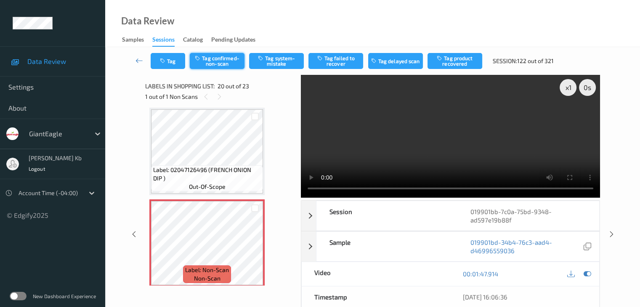
click at [218, 59] on button "Tag confirmed-non-scan" at bounding box center [217, 61] width 55 height 16
click at [461, 64] on button "Tag product recovered" at bounding box center [455, 61] width 55 height 16
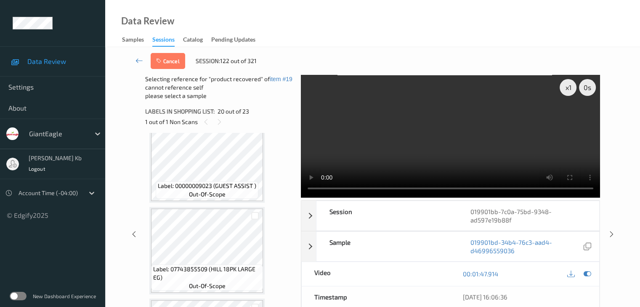
scroll to position [1867, 0]
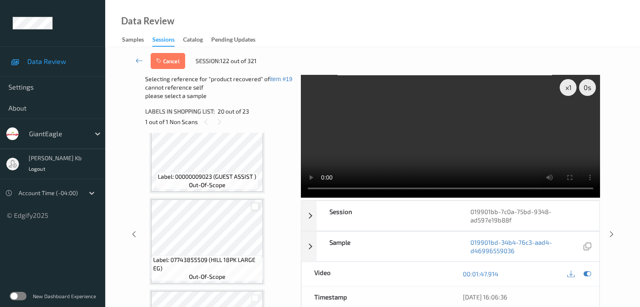
click at [255, 208] on div at bounding box center [255, 207] width 8 height 8
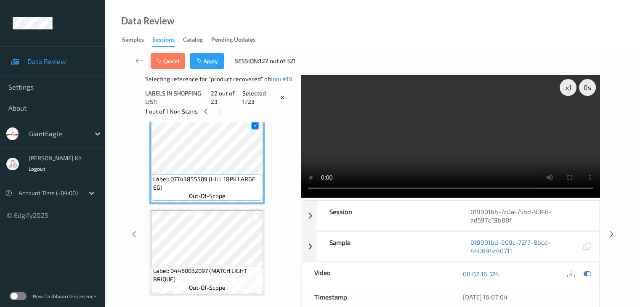
scroll to position [1895, 0]
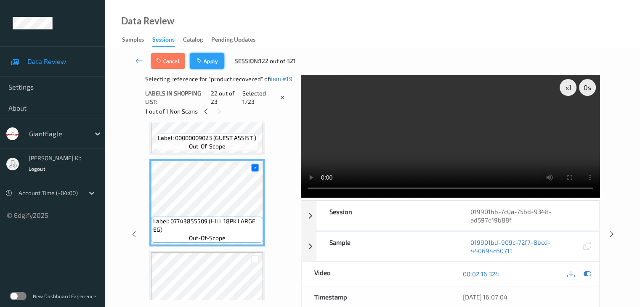
click at [213, 56] on button "Apply" at bounding box center [207, 61] width 35 height 16
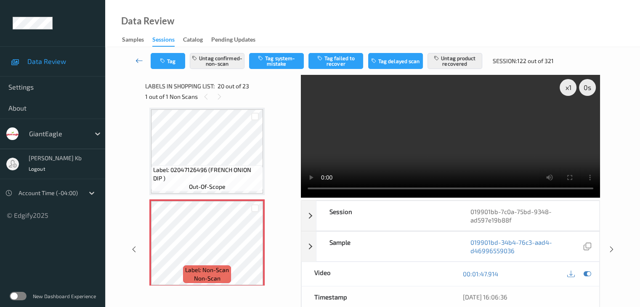
click at [140, 61] on icon at bounding box center [140, 60] width 8 height 8
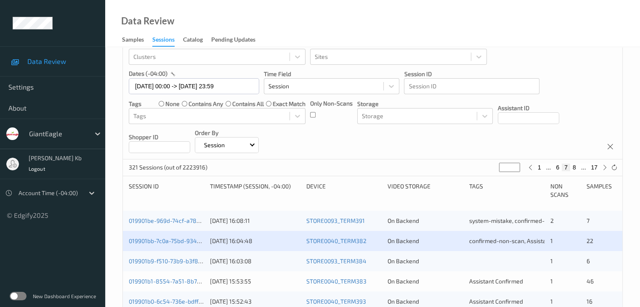
scroll to position [126, 0]
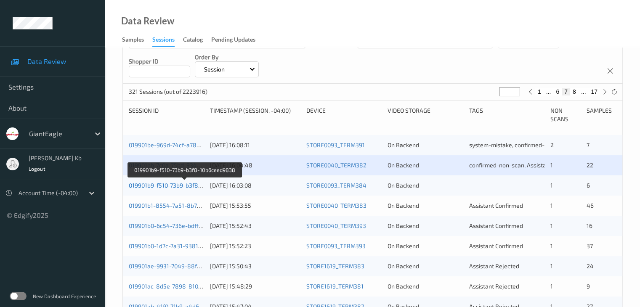
click at [168, 184] on link "019901b9-f510-73b9-b3f8-10b6ceed9838" at bounding box center [185, 185] width 112 height 7
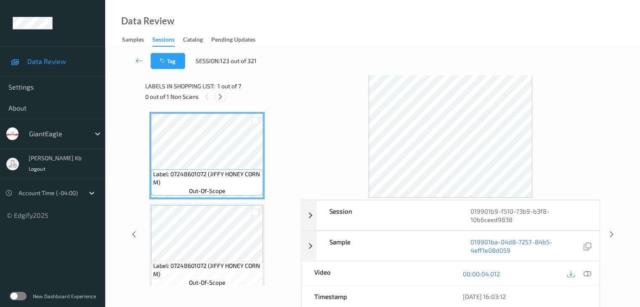
click at [221, 94] on icon at bounding box center [220, 97] width 7 height 8
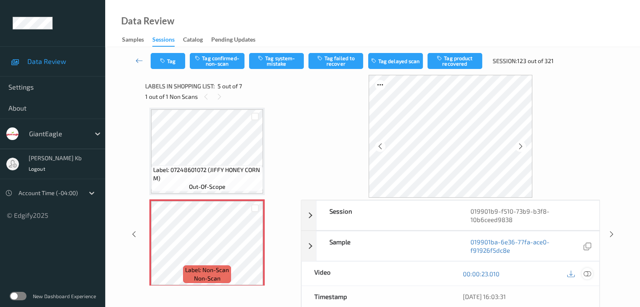
click at [586, 273] on icon at bounding box center [588, 274] width 8 height 8
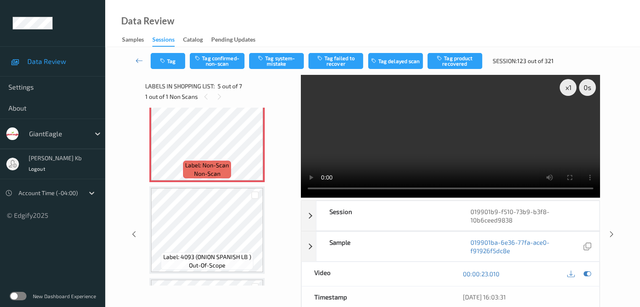
scroll to position [342, 0]
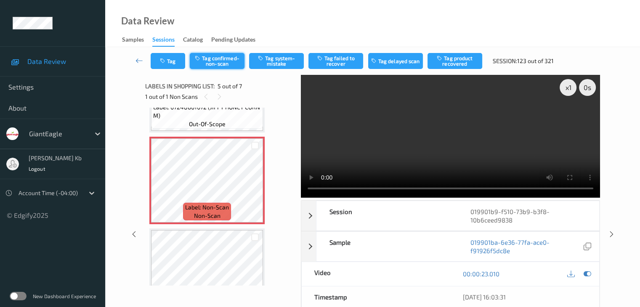
click at [227, 61] on button "Tag confirmed-non-scan" at bounding box center [217, 61] width 55 height 16
click at [143, 60] on icon at bounding box center [140, 60] width 8 height 8
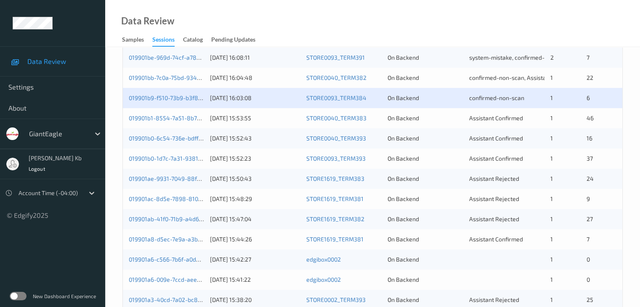
scroll to position [211, 0]
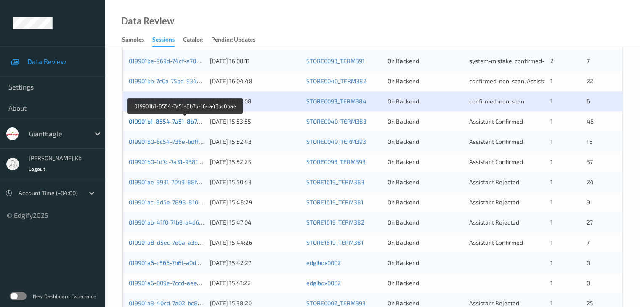
click at [177, 124] on link "019901b1-8554-7a51-8b7b-164a43bc0bae" at bounding box center [186, 121] width 114 height 7
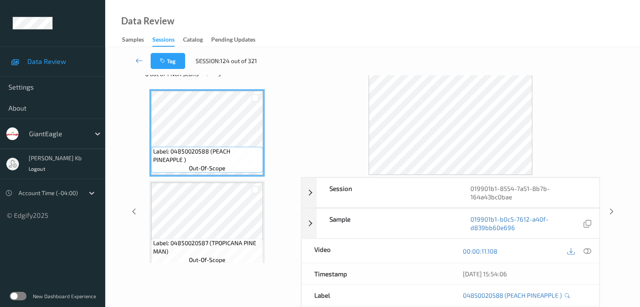
scroll to position [19, 0]
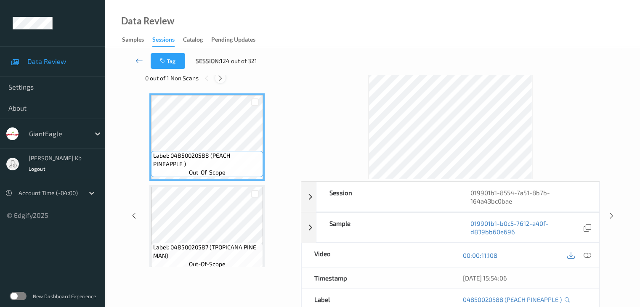
click at [222, 77] on icon at bounding box center [220, 79] width 7 height 8
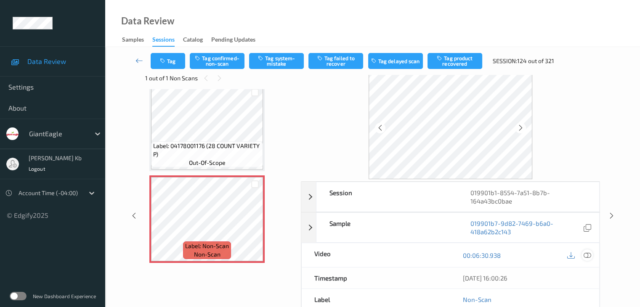
click at [588, 255] on icon at bounding box center [588, 256] width 8 height 8
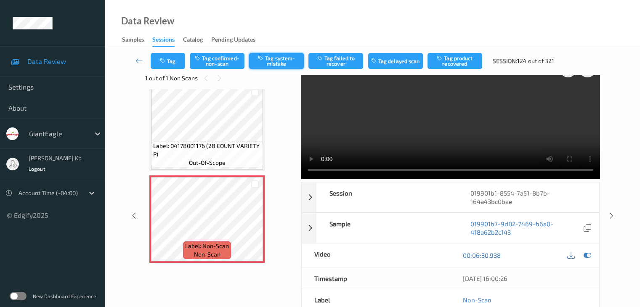
click at [285, 63] on button "Tag system-mistake" at bounding box center [276, 61] width 55 height 16
click at [139, 60] on icon at bounding box center [140, 60] width 8 height 8
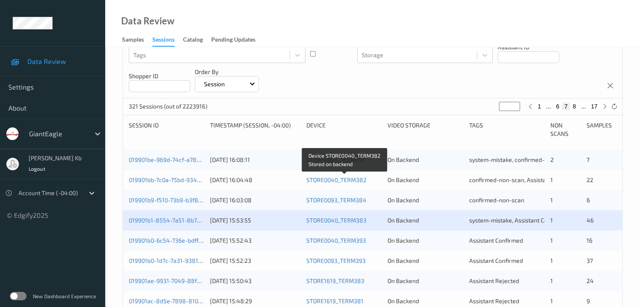
scroll to position [126, 0]
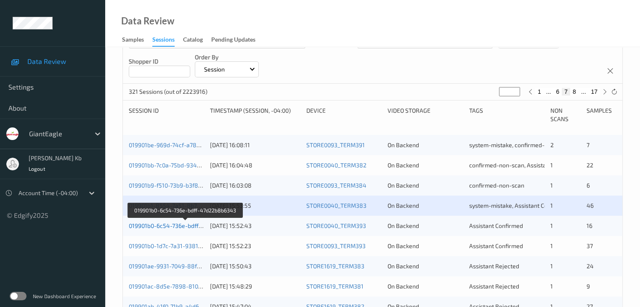
click at [187, 224] on link "019901b0-6c54-736e-bdff-47d22b8b6343" at bounding box center [186, 225] width 114 height 7
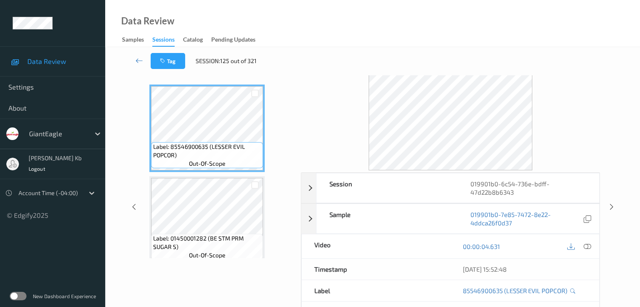
scroll to position [19, 0]
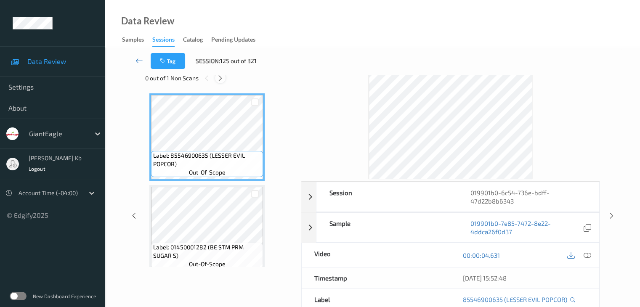
click at [221, 77] on icon at bounding box center [220, 79] width 7 height 8
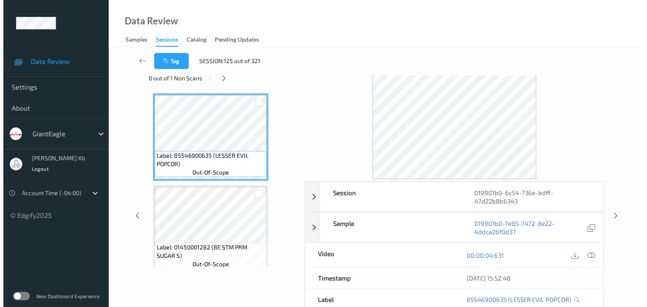
scroll to position [738, 0]
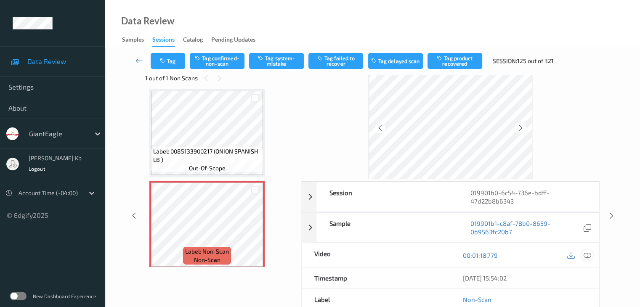
click at [589, 254] on icon at bounding box center [588, 256] width 8 height 8
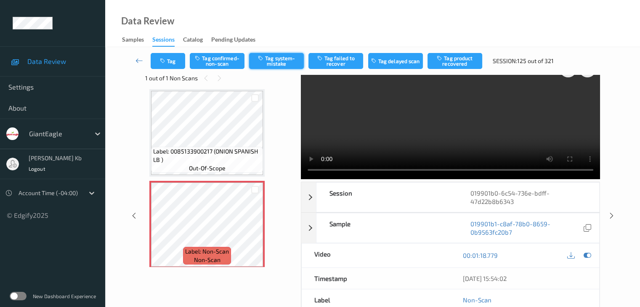
click at [278, 58] on button "Tag system-mistake" at bounding box center [276, 61] width 55 height 16
click at [178, 59] on button "Tag" at bounding box center [168, 61] width 35 height 16
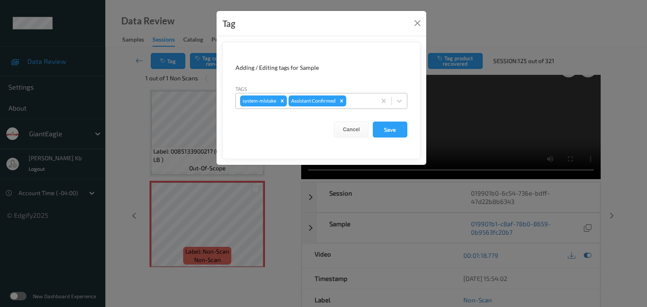
click at [362, 99] on div at bounding box center [360, 101] width 24 height 10
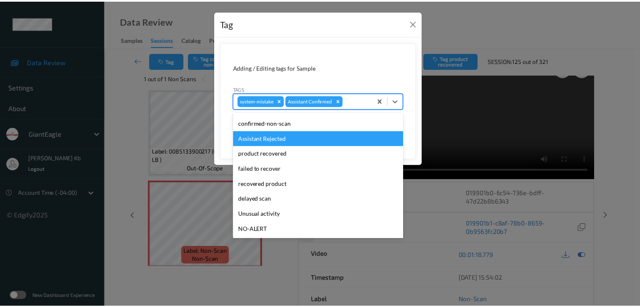
scroll to position [42, 0]
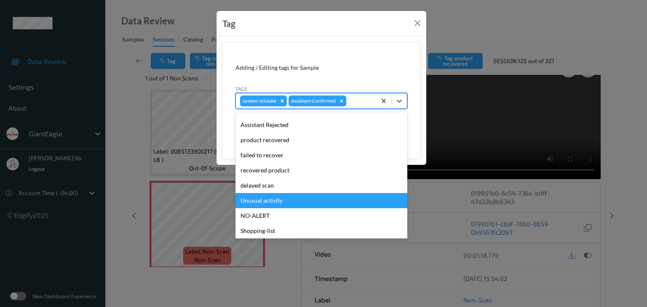
click at [277, 201] on div "Unusual activity" at bounding box center [321, 200] width 172 height 15
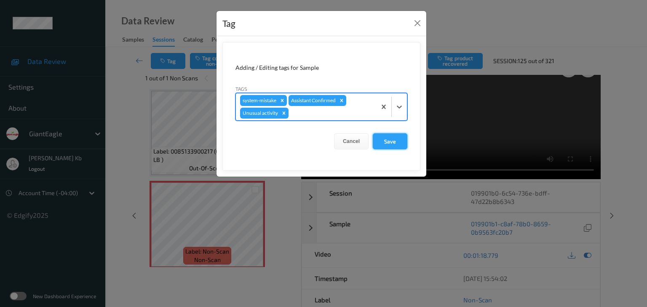
click at [393, 140] on button "Save" at bounding box center [390, 141] width 35 height 16
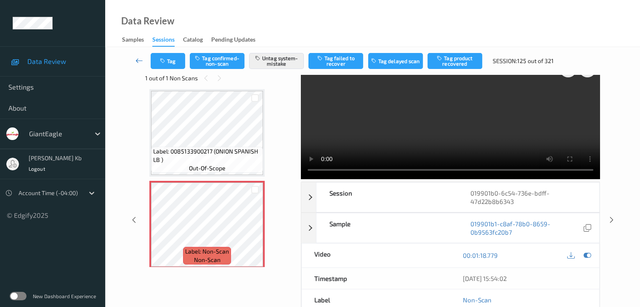
click at [137, 63] on icon at bounding box center [140, 60] width 8 height 8
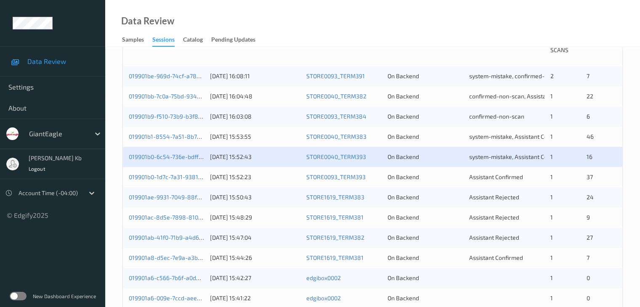
scroll to position [211, 0]
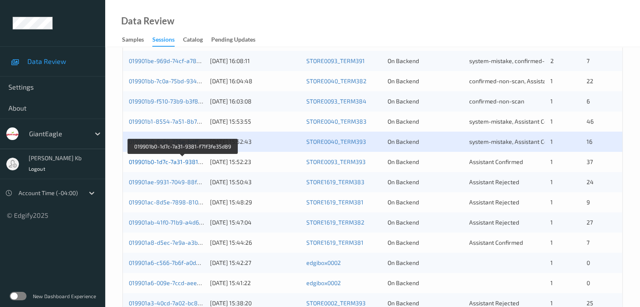
click at [173, 161] on link "019901b0-1d7c-7a31-9381-f71f3fe35d89" at bounding box center [183, 161] width 108 height 7
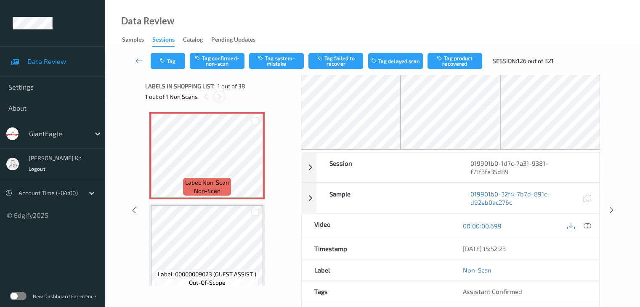
click at [218, 95] on icon at bounding box center [219, 97] width 7 height 8
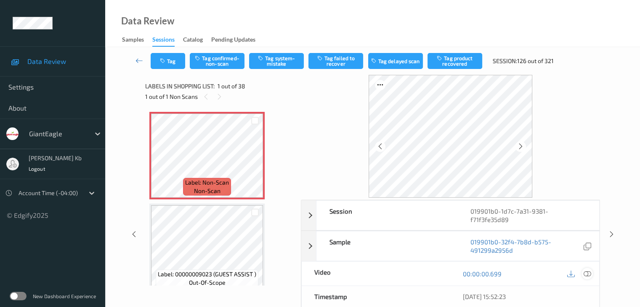
click at [588, 270] on icon at bounding box center [588, 274] width 8 height 8
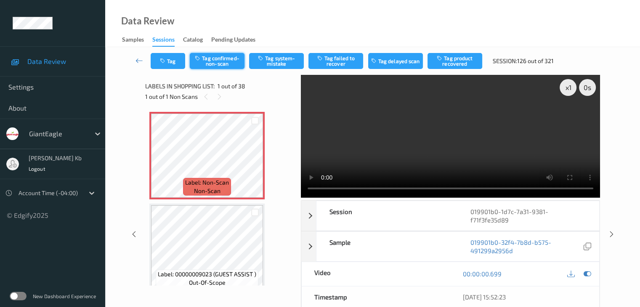
click at [221, 62] on button "Tag confirmed-non-scan" at bounding box center [217, 61] width 55 height 16
click at [456, 61] on button "Tag product recovered" at bounding box center [455, 61] width 55 height 16
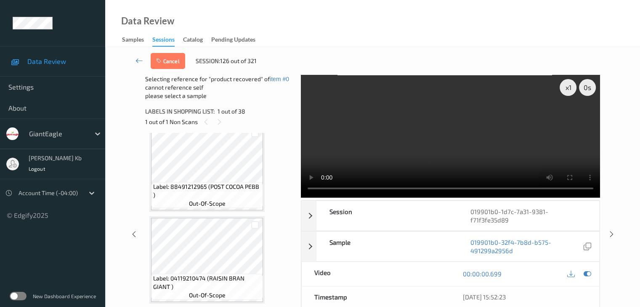
scroll to position [211, 0]
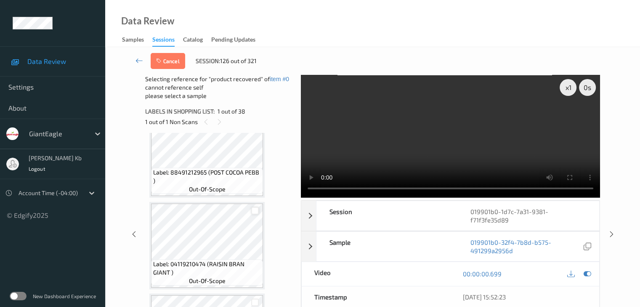
click at [258, 210] on div at bounding box center [255, 211] width 8 height 8
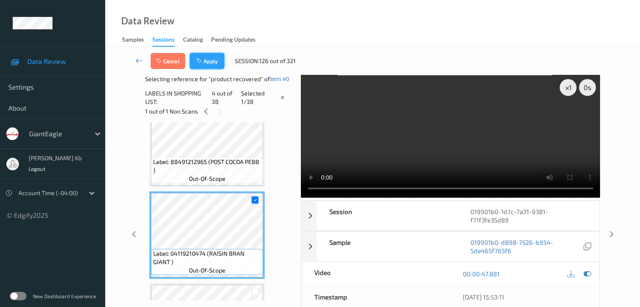
click at [210, 60] on button "Apply" at bounding box center [207, 61] width 35 height 16
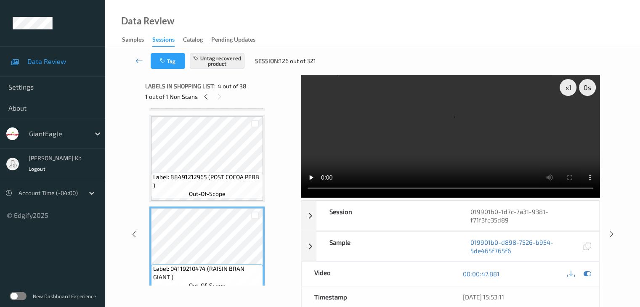
scroll to position [168, 0]
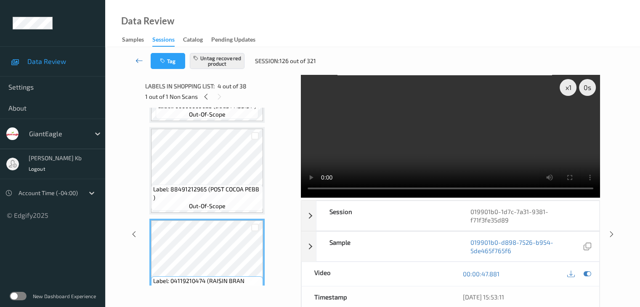
click at [141, 59] on icon at bounding box center [140, 60] width 8 height 8
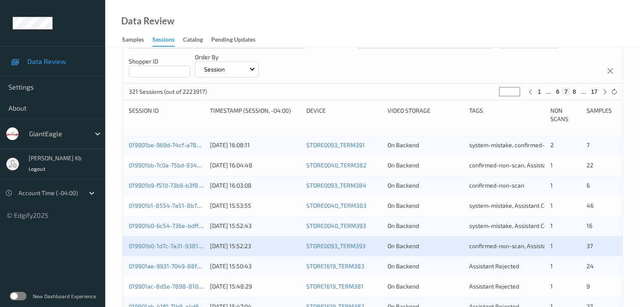
scroll to position [253, 0]
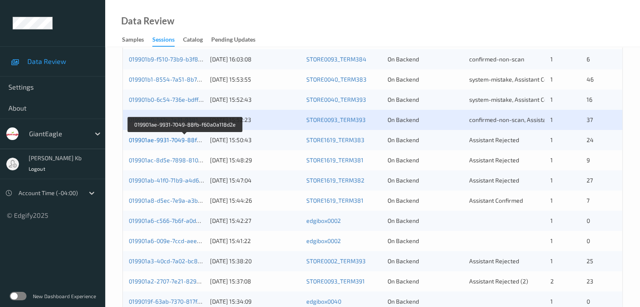
click at [182, 139] on link "019901ae-9931-7049-88fb-f60a0a118d2e" at bounding box center [185, 139] width 112 height 7
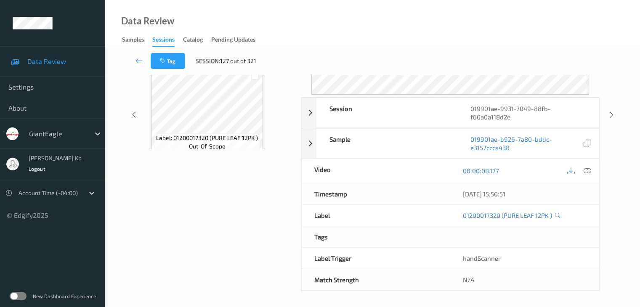
scroll to position [103, 0]
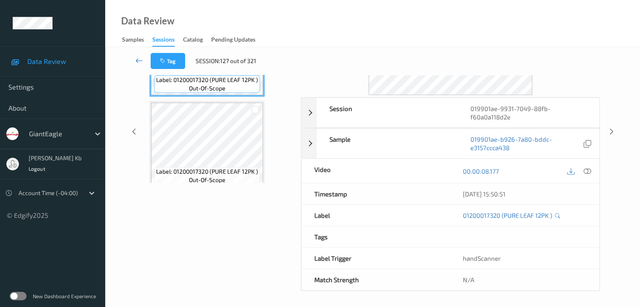
click at [137, 61] on icon at bounding box center [140, 60] width 8 height 8
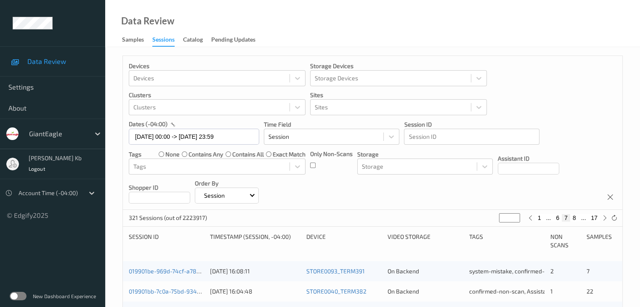
scroll to position [211, 0]
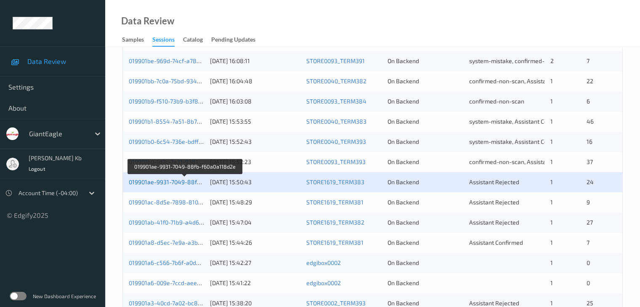
click at [179, 183] on link "019901ae-9931-7049-88fb-f60a0a118d2e" at bounding box center [185, 182] width 112 height 7
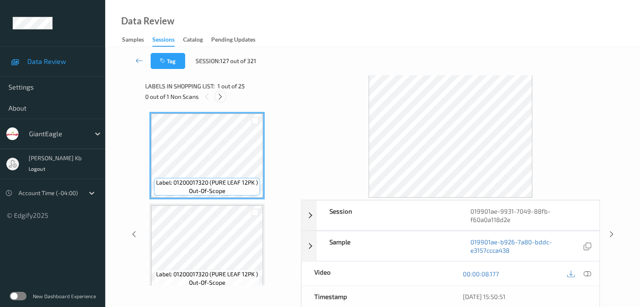
click at [221, 99] on icon at bounding box center [220, 97] width 7 height 8
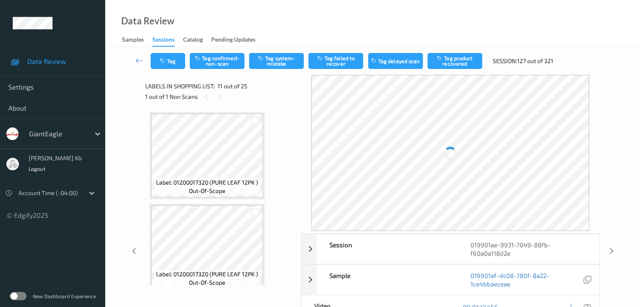
scroll to position [830, 0]
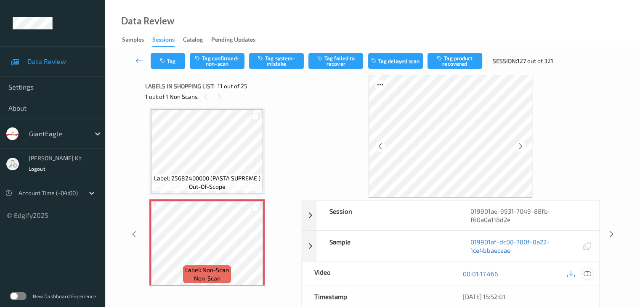
click at [591, 273] on icon at bounding box center [588, 274] width 8 height 8
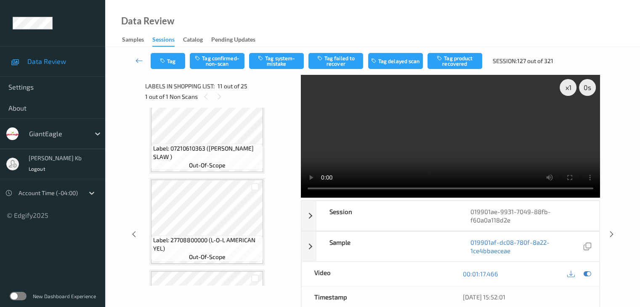
scroll to position [1041, 0]
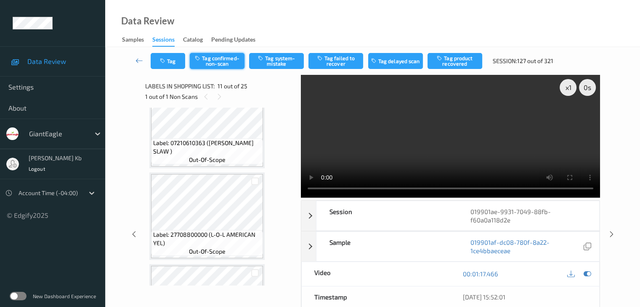
click at [220, 64] on button "Tag confirmed-non-scan" at bounding box center [217, 61] width 55 height 16
click at [457, 59] on button "Tag product recovered" at bounding box center [455, 61] width 55 height 16
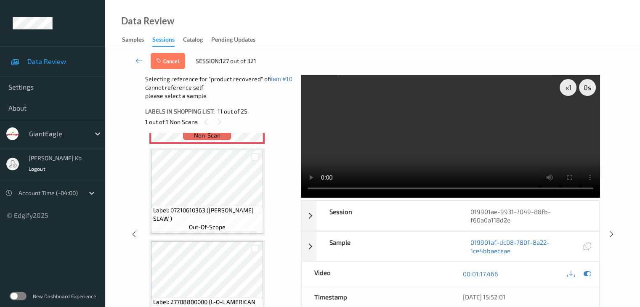
scroll to position [957, 0]
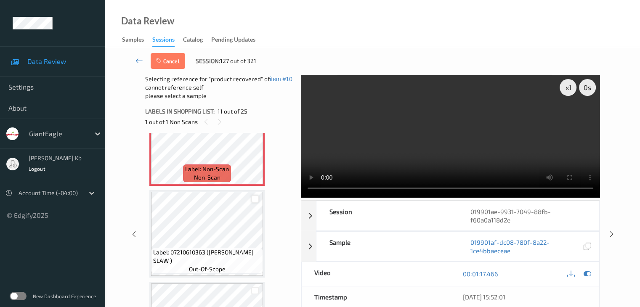
click at [256, 199] on div at bounding box center [255, 199] width 8 height 8
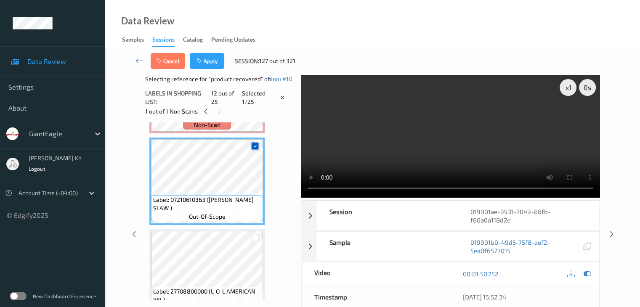
scroll to position [1041, 0]
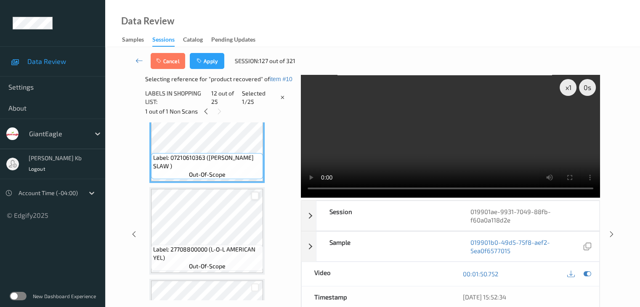
click at [255, 198] on div at bounding box center [255, 196] width 8 height 8
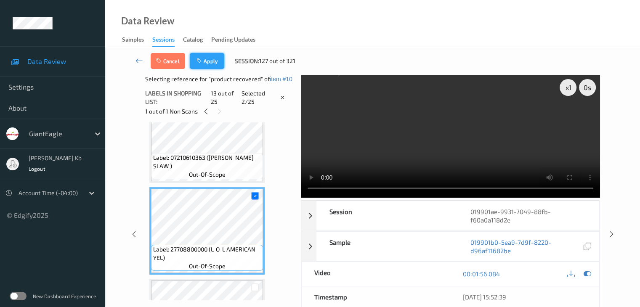
click at [212, 63] on button "Apply" at bounding box center [207, 61] width 35 height 16
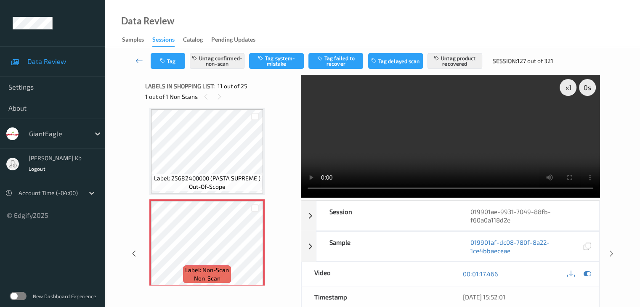
drag, startPoint x: 140, startPoint y: 61, endPoint x: 147, endPoint y: 43, distance: 19.9
click at [140, 61] on icon at bounding box center [140, 60] width 8 height 8
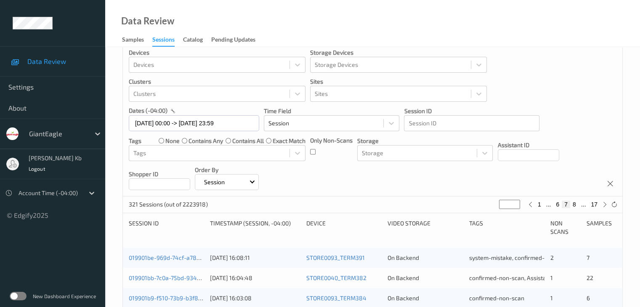
scroll to position [253, 0]
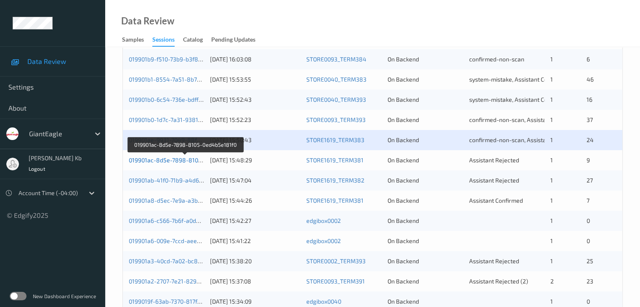
click at [187, 160] on link "019901ac-8d5e-7898-8105-0ed4b5e181f0" at bounding box center [186, 160] width 114 height 7
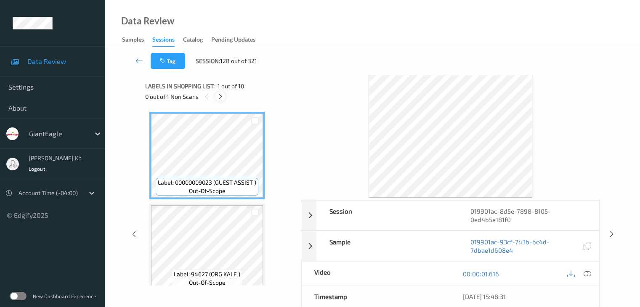
click at [222, 96] on icon at bounding box center [220, 97] width 7 height 8
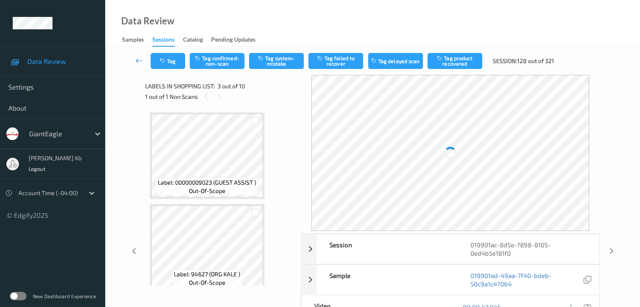
scroll to position [96, 0]
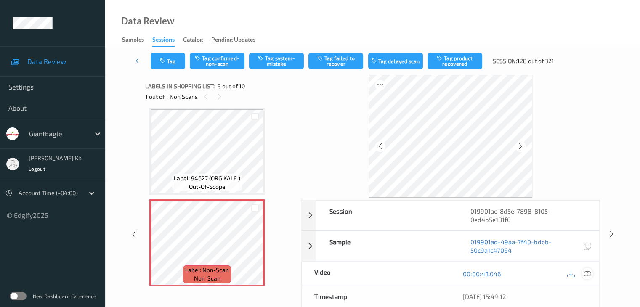
click at [589, 276] on icon at bounding box center [588, 274] width 8 height 8
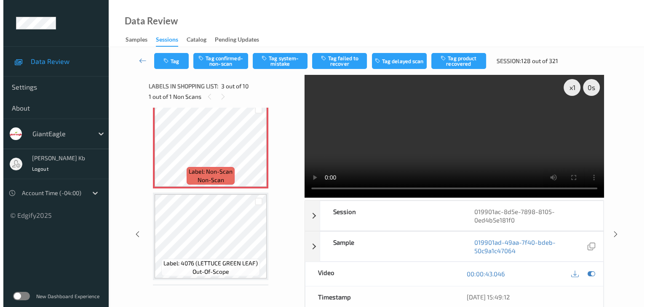
scroll to position [180, 0]
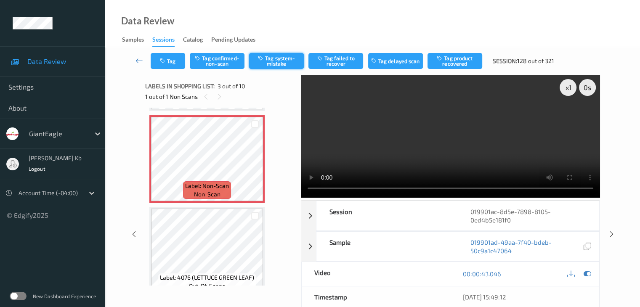
click at [290, 61] on button "Tag system-mistake" at bounding box center [276, 61] width 55 height 16
click at [171, 61] on button "Tag" at bounding box center [168, 61] width 35 height 16
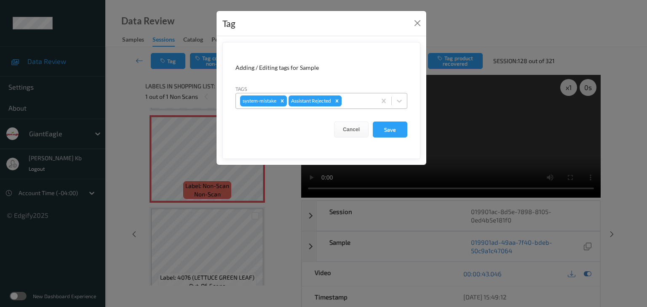
click at [359, 96] on div at bounding box center [357, 101] width 29 height 10
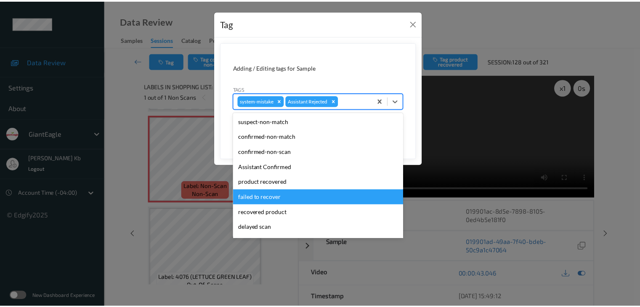
scroll to position [74, 0]
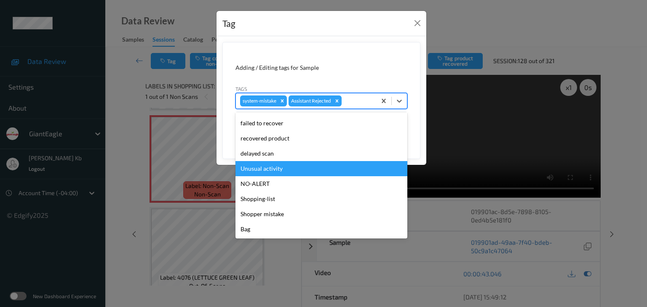
click at [288, 169] on div "Unusual activity" at bounding box center [321, 168] width 172 height 15
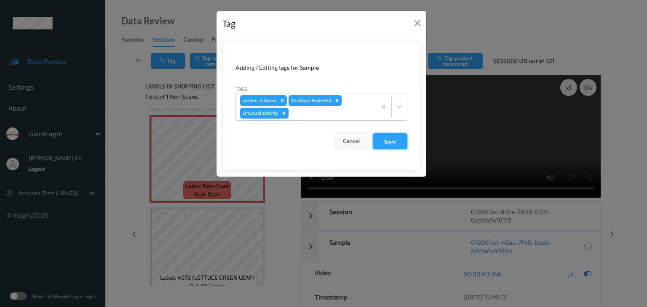
click at [387, 139] on button "Save" at bounding box center [390, 141] width 35 height 16
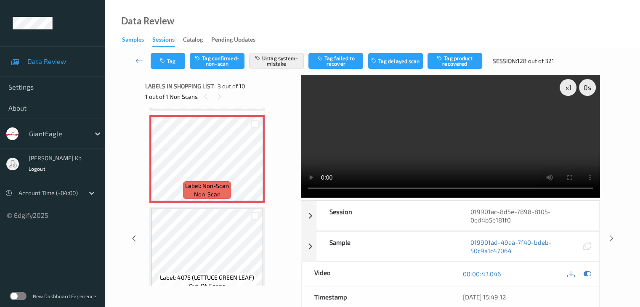
drag, startPoint x: 137, startPoint y: 61, endPoint x: 137, endPoint y: 43, distance: 18.9
click at [137, 61] on icon at bounding box center [140, 60] width 8 height 8
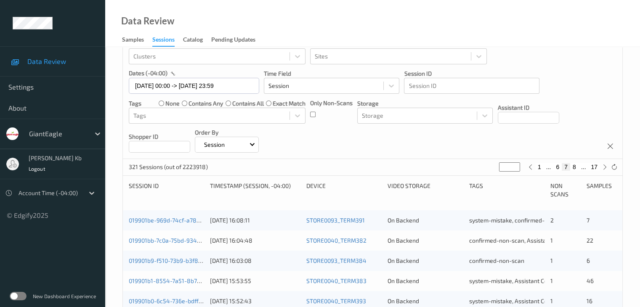
scroll to position [253, 0]
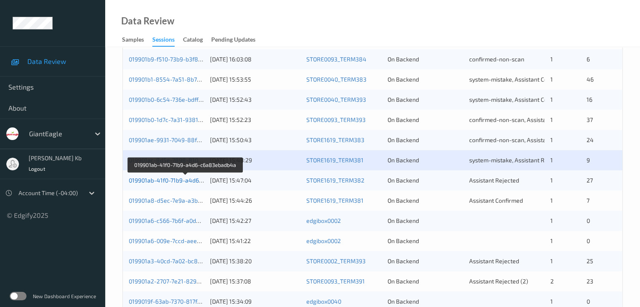
click at [176, 180] on link "019901ab-41f0-71b9-a4d6-c6a83ebadb4a" at bounding box center [186, 180] width 114 height 7
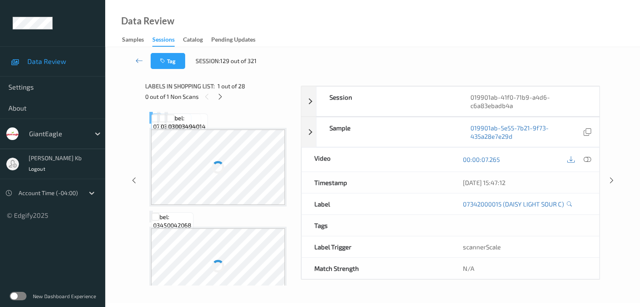
scroll to position [103, 0]
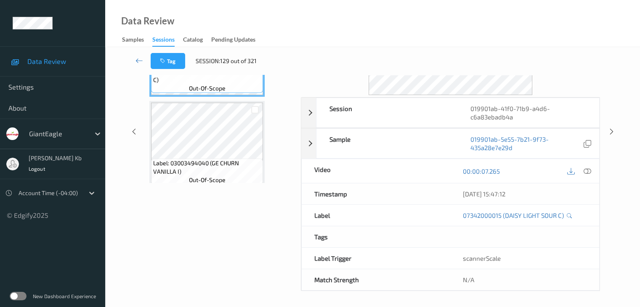
drag, startPoint x: 192, startPoint y: 0, endPoint x: 458, endPoint y: 22, distance: 266.9
click at [458, 22] on div "Data Review Samples Sessions Catalog Pending Updates" at bounding box center [372, 23] width 535 height 47
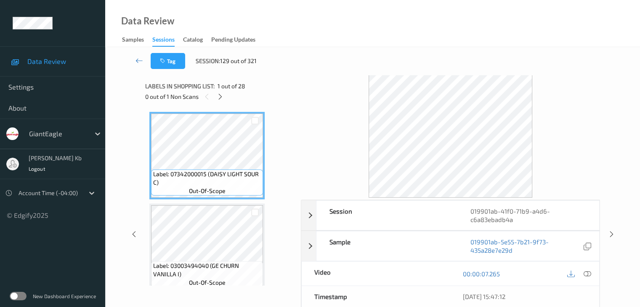
drag, startPoint x: 219, startPoint y: 95, endPoint x: 222, endPoint y: 107, distance: 11.9
click at [219, 96] on icon at bounding box center [220, 97] width 7 height 8
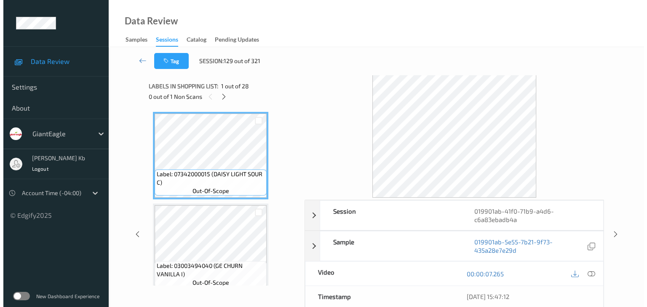
scroll to position [647, 0]
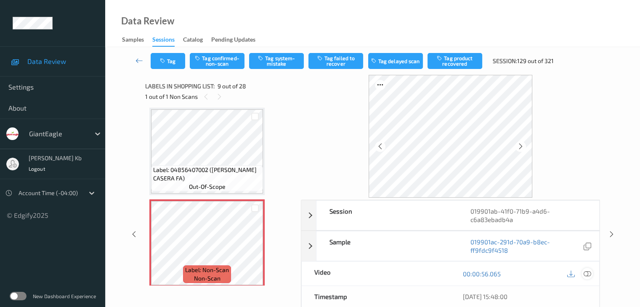
click at [586, 275] on icon at bounding box center [588, 274] width 8 height 8
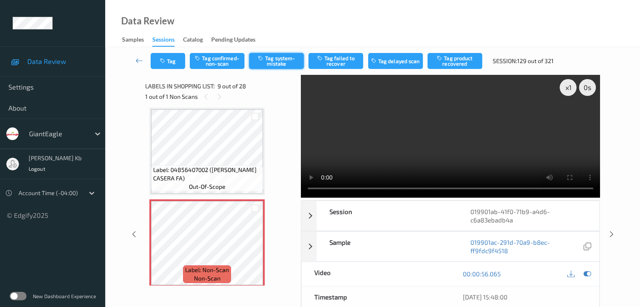
click at [281, 60] on button "Tag system-mistake" at bounding box center [276, 61] width 55 height 16
click at [173, 59] on button "Tag" at bounding box center [168, 61] width 35 height 16
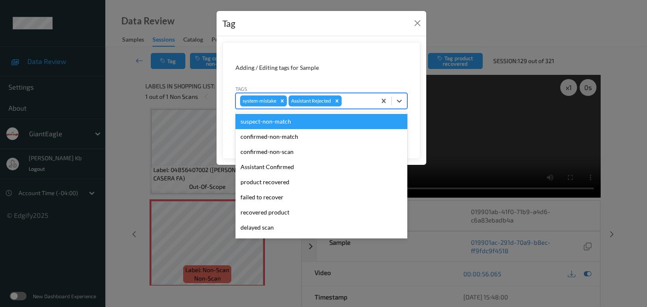
click at [353, 100] on div at bounding box center [357, 101] width 29 height 10
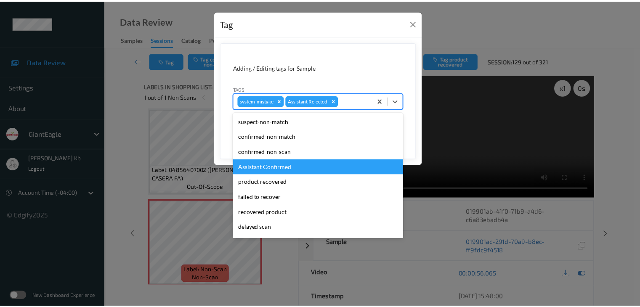
scroll to position [74, 0]
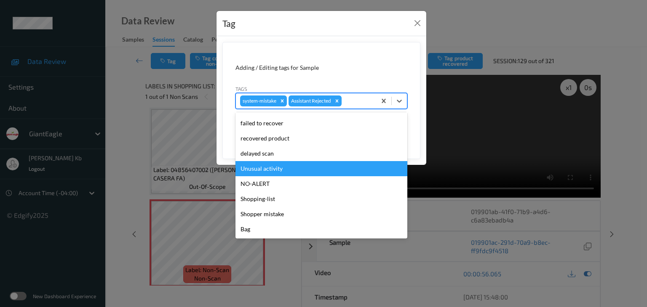
click at [279, 169] on div "Unusual activity" at bounding box center [321, 168] width 172 height 15
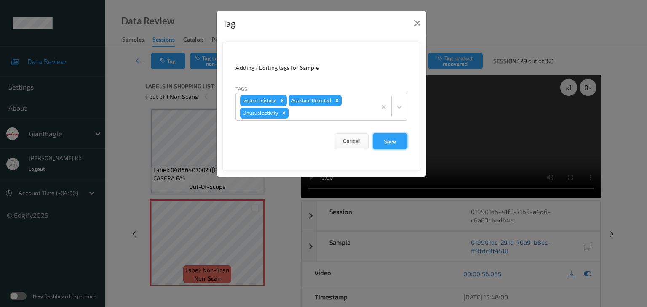
drag, startPoint x: 398, startPoint y: 145, endPoint x: 334, endPoint y: 67, distance: 101.1
click at [398, 144] on button "Save" at bounding box center [390, 141] width 35 height 16
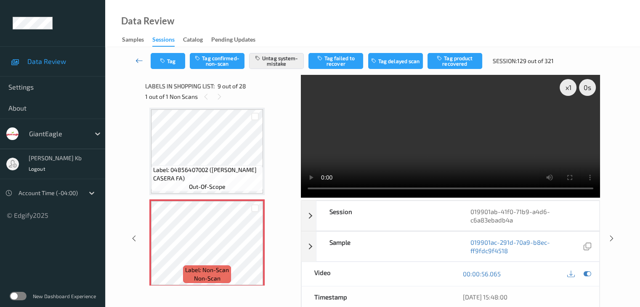
click at [138, 63] on icon at bounding box center [140, 60] width 8 height 8
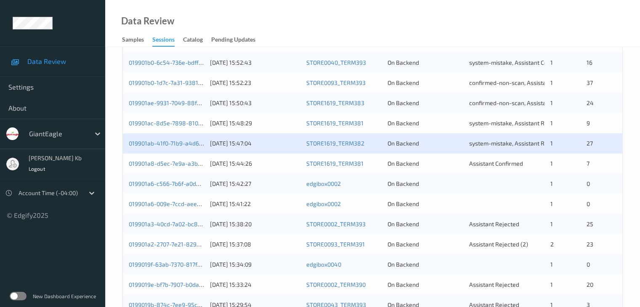
scroll to position [295, 0]
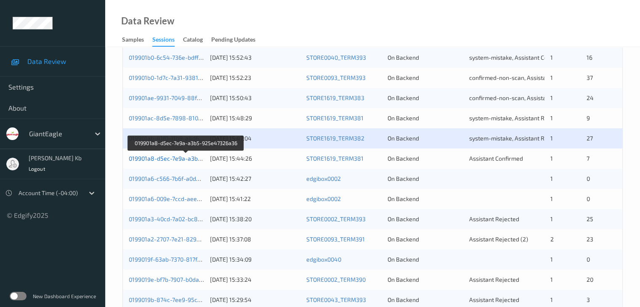
click at [164, 160] on link "019901a8-d5ec-7e9a-a3b5-925e47326a36" at bounding box center [186, 158] width 115 height 7
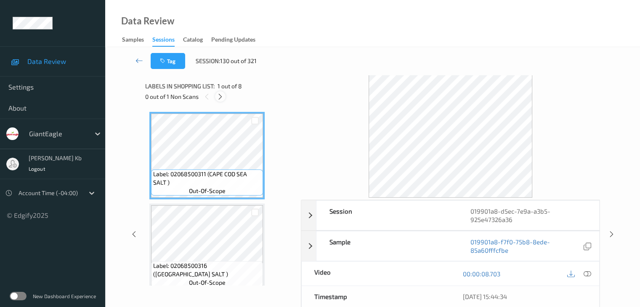
click at [219, 98] on icon at bounding box center [220, 97] width 7 height 8
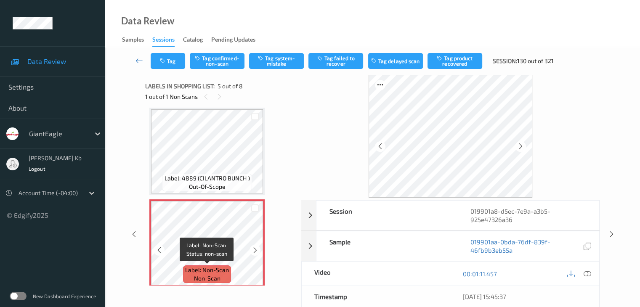
click at [212, 268] on span "Label: Non-Scan" at bounding box center [207, 270] width 44 height 8
click at [588, 274] on icon at bounding box center [588, 274] width 8 height 8
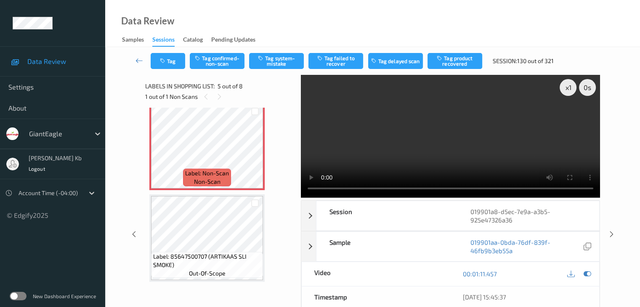
scroll to position [364, 0]
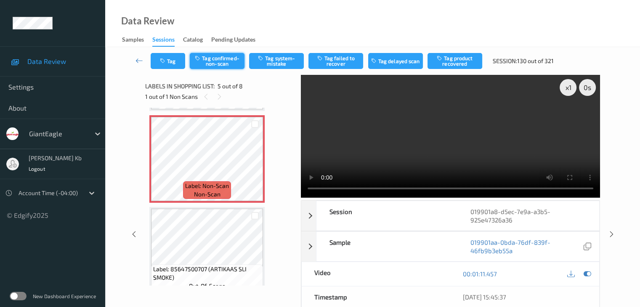
click at [225, 63] on button "Tag confirmed-non-scan" at bounding box center [217, 61] width 55 height 16
click at [455, 59] on button "Tag product recovered" at bounding box center [455, 61] width 55 height 16
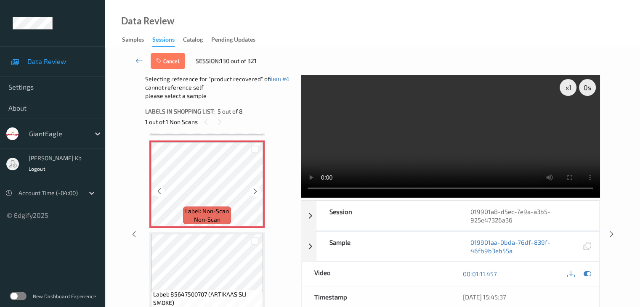
scroll to position [406, 0]
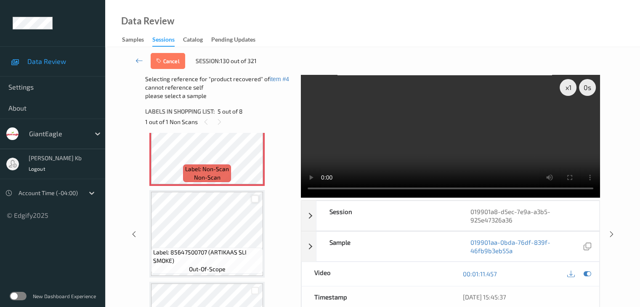
click at [255, 200] on div at bounding box center [255, 199] width 8 height 8
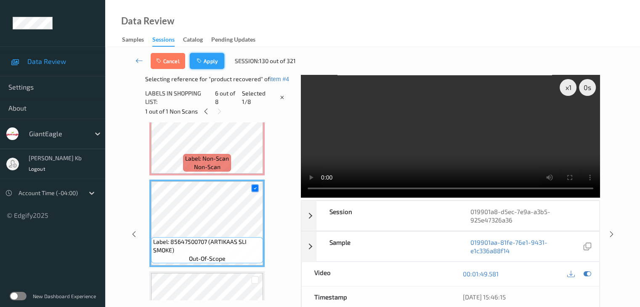
click at [209, 60] on button "Apply" at bounding box center [207, 61] width 35 height 16
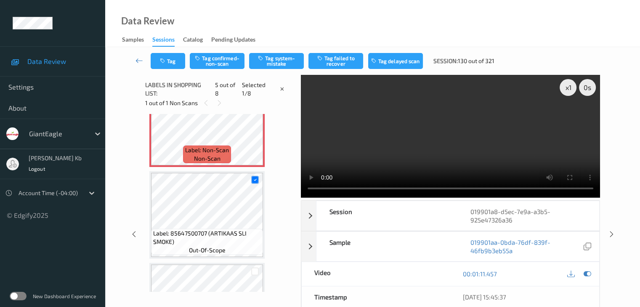
scroll to position [280, 0]
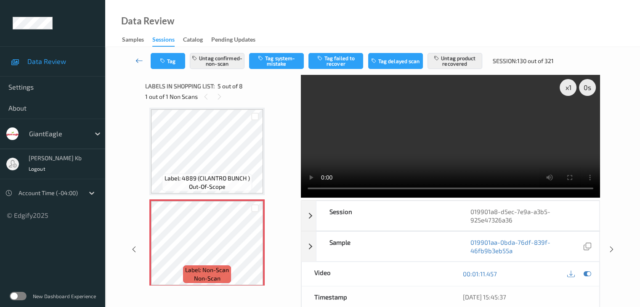
click at [142, 59] on icon at bounding box center [140, 60] width 8 height 8
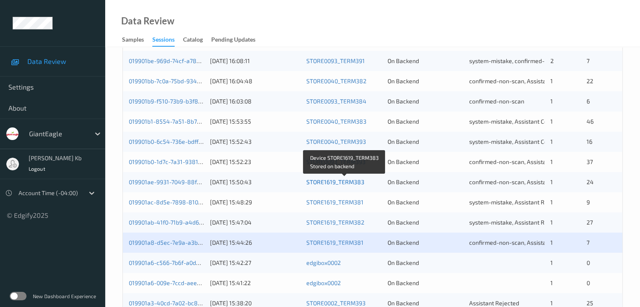
scroll to position [337, 0]
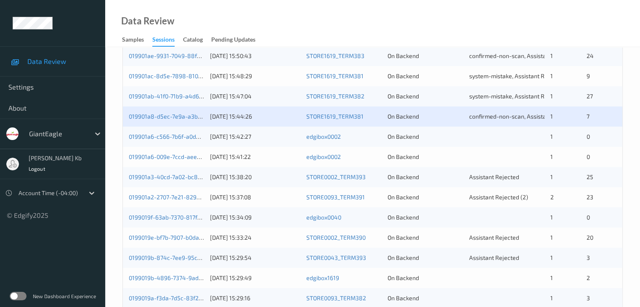
click at [172, 132] on div "019901a6-c566-7b6f-a0d5-925a461f5ae4 [DATE] 15:42:27 edgibox0002 On Backend 1 0" at bounding box center [373, 137] width 500 height 20
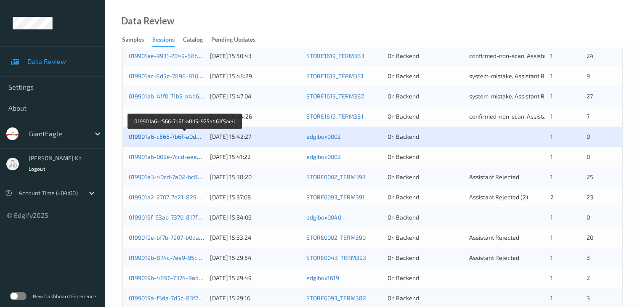
click at [180, 139] on link "019901a6-c566-7b6f-a0d5-925a461f5ae4" at bounding box center [185, 136] width 112 height 7
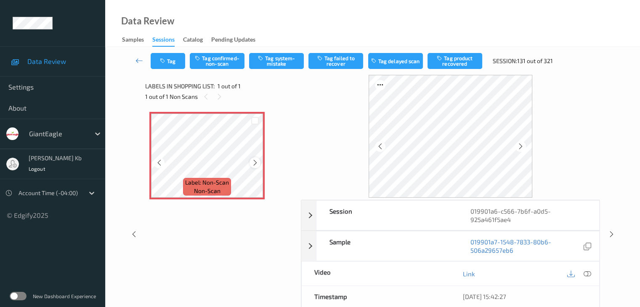
click at [253, 163] on icon at bounding box center [255, 163] width 7 height 8
click at [586, 273] on icon at bounding box center [588, 274] width 8 height 8
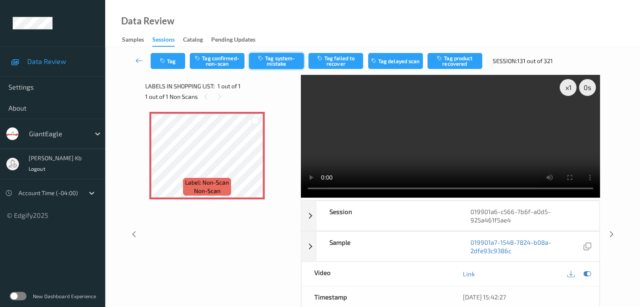
click at [286, 61] on button "Tag system-mistake" at bounding box center [276, 61] width 55 height 16
drag, startPoint x: 143, startPoint y: 59, endPoint x: 144, endPoint y: 24, distance: 35.0
click at [143, 59] on icon at bounding box center [140, 60] width 8 height 8
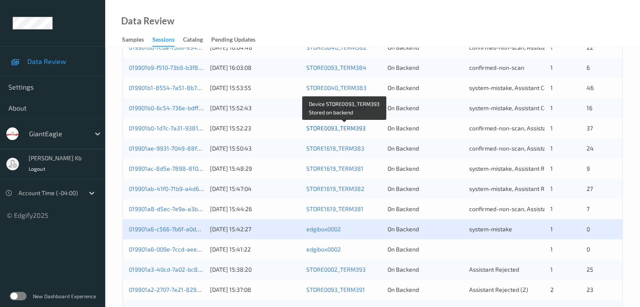
scroll to position [295, 0]
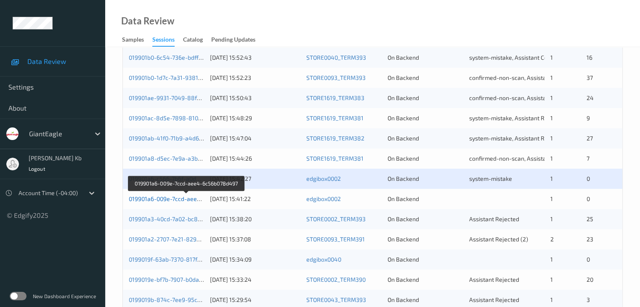
click at [181, 199] on link "019901a6-009e-7ccd-aee4-6c56b078d497" at bounding box center [186, 198] width 115 height 7
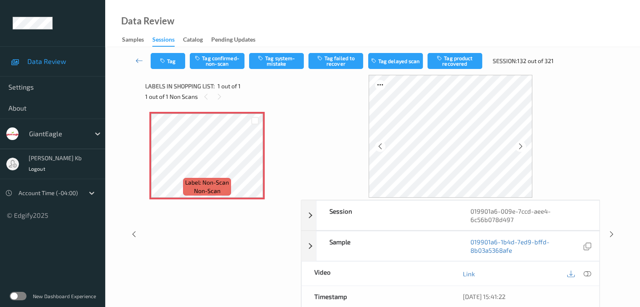
click at [587, 273] on icon at bounding box center [588, 274] width 8 height 8
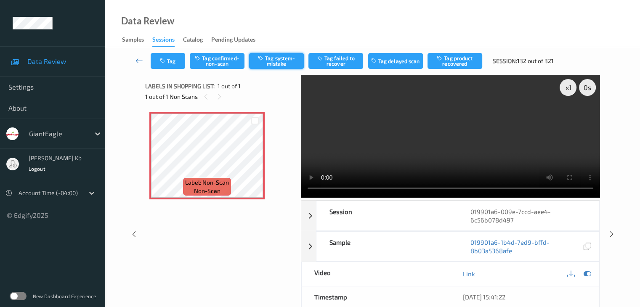
click at [285, 64] on button "Tag system-mistake" at bounding box center [276, 61] width 55 height 16
click at [139, 61] on icon at bounding box center [140, 60] width 8 height 8
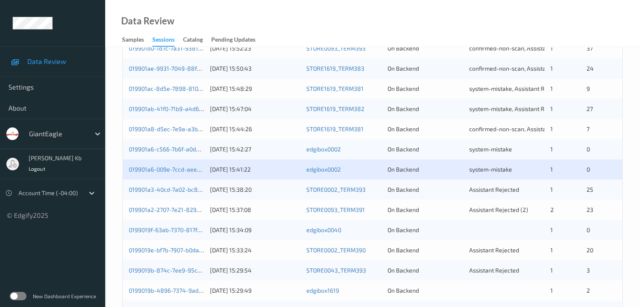
scroll to position [337, 0]
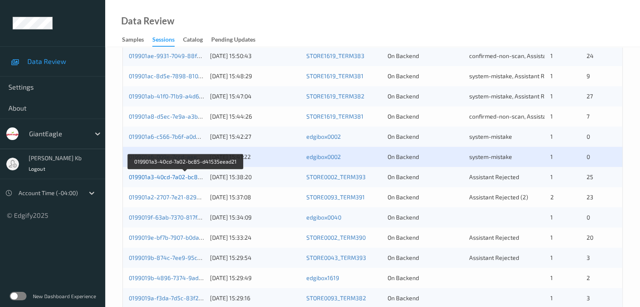
click at [181, 176] on link "019901a3-40cd-7a02-bc85-d41535eead21" at bounding box center [186, 176] width 114 height 7
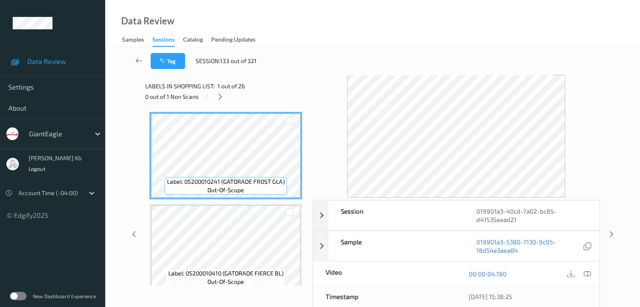
click at [139, 58] on icon at bounding box center [140, 60] width 8 height 8
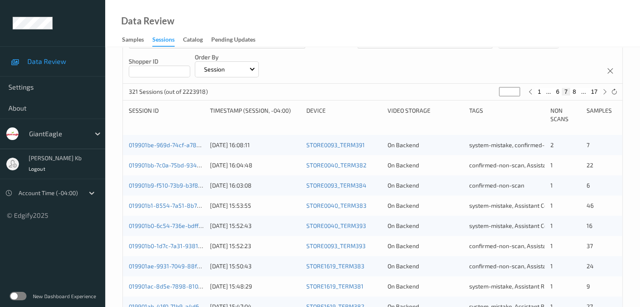
scroll to position [295, 0]
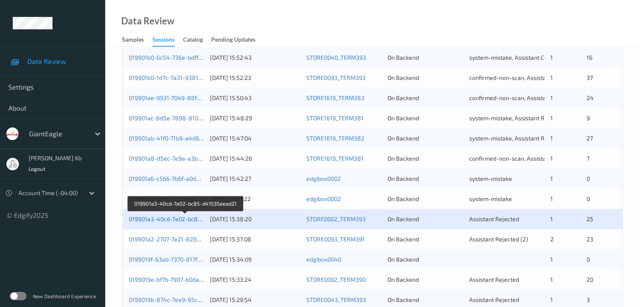
click at [174, 219] on link "019901a3-40cd-7a02-bc85-d41535eead21" at bounding box center [186, 219] width 114 height 7
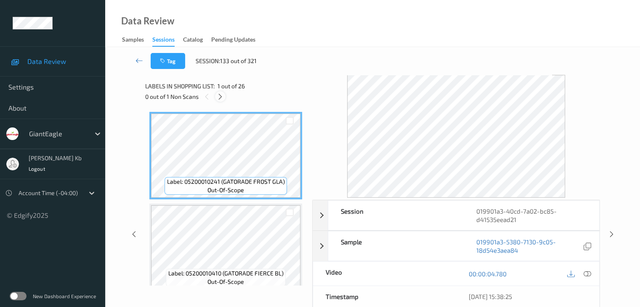
click at [222, 99] on icon at bounding box center [220, 97] width 7 height 8
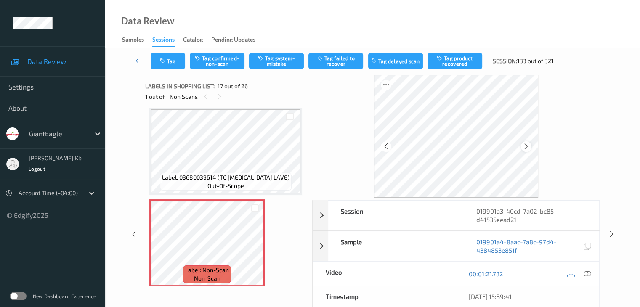
click at [530, 147] on icon at bounding box center [526, 147] width 7 height 8
click at [586, 274] on icon at bounding box center [588, 274] width 8 height 8
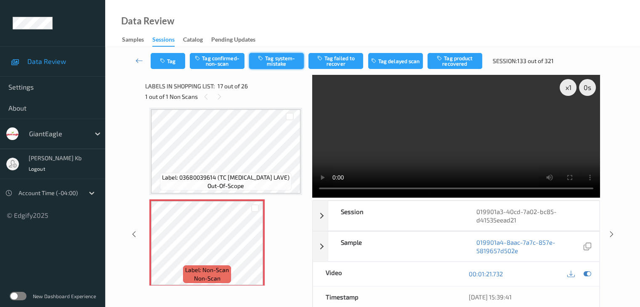
click at [285, 61] on button "Tag system-mistake" at bounding box center [276, 61] width 55 height 16
click at [176, 57] on button "Tag" at bounding box center [168, 61] width 35 height 16
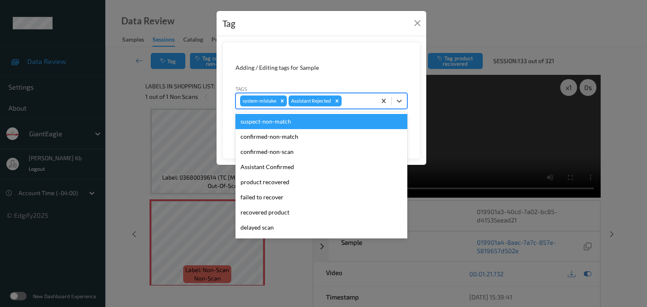
click at [357, 96] on div at bounding box center [357, 101] width 29 height 10
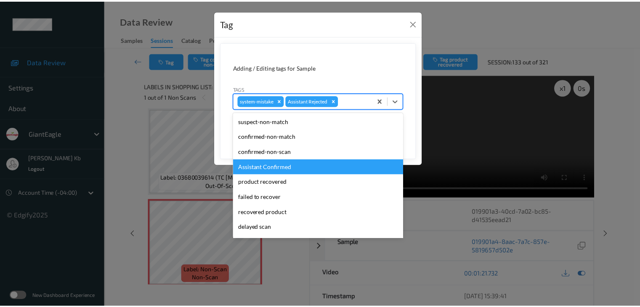
scroll to position [42, 0]
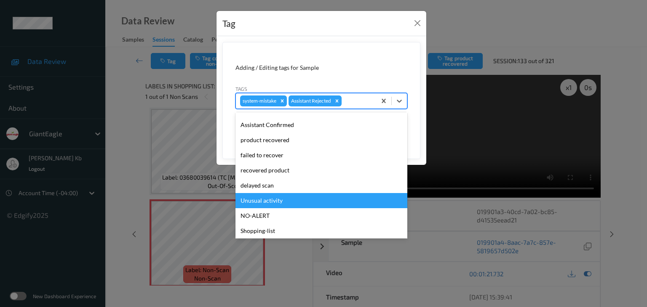
click at [288, 200] on div "Unusual activity" at bounding box center [321, 200] width 172 height 15
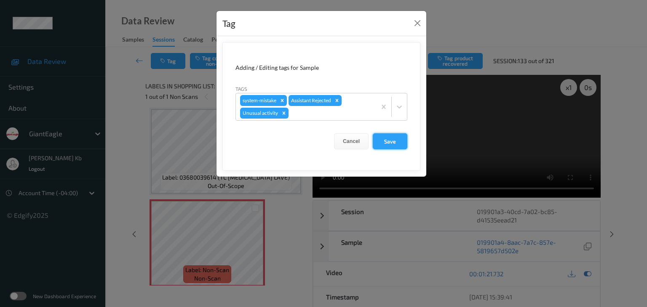
click at [394, 139] on button "Save" at bounding box center [390, 141] width 35 height 16
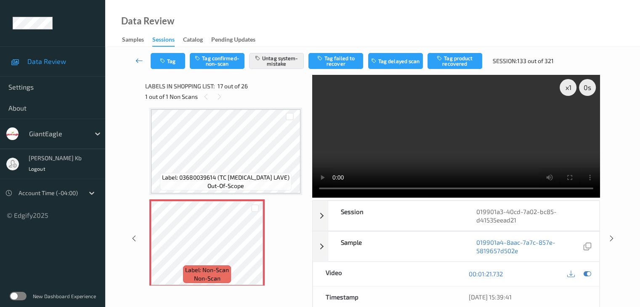
click at [140, 59] on icon at bounding box center [140, 60] width 8 height 8
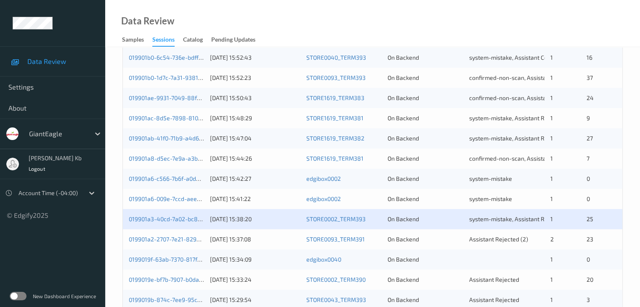
scroll to position [337, 0]
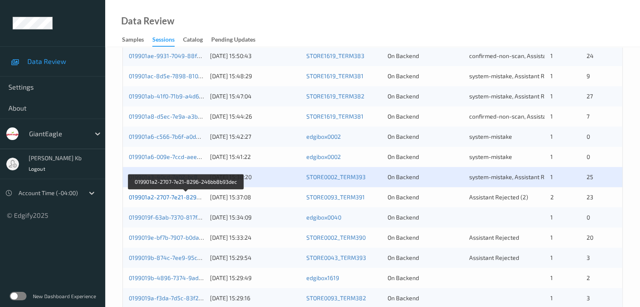
click at [176, 197] on link "019901a2-2707-7e21-8296-246bb8b93dec" at bounding box center [186, 197] width 115 height 7
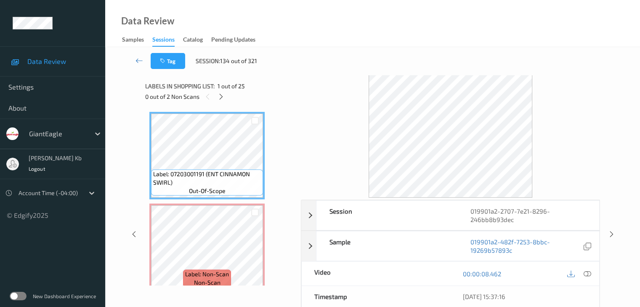
drag, startPoint x: 222, startPoint y: 96, endPoint x: 226, endPoint y: 100, distance: 6.0
click at [222, 96] on icon at bounding box center [221, 97] width 7 height 8
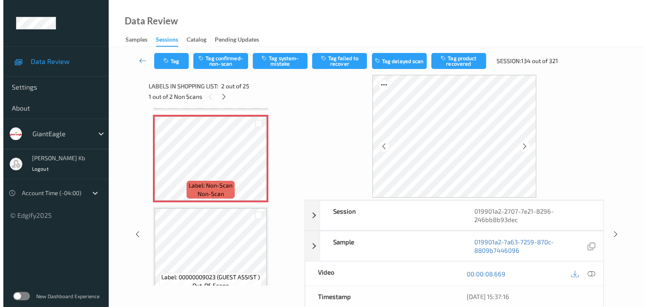
scroll to position [88, 0]
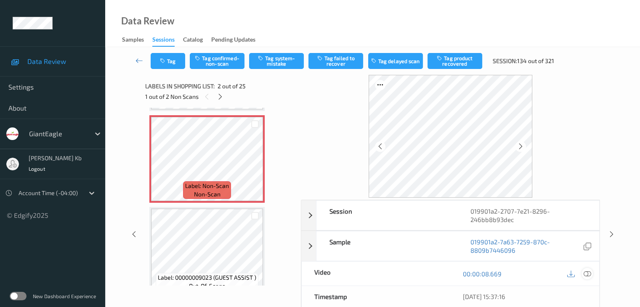
click at [587, 274] on icon at bounding box center [588, 274] width 8 height 8
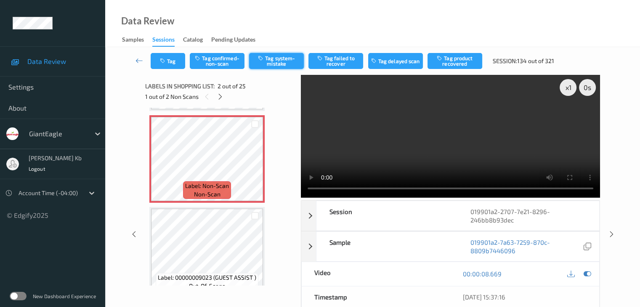
click at [281, 59] on button "Tag system-mistake" at bounding box center [276, 61] width 55 height 16
click at [176, 61] on button "Tag" at bounding box center [168, 61] width 35 height 16
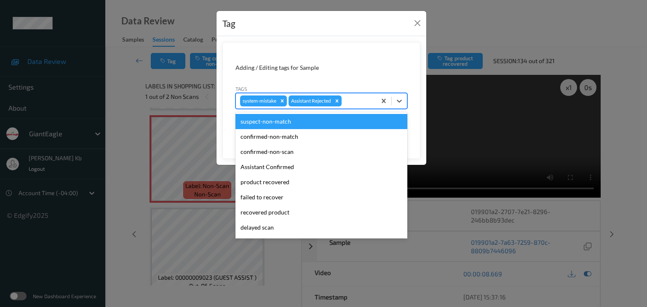
click at [358, 101] on div at bounding box center [357, 101] width 29 height 10
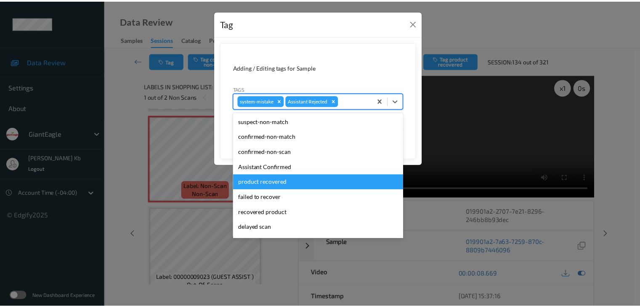
scroll to position [74, 0]
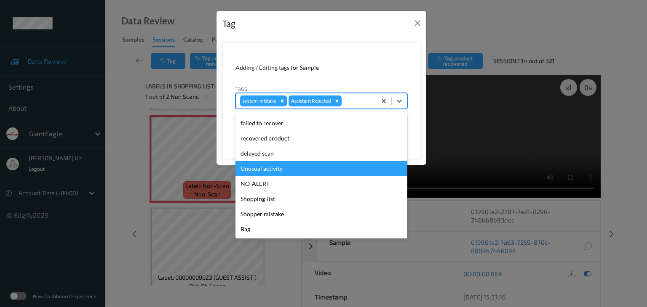
click at [278, 171] on div "Unusual activity" at bounding box center [321, 168] width 172 height 15
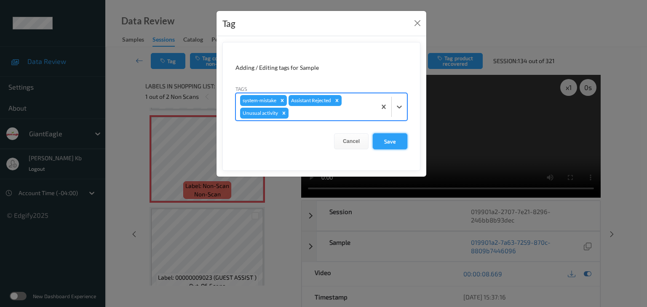
click at [385, 141] on button "Save" at bounding box center [390, 141] width 35 height 16
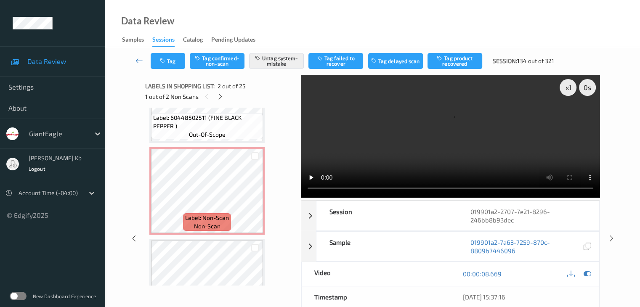
scroll to position [888, 0]
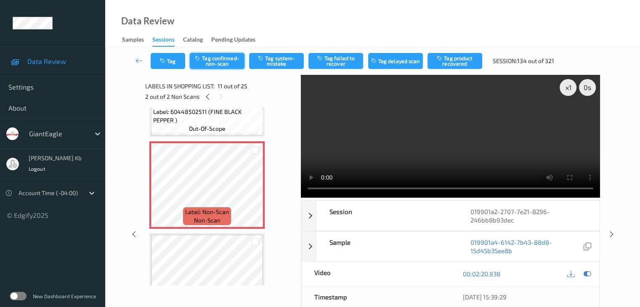
click at [222, 59] on button "Tag confirmed-non-scan" at bounding box center [217, 61] width 55 height 16
click at [458, 61] on button "Tag product recovered" at bounding box center [455, 61] width 55 height 16
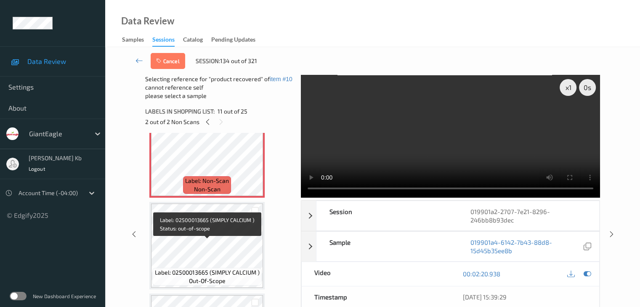
scroll to position [930, 0]
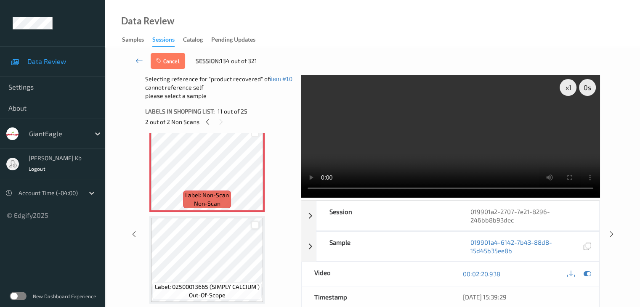
click at [255, 226] on div at bounding box center [255, 225] width 8 height 8
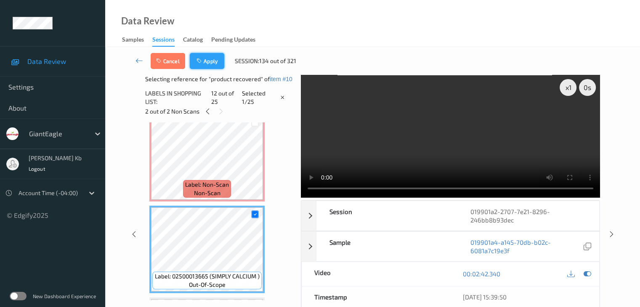
click at [214, 61] on button "Apply" at bounding box center [207, 61] width 35 height 16
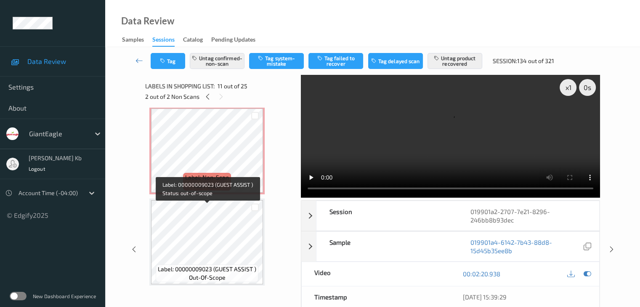
scroll to position [72, 0]
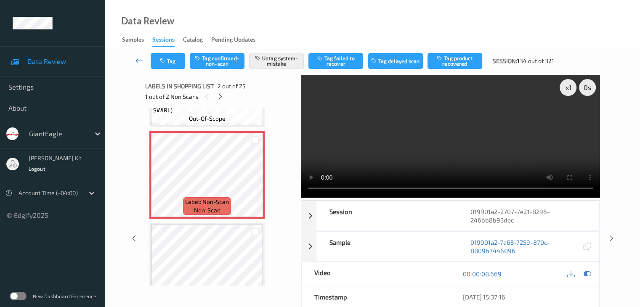
click at [139, 58] on icon at bounding box center [140, 60] width 8 height 8
